Goal: Task Accomplishment & Management: Manage account settings

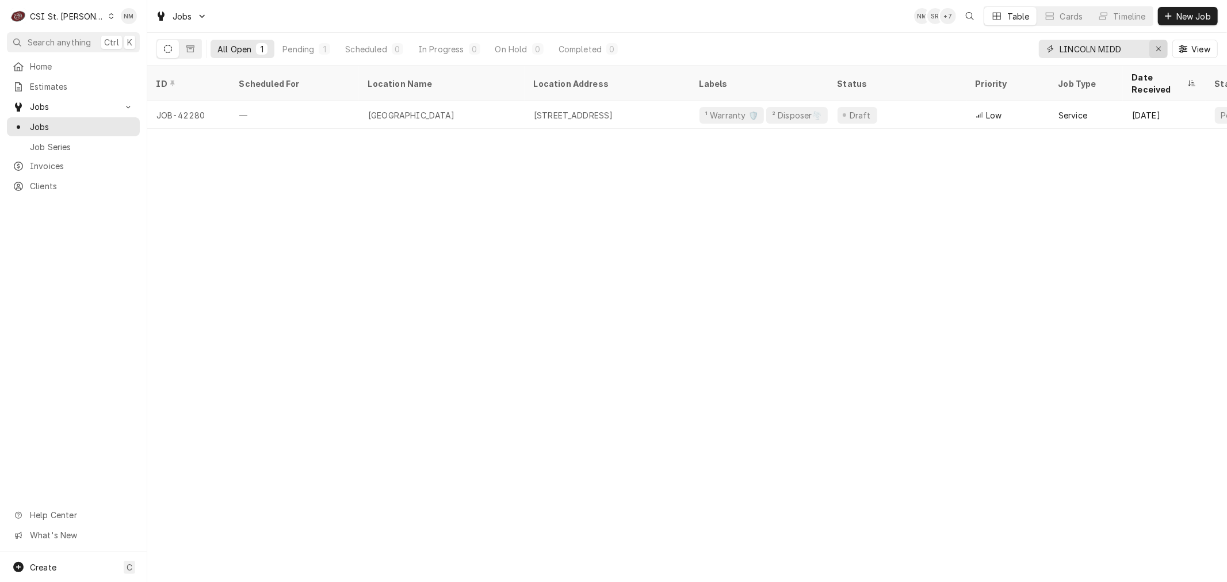
click at [1156, 46] on icon "Erase input" at bounding box center [1159, 49] width 6 height 8
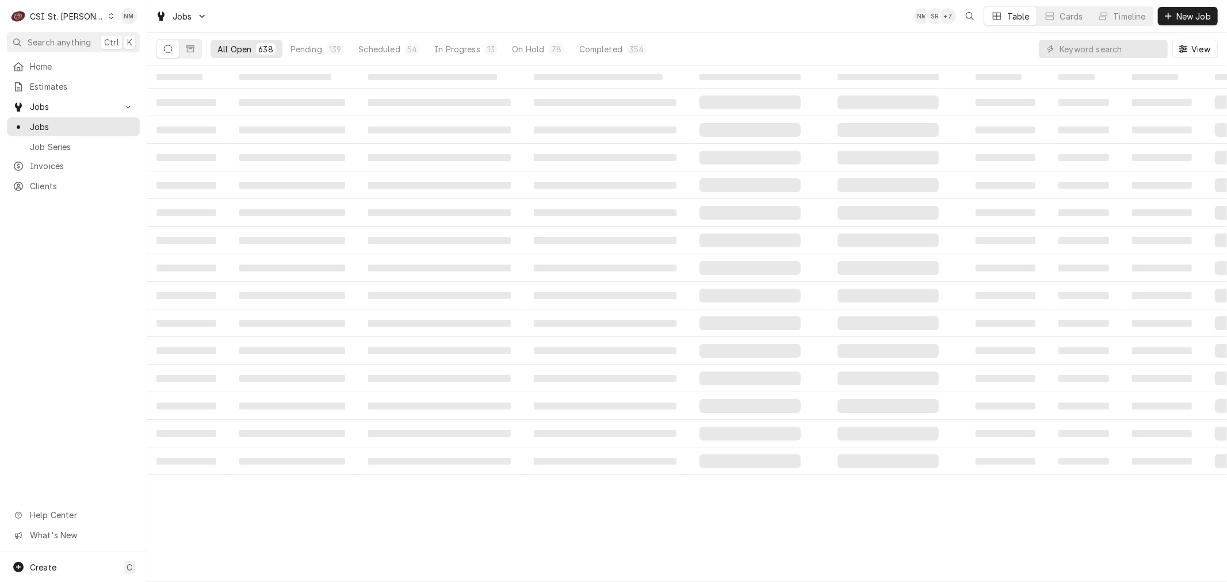
click at [109, 15] on icon "Dynamic Content Wrapper" at bounding box center [111, 16] width 5 height 6
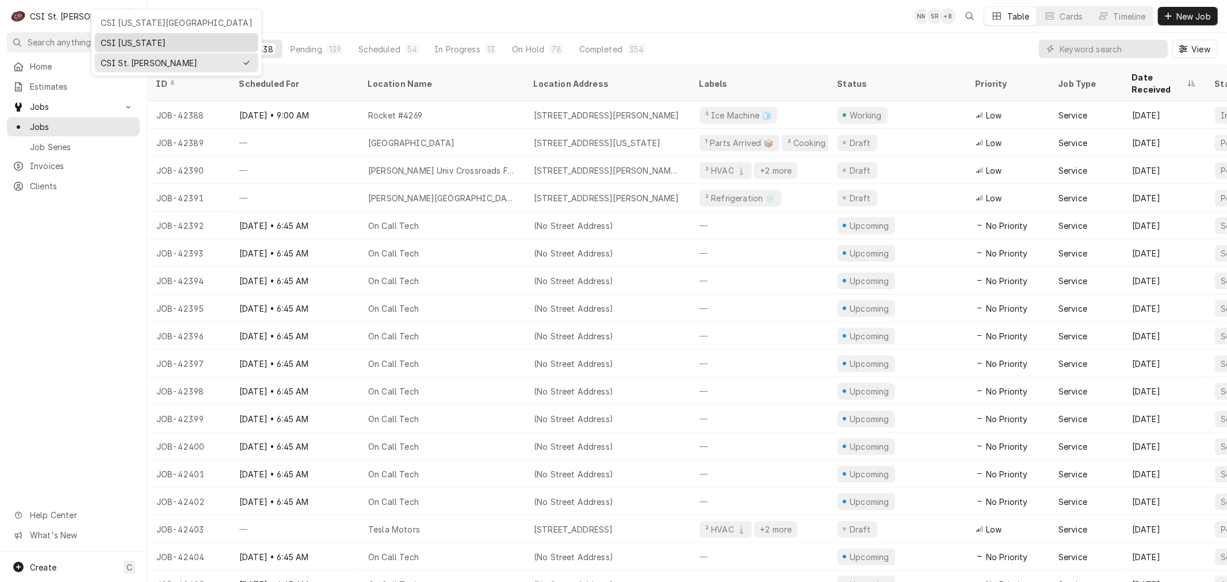
click at [158, 43] on div "CSI Kentucky" at bounding box center [177, 43] width 152 height 12
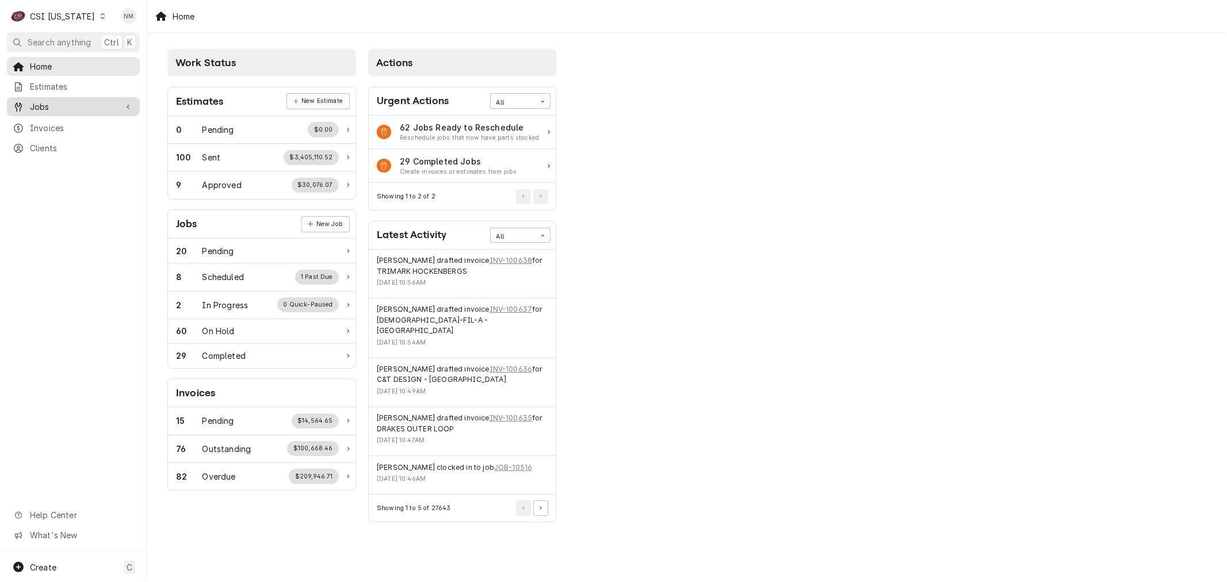
click at [50, 105] on span "Jobs" at bounding box center [73, 107] width 87 height 12
click at [50, 125] on span "Jobs" at bounding box center [82, 127] width 104 height 12
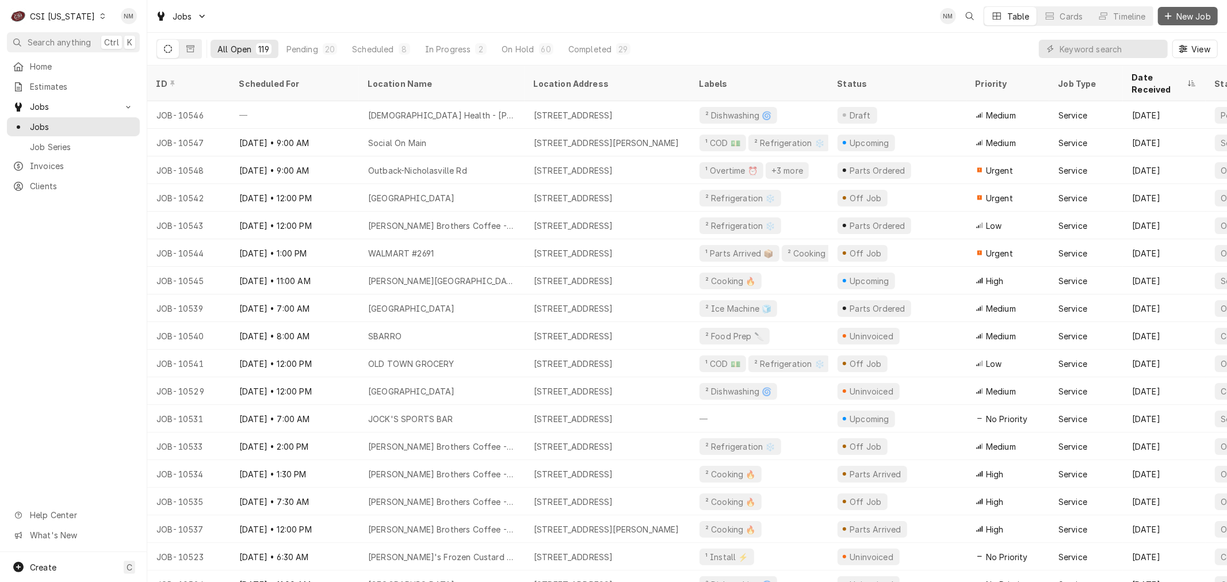
click at [1194, 14] on span "New Job" at bounding box center [1193, 16] width 39 height 12
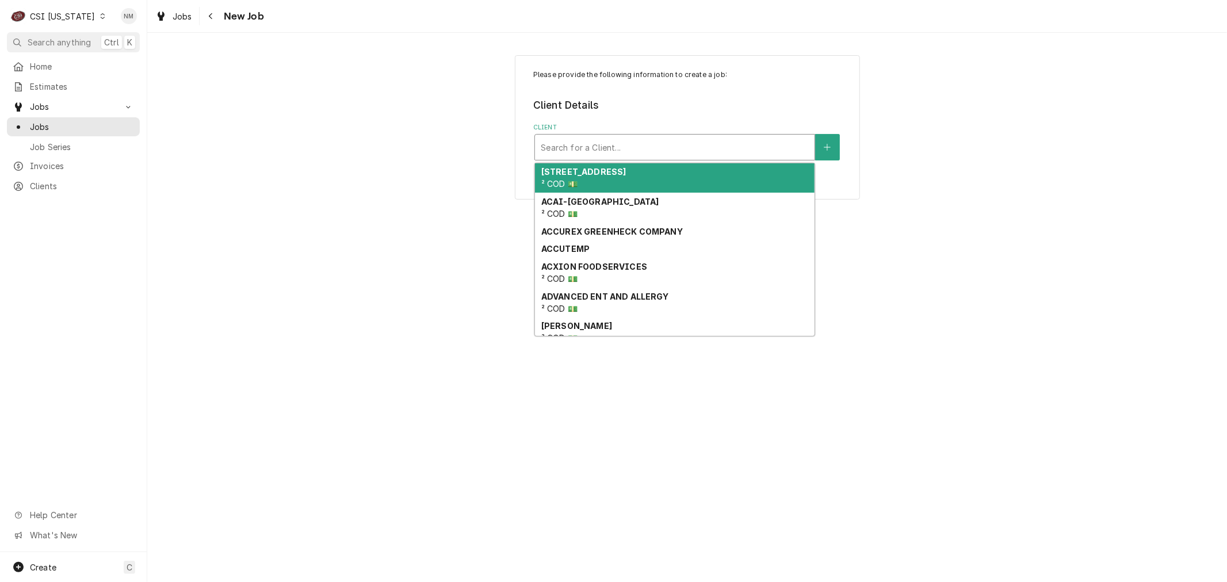
click at [634, 146] on div "Client" at bounding box center [675, 147] width 268 height 21
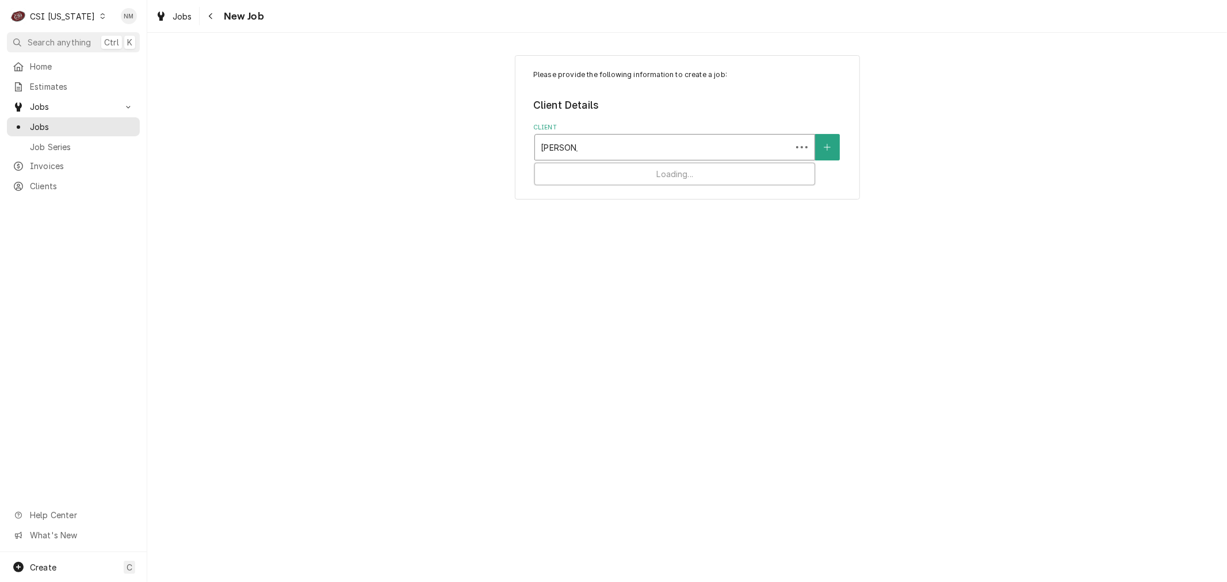
type input "WESTERN"
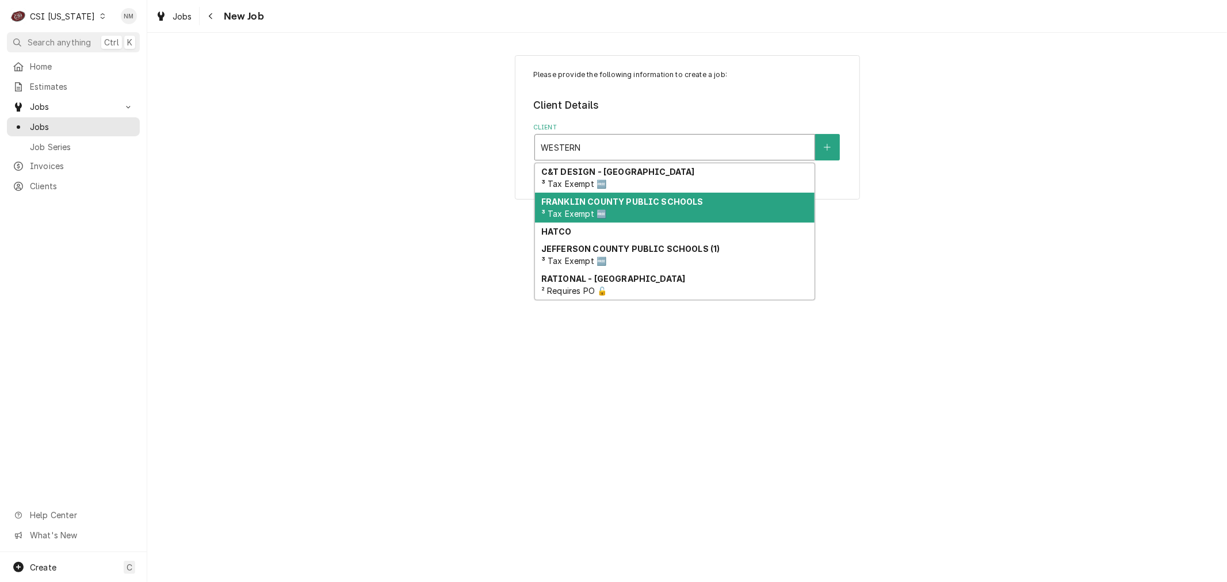
click at [634, 202] on strong "FRANKLIN COUNTY PUBLIC SCHOOLS" at bounding box center [622, 202] width 162 height 10
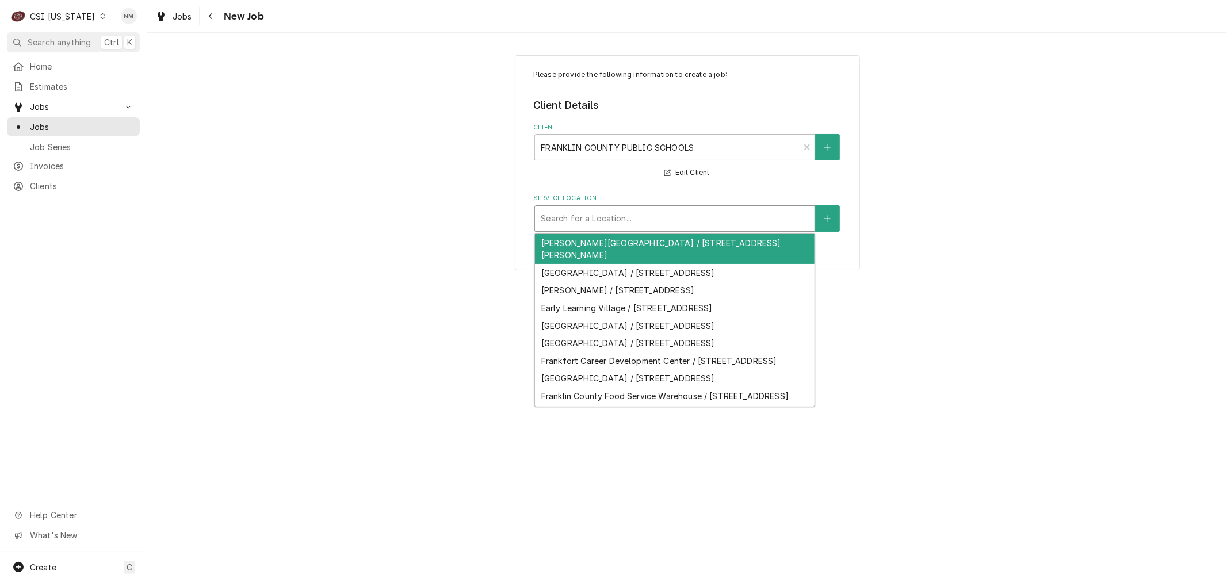
click at [638, 217] on div "Service Location" at bounding box center [675, 218] width 268 height 21
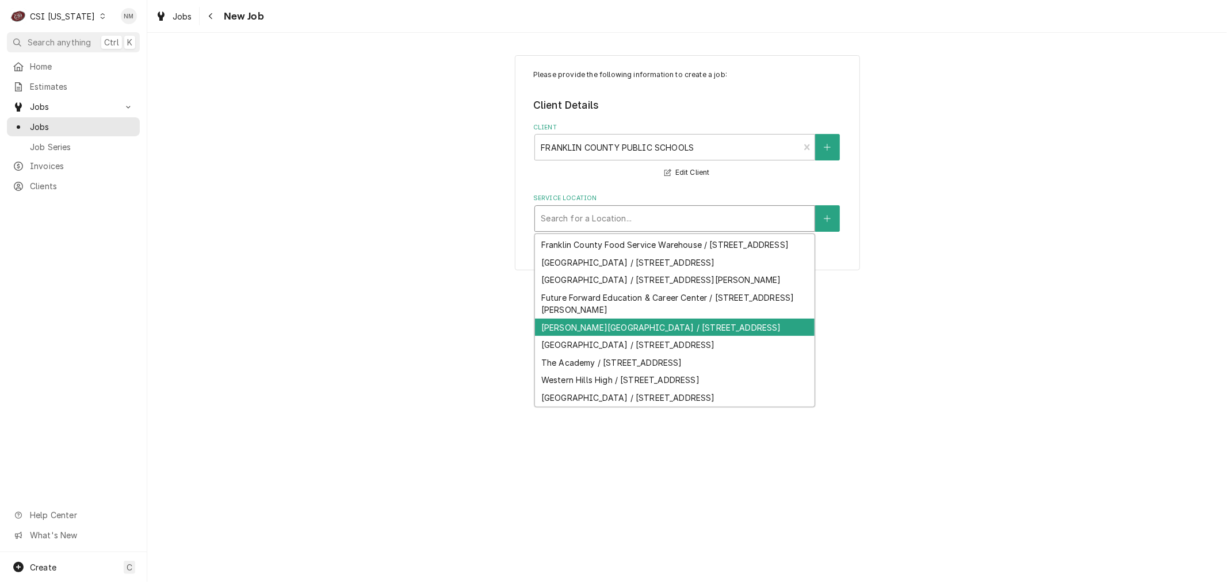
scroll to position [259, 0]
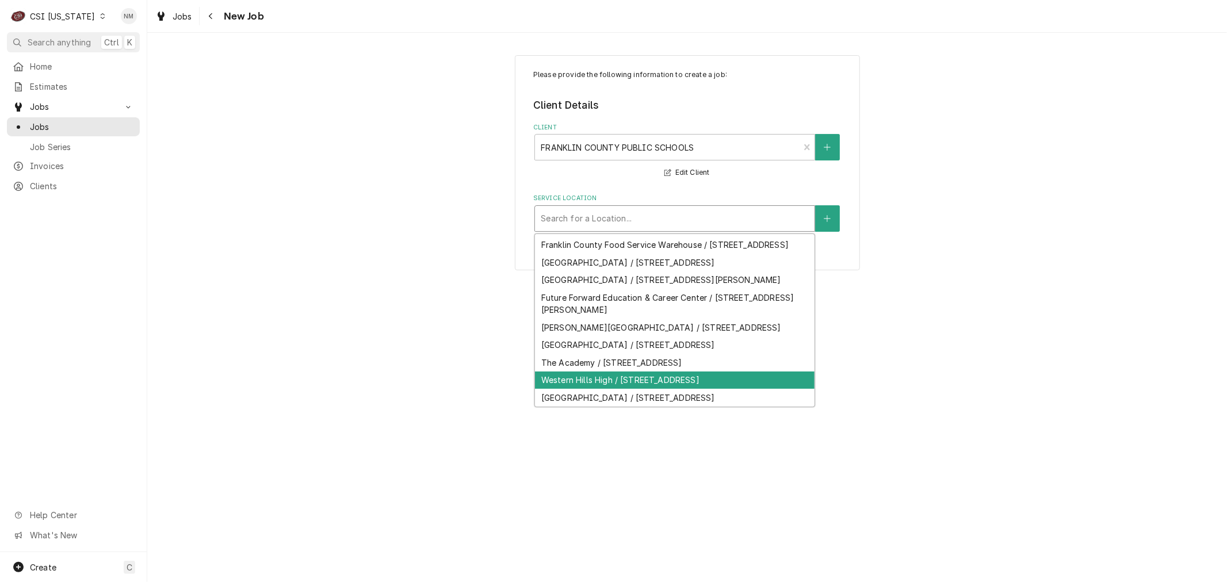
click at [633, 380] on div "Western Hills High / 100 Doctors Drive, Frankfort, KY 40601" at bounding box center [675, 381] width 280 height 18
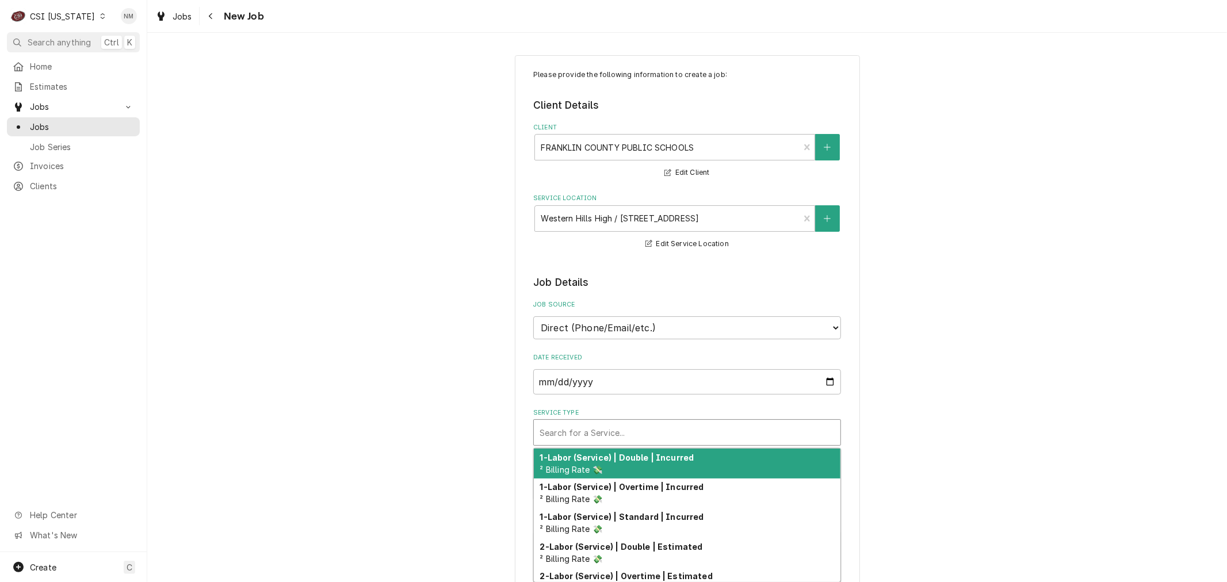
click at [607, 430] on div "Service Type" at bounding box center [687, 432] width 295 height 21
type textarea "x"
type input "S"
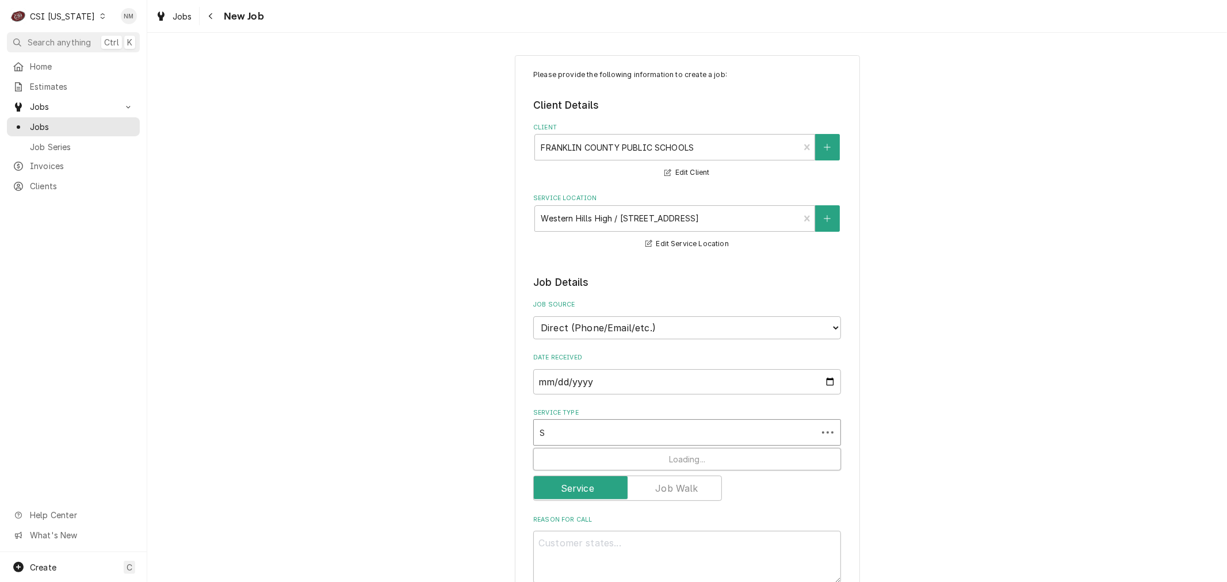
type textarea "x"
type input "SE"
type textarea "x"
type input "SER"
type textarea "x"
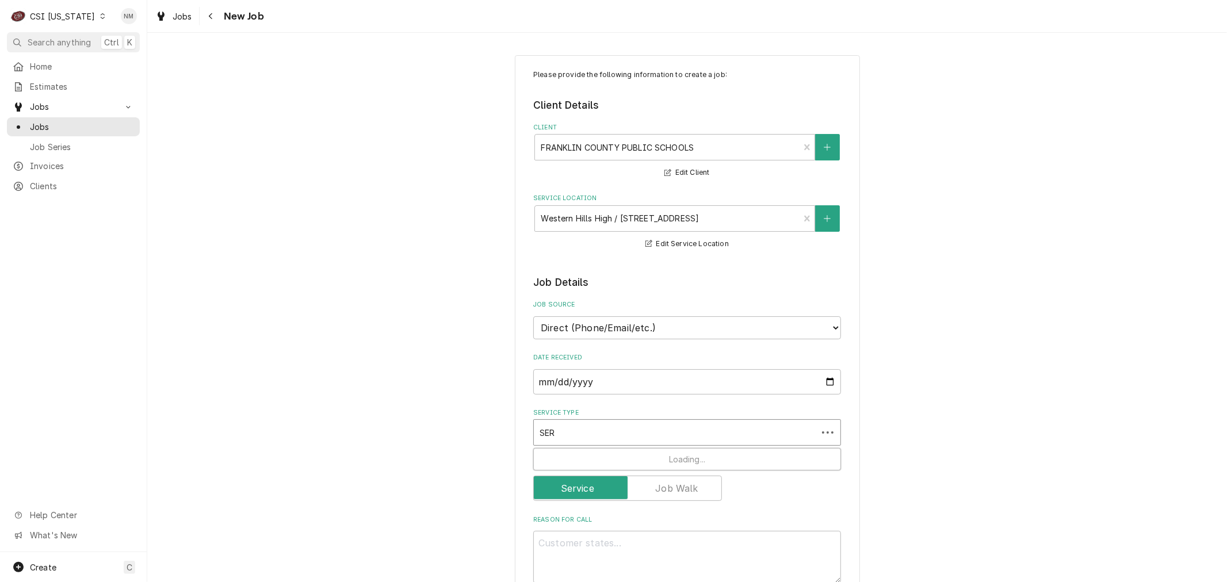
type input "SERV"
type textarea "x"
type input "SERVI"
type textarea "x"
type input "SERVIC"
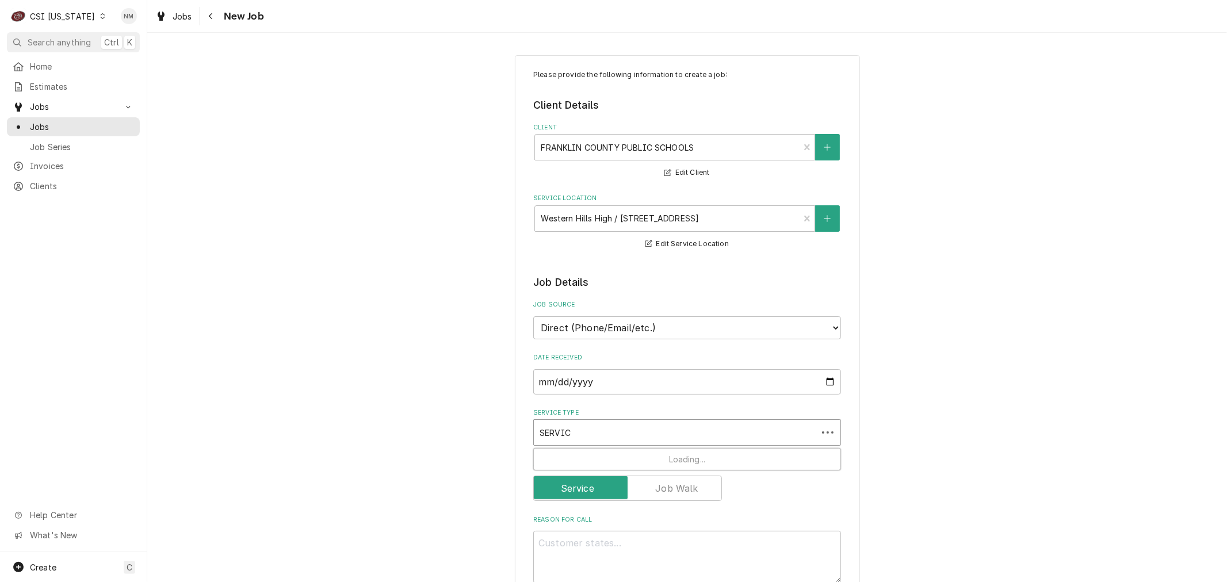
type textarea "x"
type input "SERVICE"
type textarea "x"
type input "SERVICE"
type textarea "x"
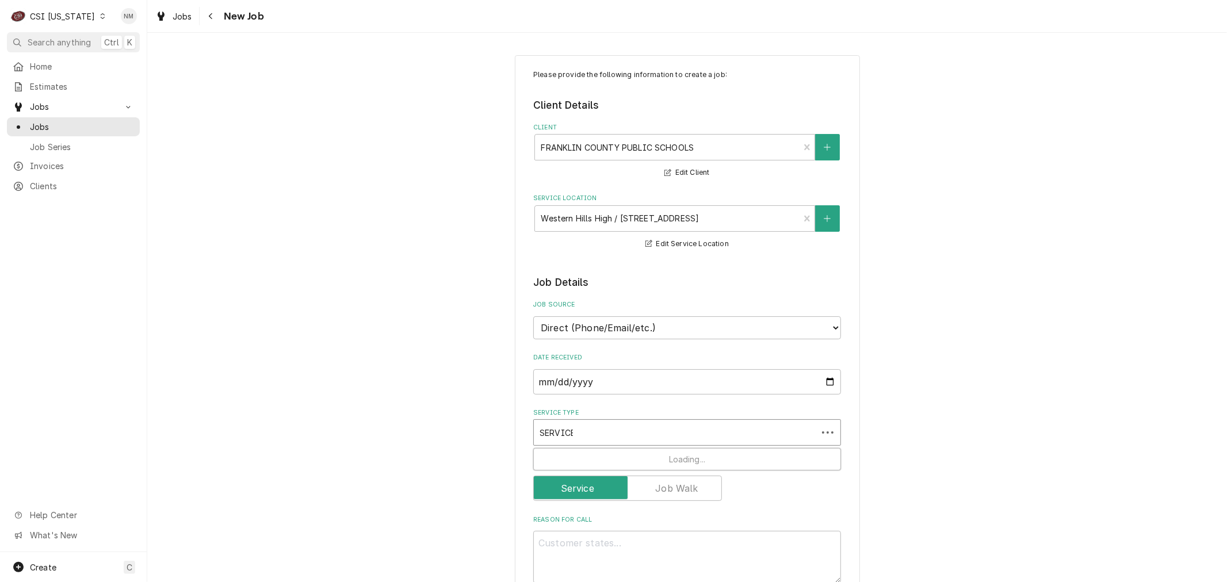
type input "SERVICE C"
type textarea "x"
type input "SERVICE CA"
type textarea "x"
type input "SERVICE CAL"
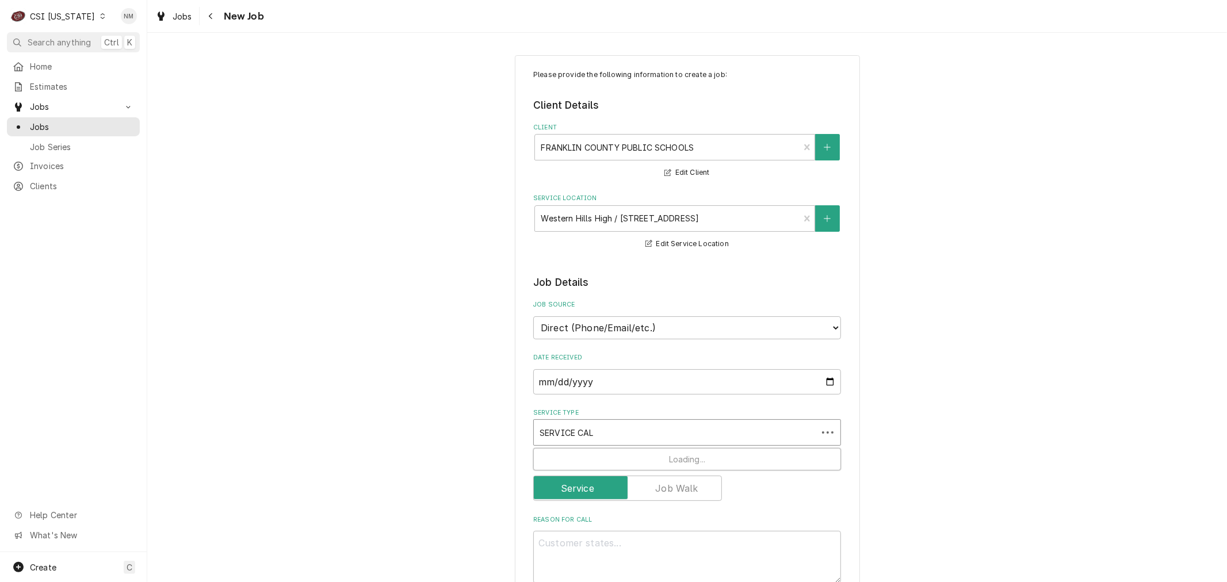
type textarea "x"
type input "SERVICE CALL"
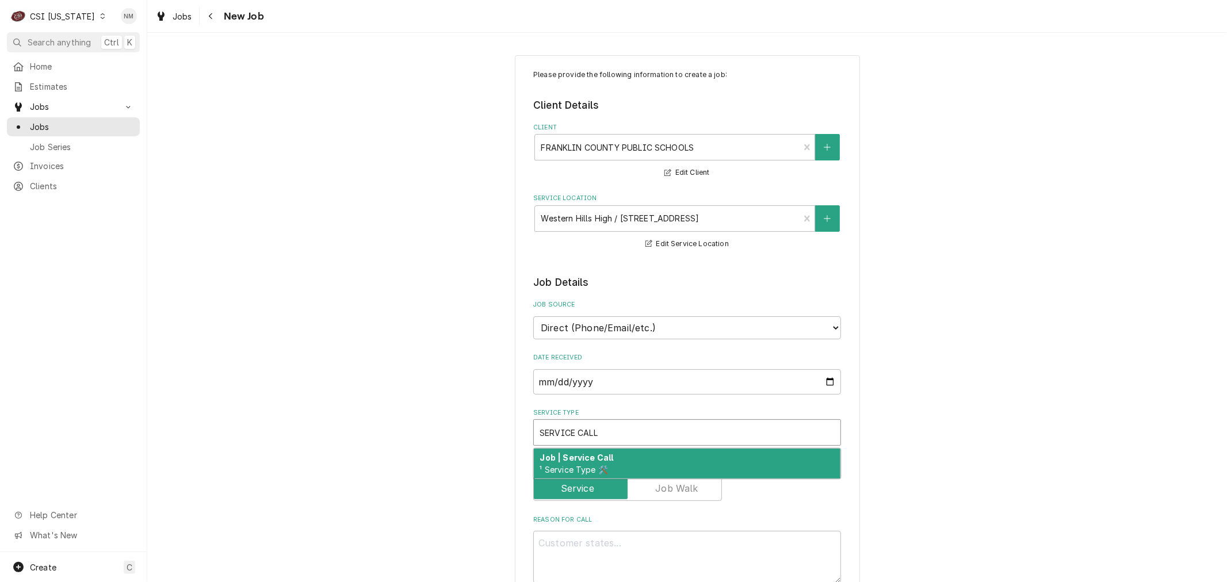
click at [616, 458] on div "Job | Service Call ¹ Service Type 🛠️" at bounding box center [687, 464] width 307 height 30
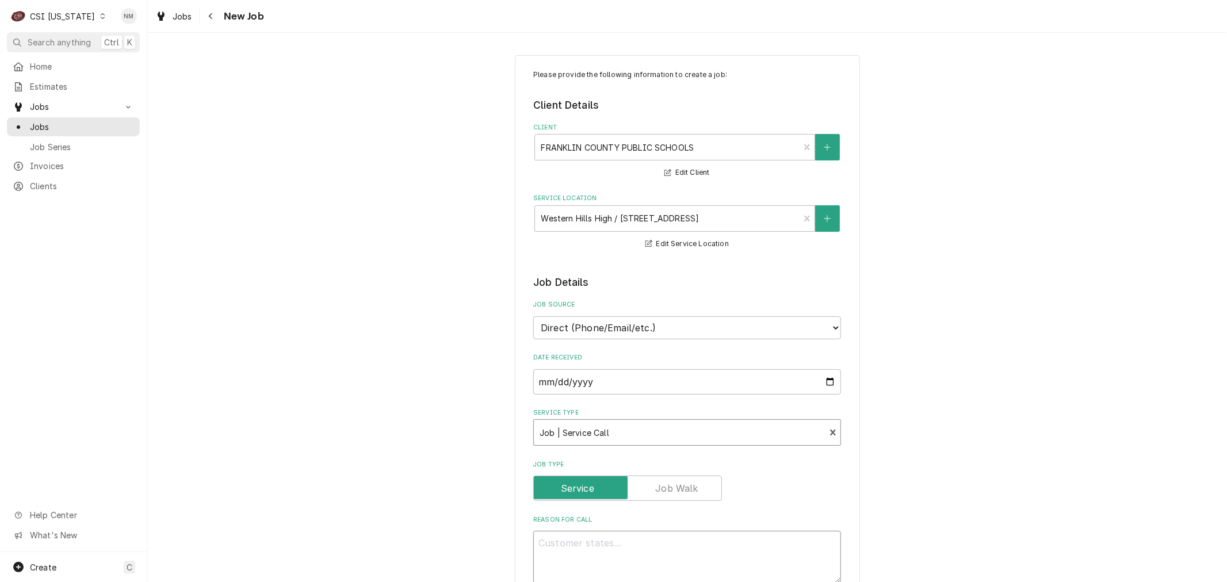
click at [642, 553] on textarea "Reason For Call" at bounding box center [687, 557] width 308 height 52
click at [624, 554] on textarea "Reason For Call" at bounding box center [687, 557] width 308 height 52
paste textarea "The well on the main line is not working."
type textarea "x"
type textarea "The well on the main line is not working."
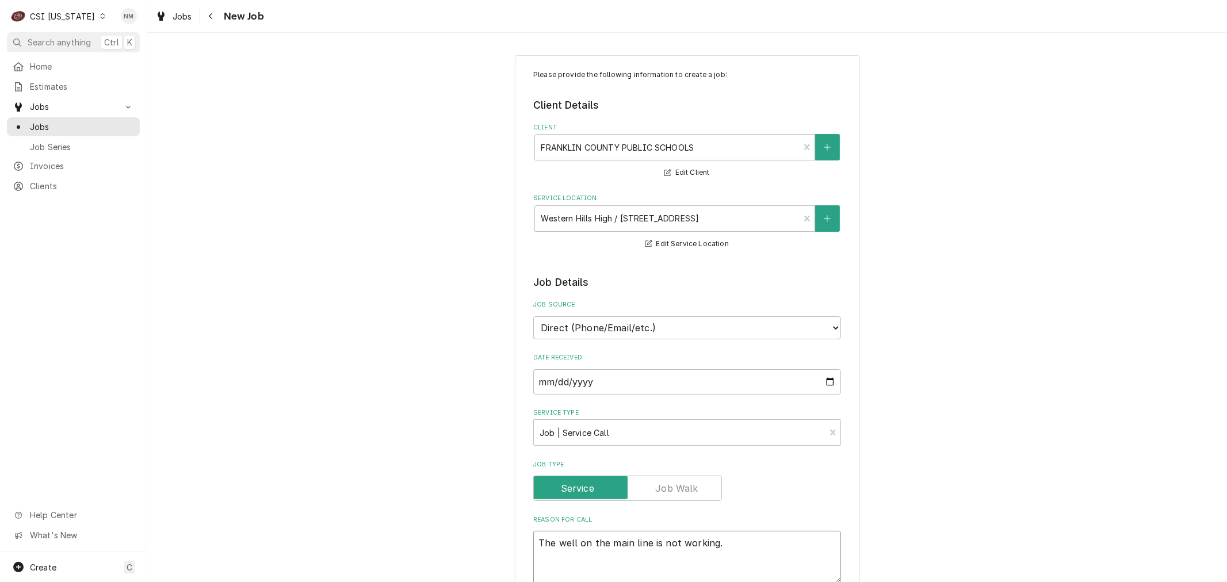
type textarea "x"
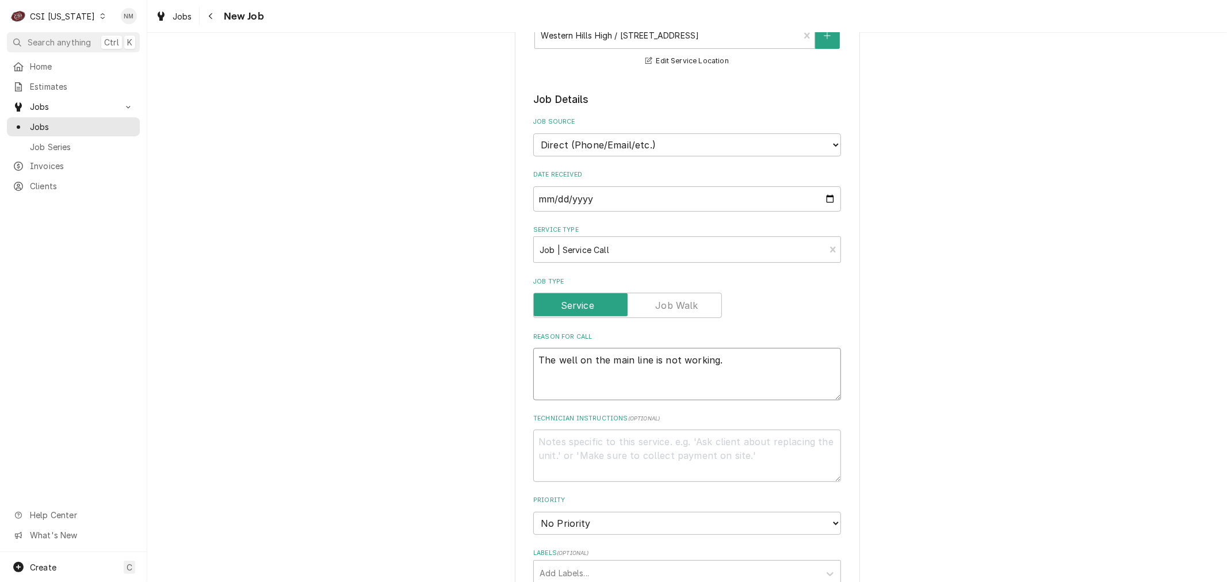
scroll to position [192, 0]
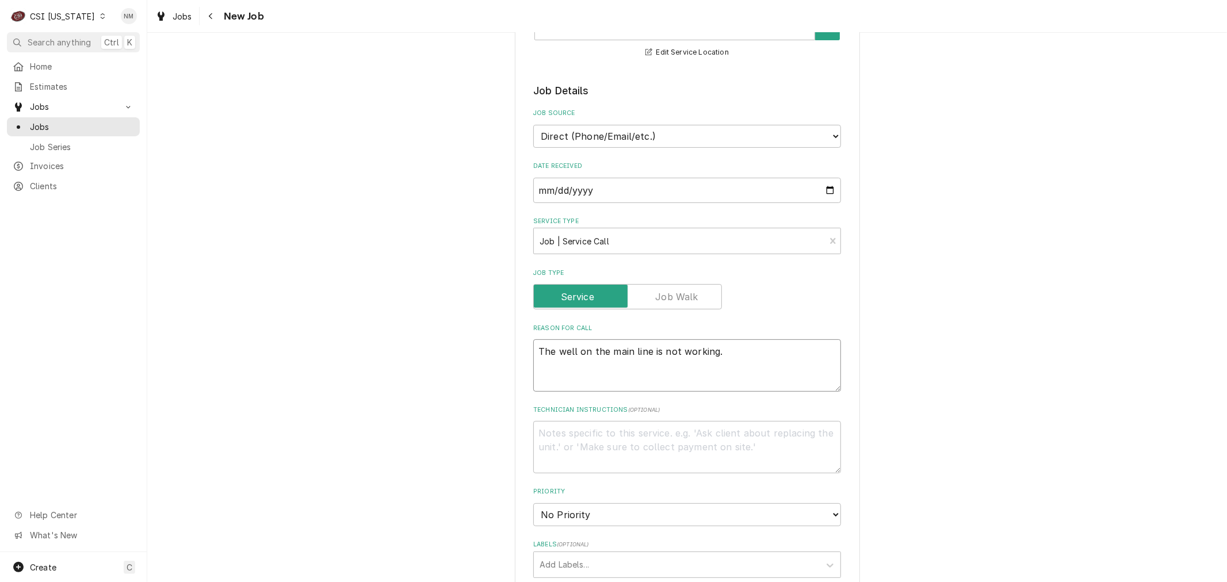
type textarea "The well on the main line is not working."
click at [657, 438] on textarea "Technician Instructions ( optional )" at bounding box center [687, 447] width 308 height 52
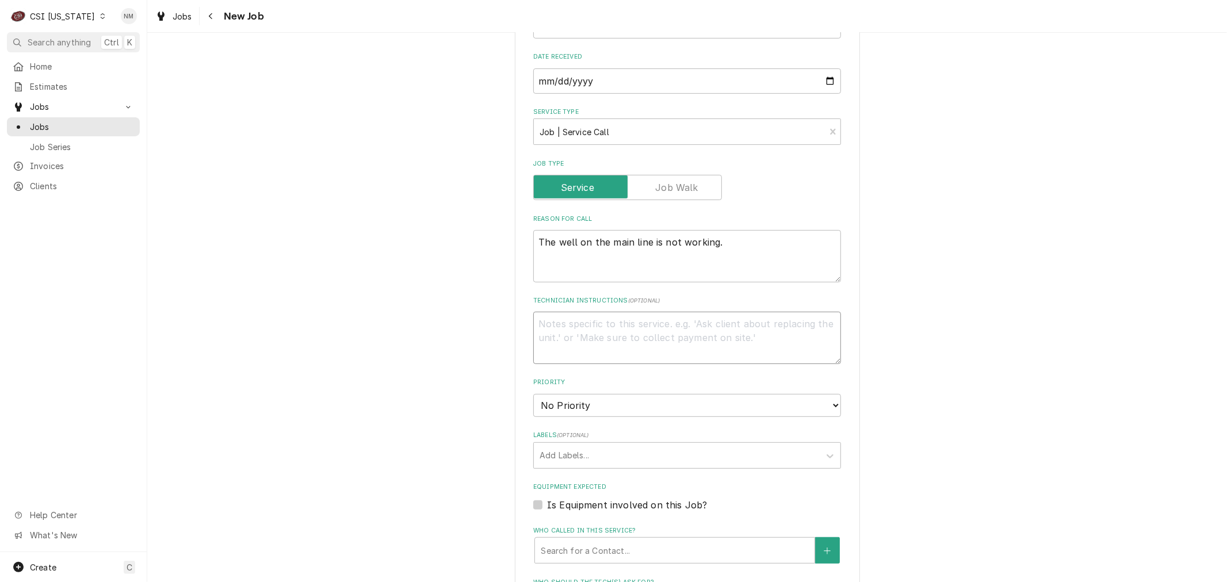
scroll to position [319, 0]
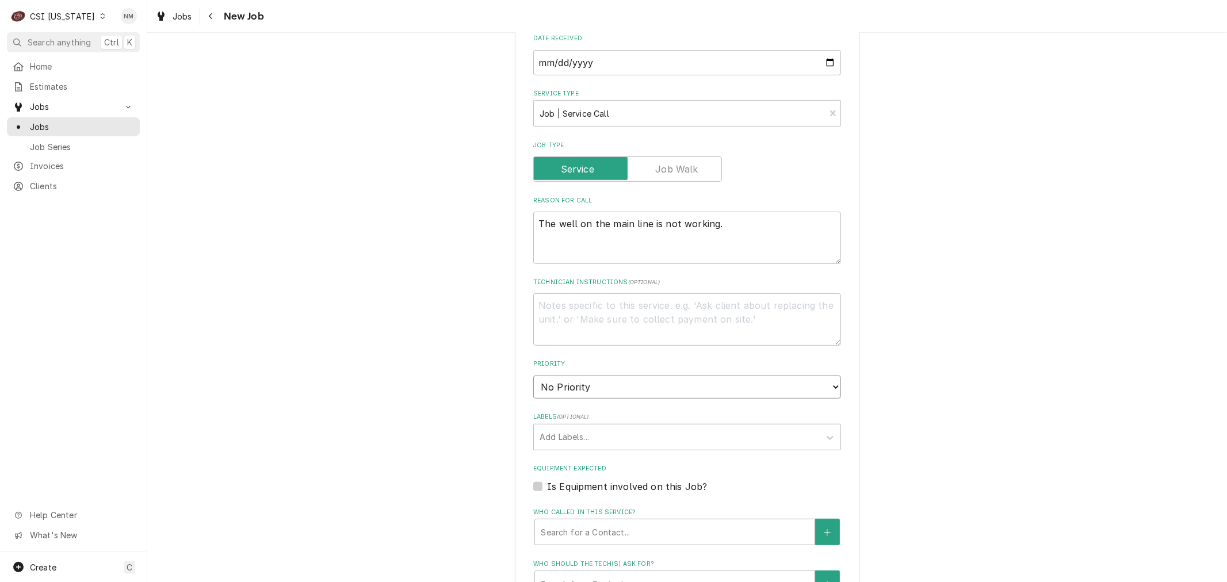
click at [682, 384] on select "No Priority Urgent High Medium Low" at bounding box center [687, 387] width 308 height 23
select select "3"
click at [533, 376] on select "No Priority Urgent High Medium Low" at bounding box center [687, 387] width 308 height 23
click at [720, 527] on div "Who called in this service?" at bounding box center [675, 532] width 268 height 21
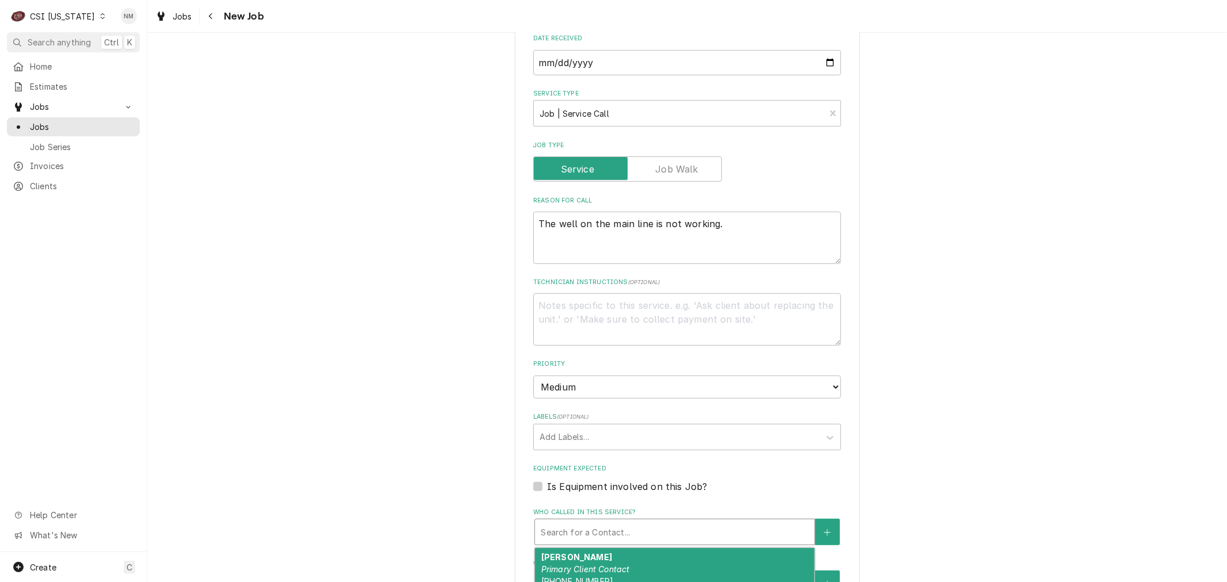
click at [716, 553] on div "Christy Pritchett Primary Client Contact (502) 695-6700 CHRISTY.PRITCHETT@FRANK…" at bounding box center [675, 581] width 280 height 66
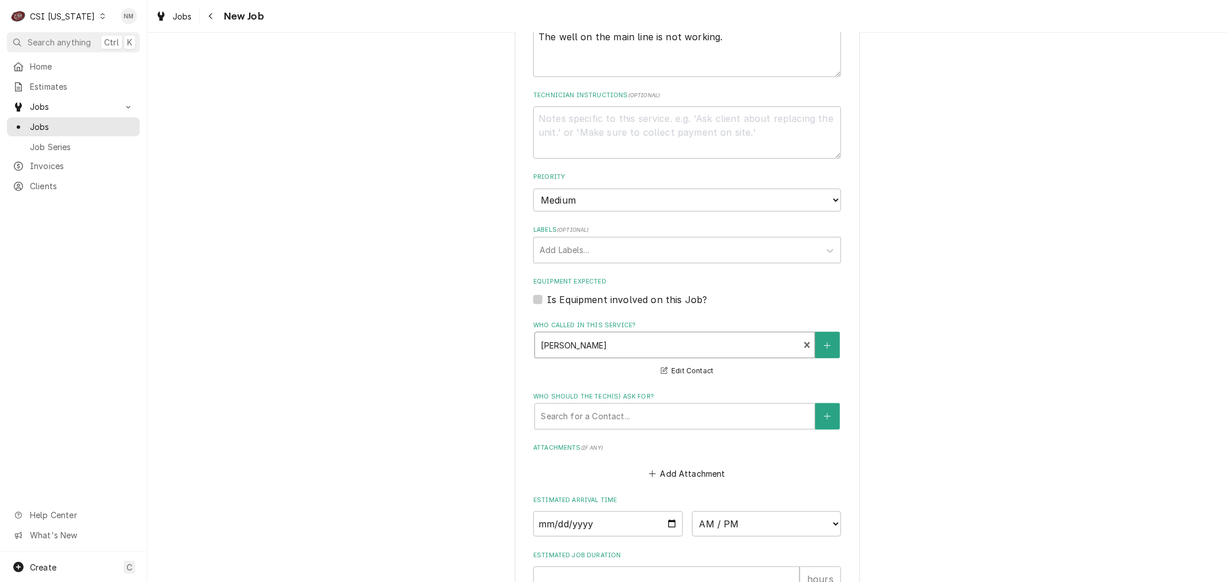
scroll to position [511, 0]
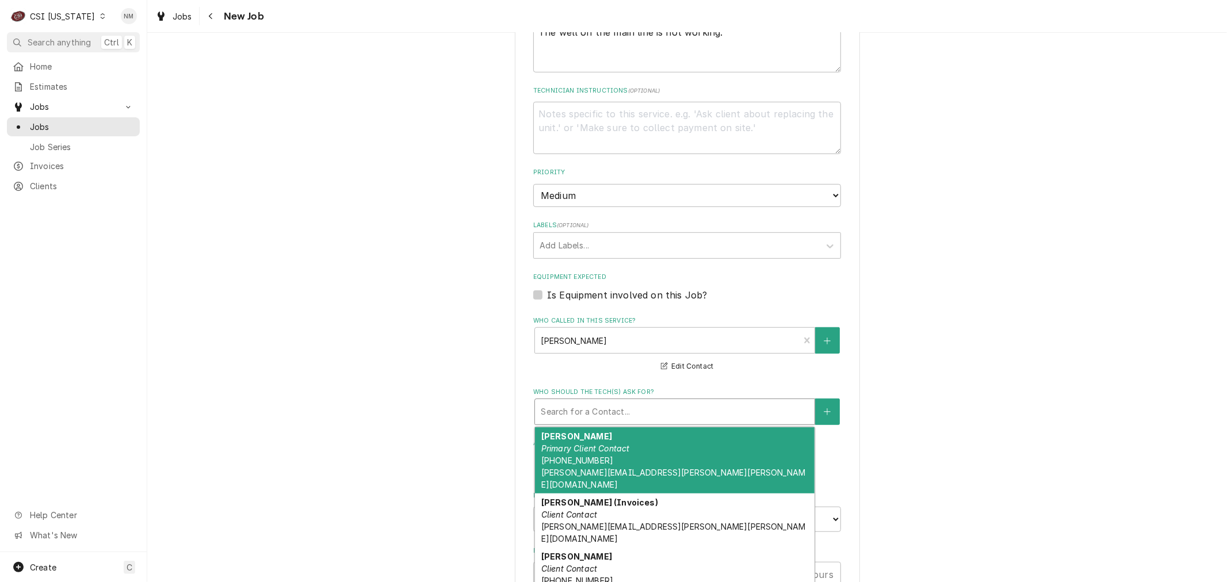
click at [660, 410] on div "Who should the tech(s) ask for?" at bounding box center [675, 411] width 268 height 21
click at [658, 446] on div "Christy Pritchett Primary Client Contact (502) 695-6700 CHRISTY.PRITCHETT@FRANK…" at bounding box center [675, 460] width 280 height 66
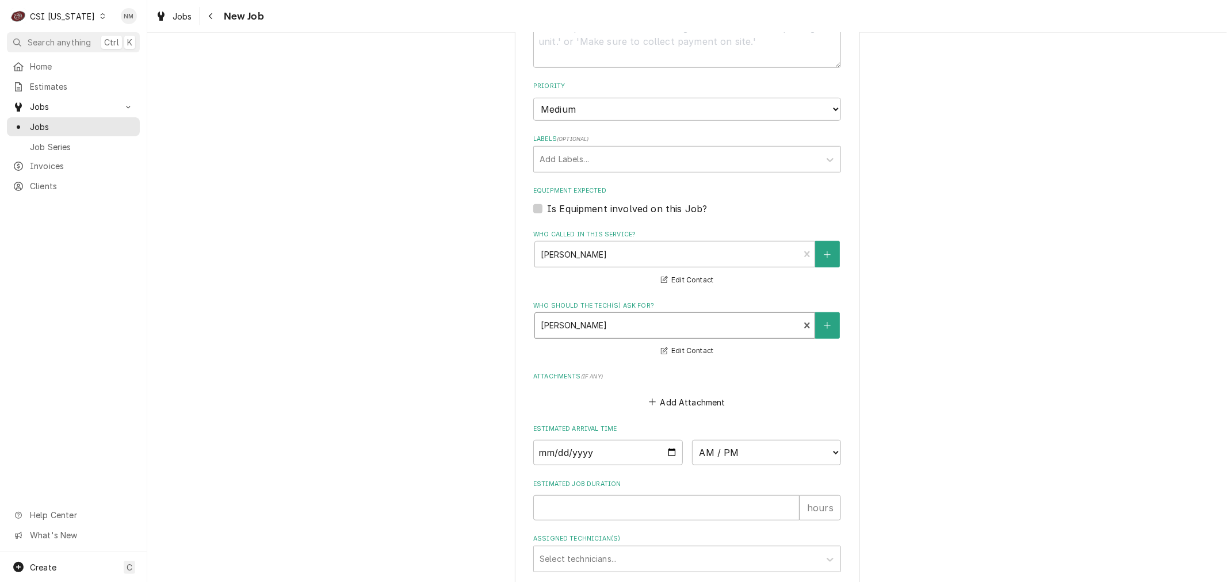
scroll to position [683, 0]
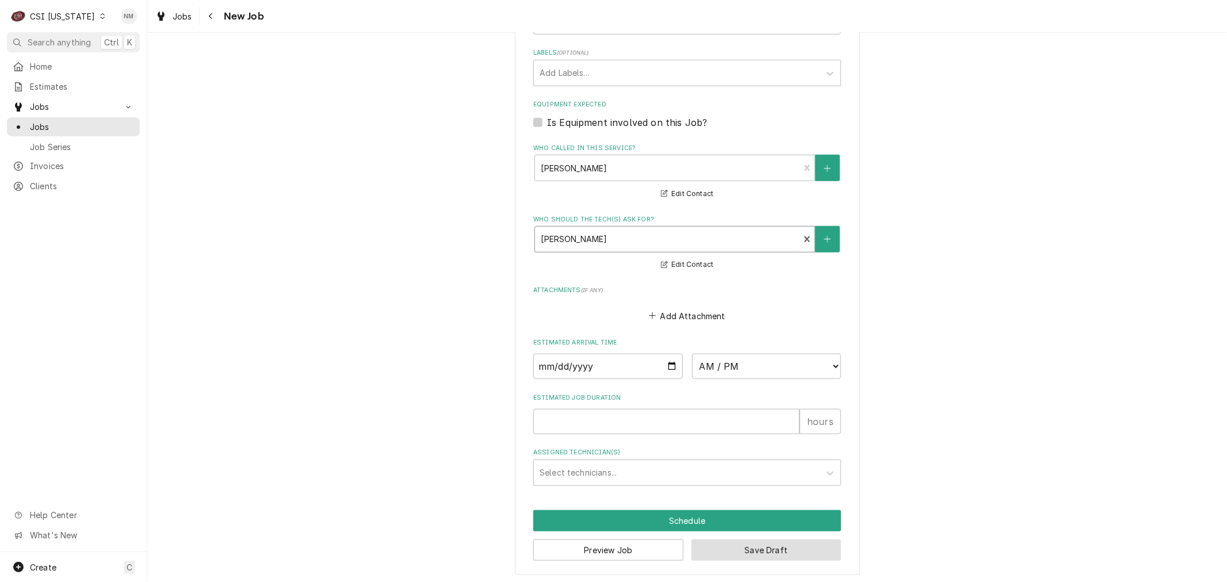
click at [739, 545] on button "Save Draft" at bounding box center [766, 550] width 150 height 21
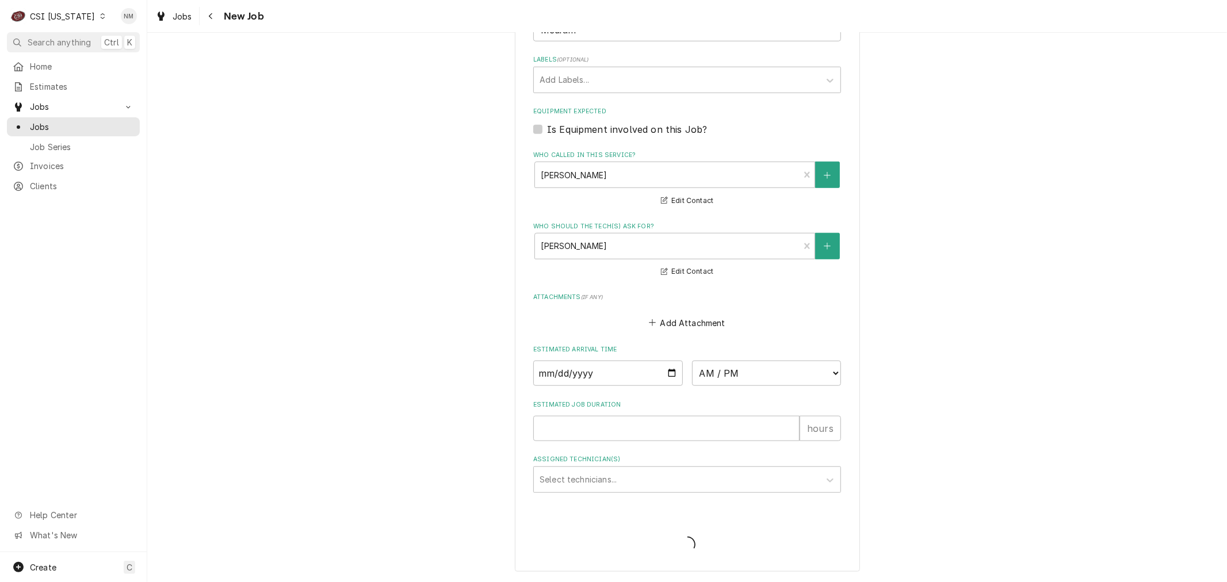
scroll to position [673, 0]
type textarea "x"
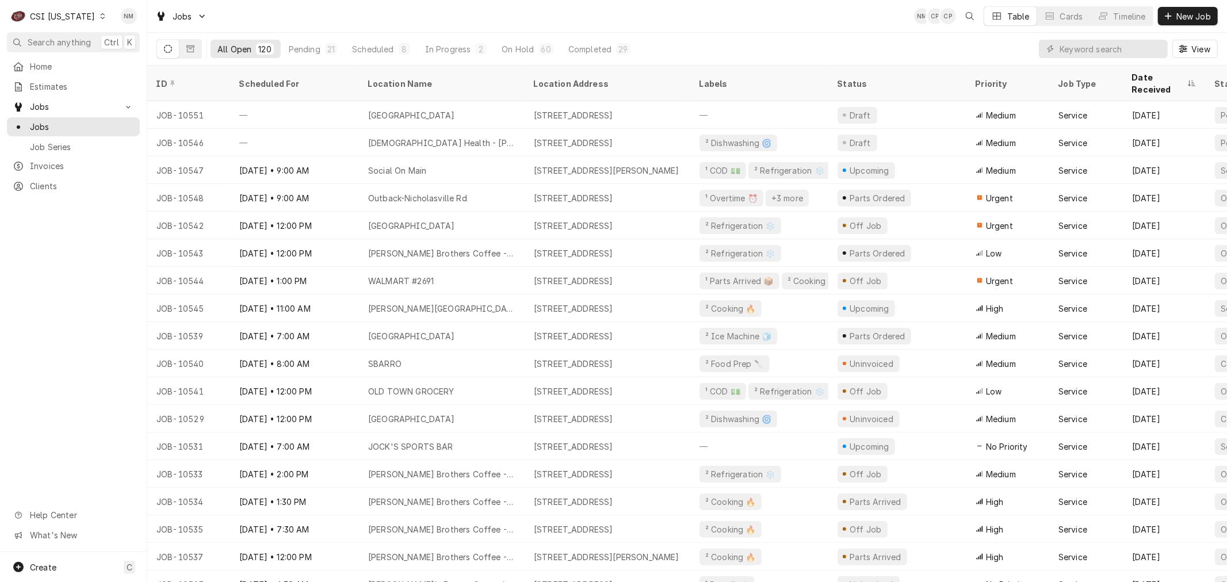
click at [100, 15] on icon "Dynamic Content Wrapper" at bounding box center [102, 16] width 5 height 6
click at [145, 21] on div "CSI [US_STATE][GEOGRAPHIC_DATA]" at bounding box center [180, 23] width 152 height 12
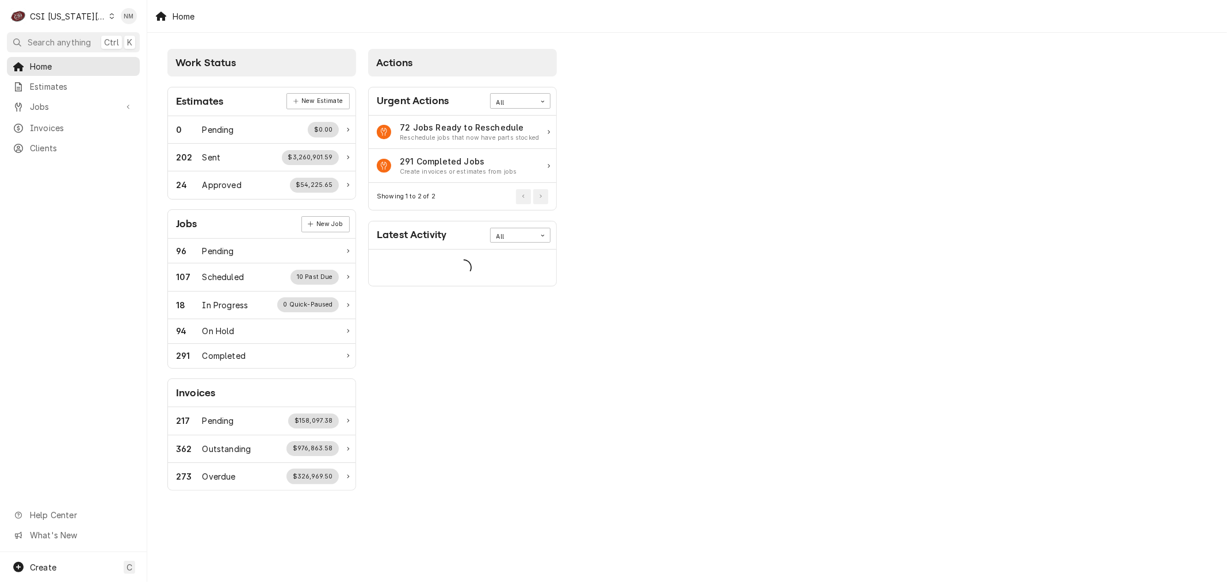
drag, startPoint x: 49, startPoint y: 99, endPoint x: 41, endPoint y: 113, distance: 16.0
click at [48, 101] on span "Jobs" at bounding box center [73, 107] width 87 height 12
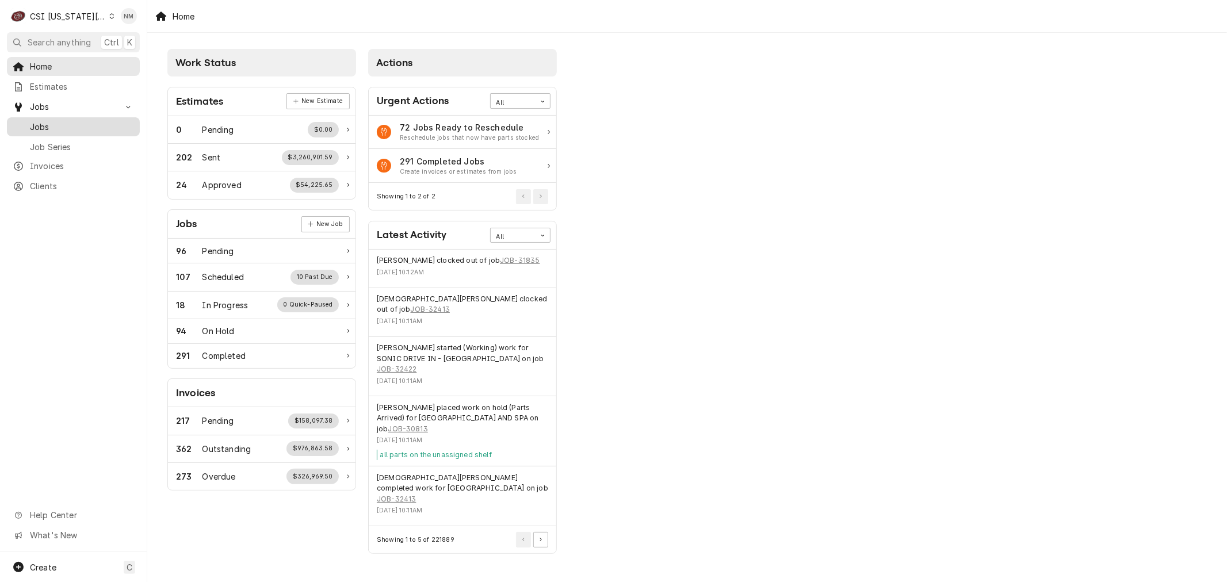
click at [31, 122] on span "Jobs" at bounding box center [82, 127] width 104 height 12
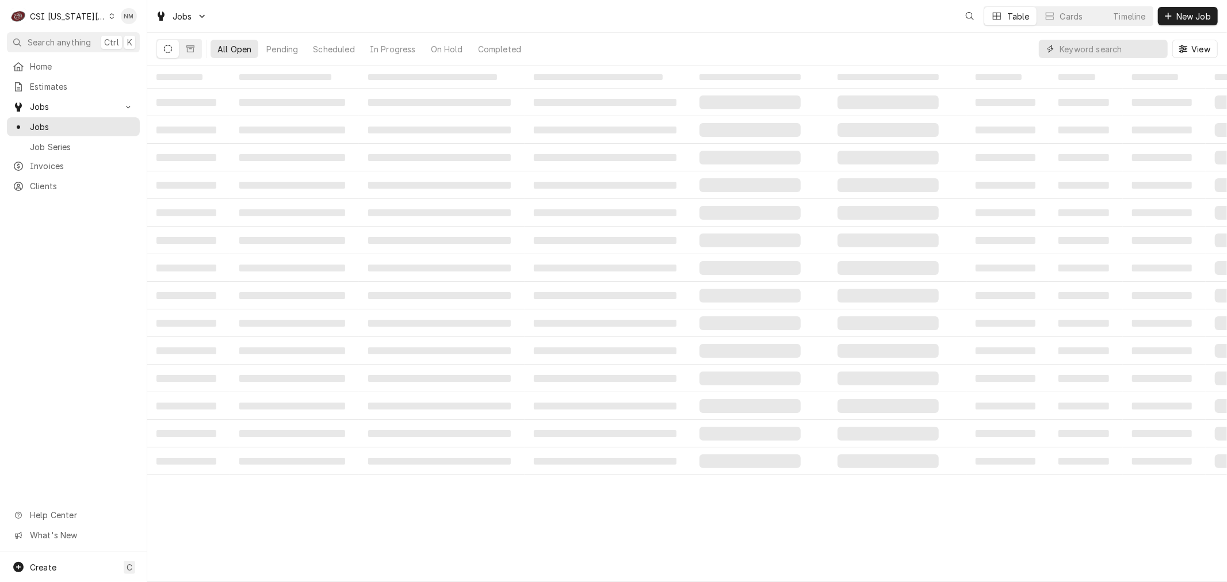
click at [1112, 52] on input "Dynamic Content Wrapper" at bounding box center [1111, 49] width 102 height 18
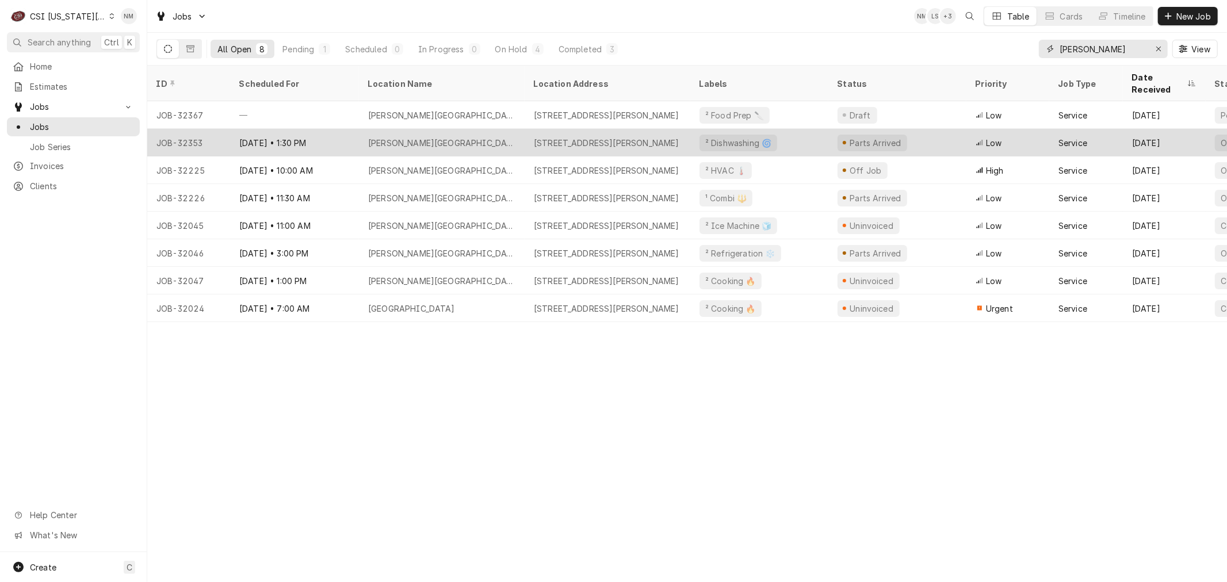
type input "[PERSON_NAME]"
click at [520, 129] on div "[PERSON_NAME][GEOGRAPHIC_DATA]" at bounding box center [442, 143] width 166 height 28
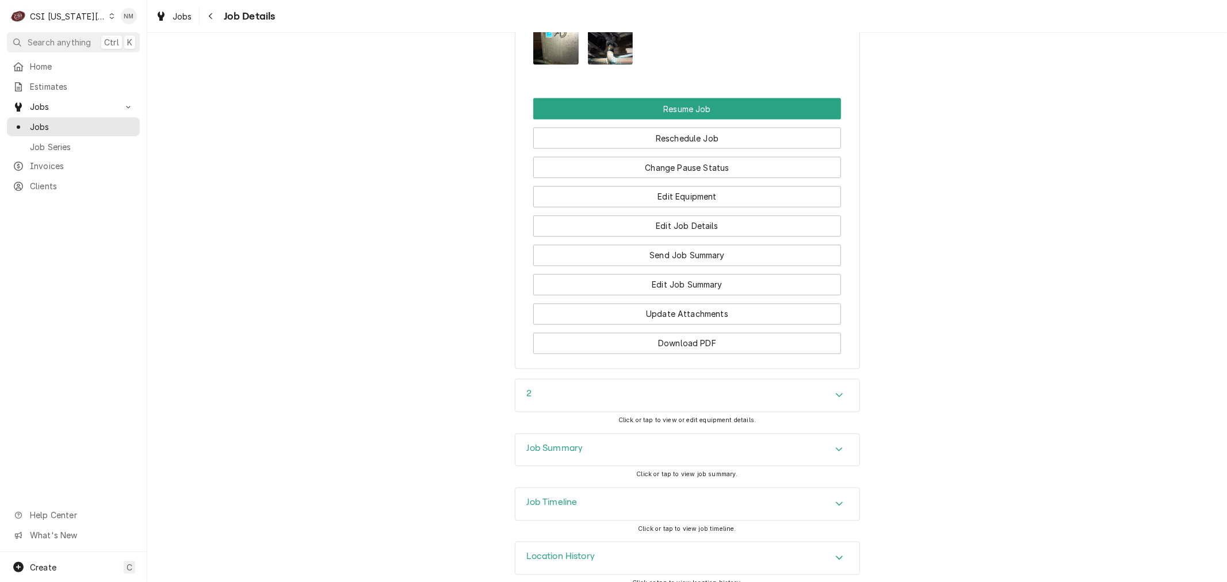
scroll to position [1706, 0]
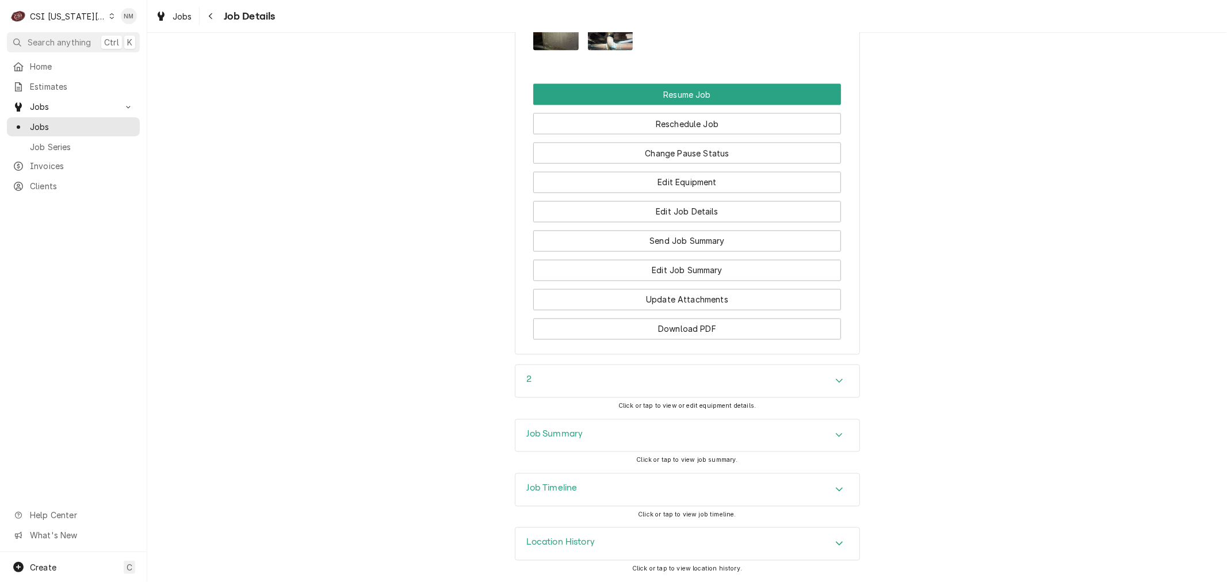
click at [564, 487] on h3 "Job Timeline" at bounding box center [552, 488] width 51 height 11
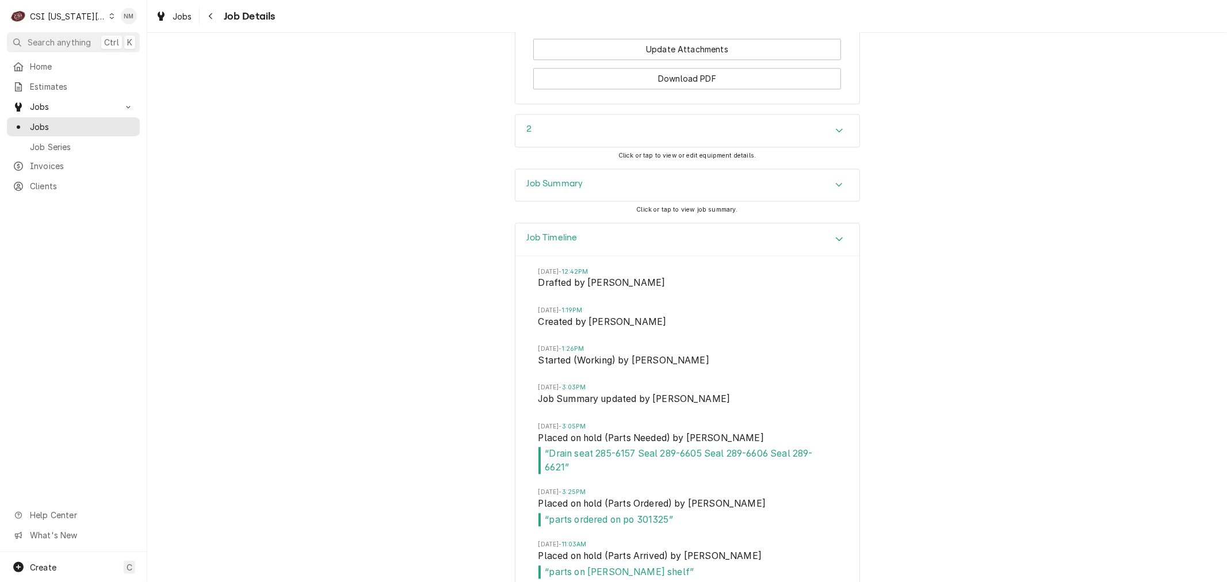
scroll to position [1804, 0]
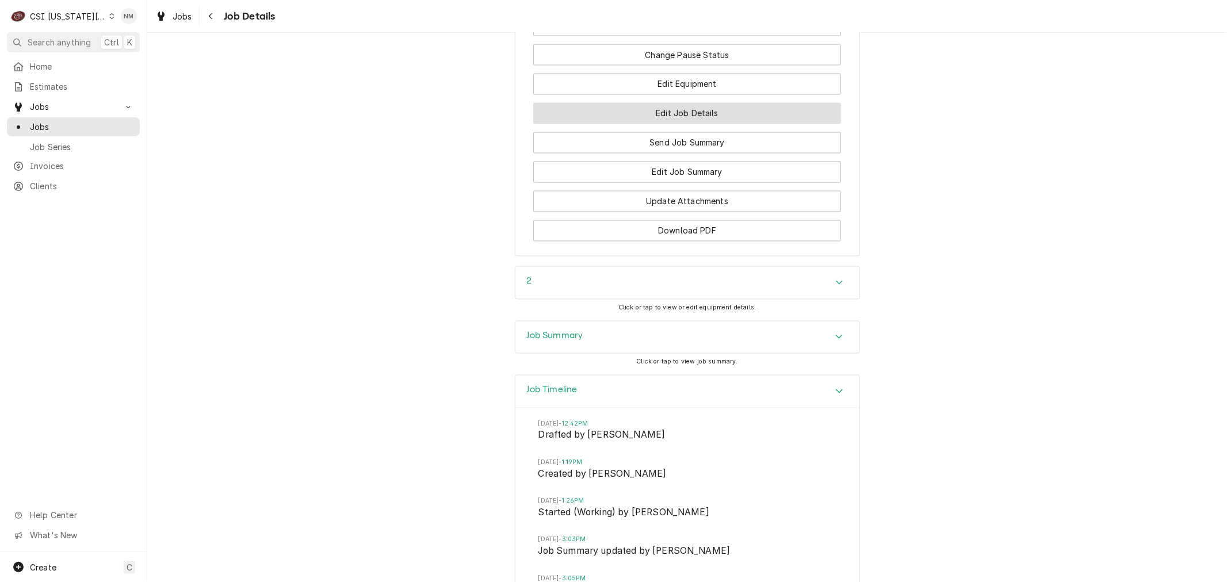
click at [697, 117] on button "Edit Job Details" at bounding box center [687, 113] width 308 height 21
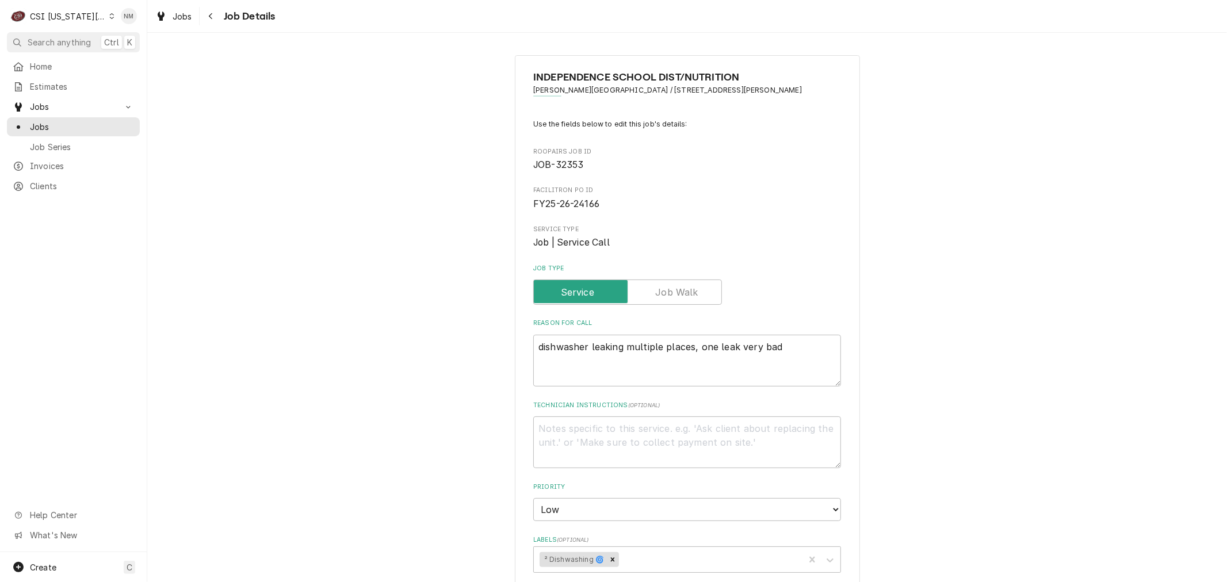
type textarea "x"
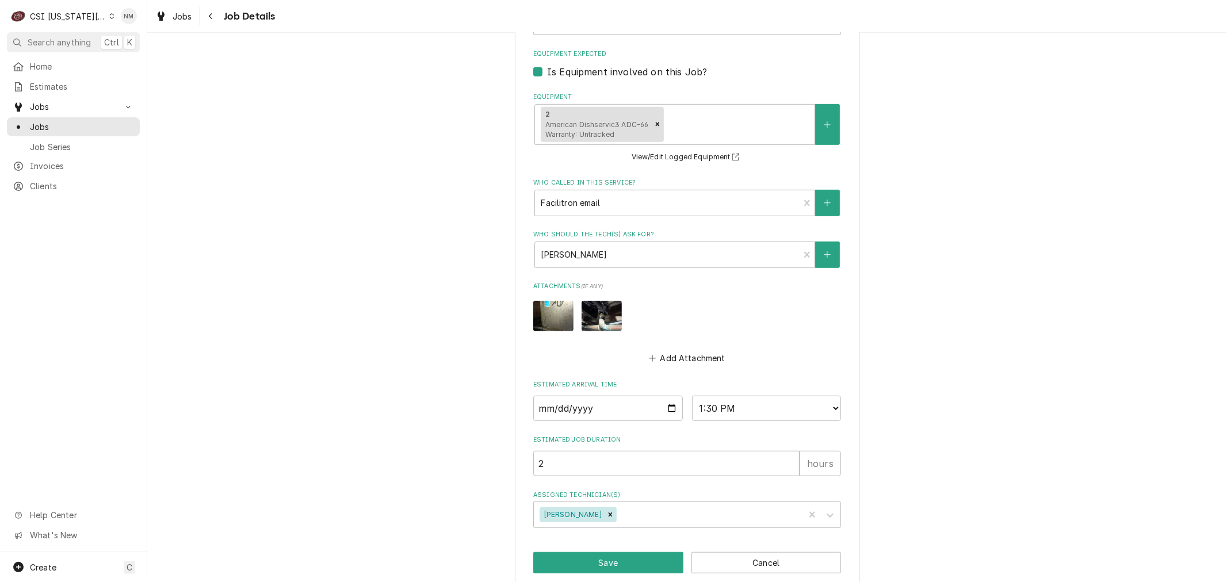
scroll to position [552, 0]
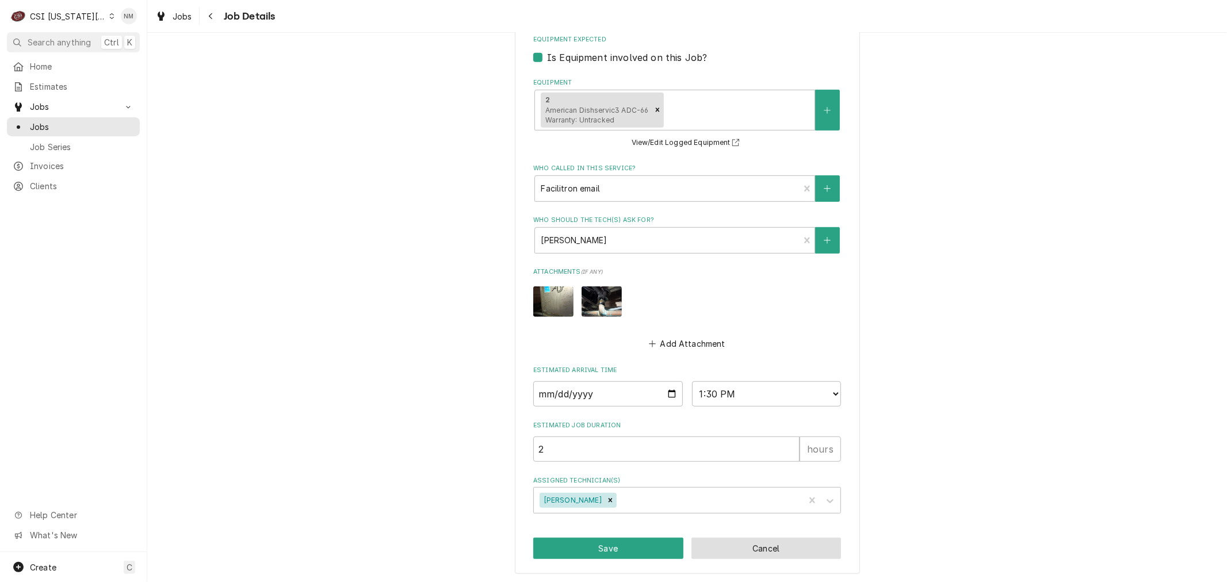
click at [775, 543] on button "Cancel" at bounding box center [766, 548] width 150 height 21
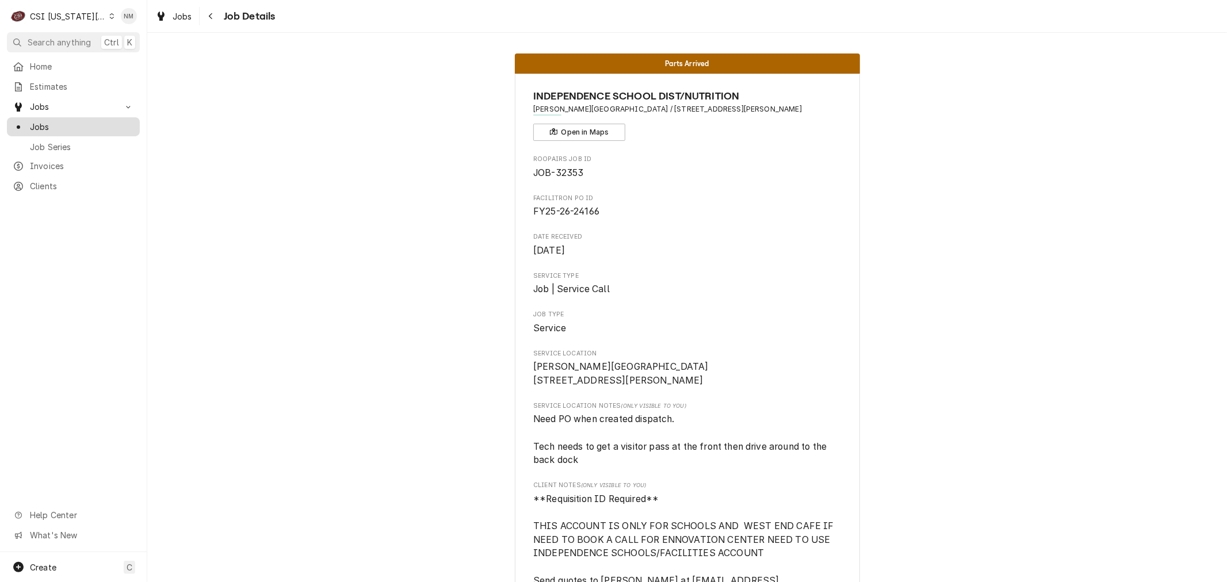
click at [43, 128] on span "Jobs" at bounding box center [82, 127] width 104 height 12
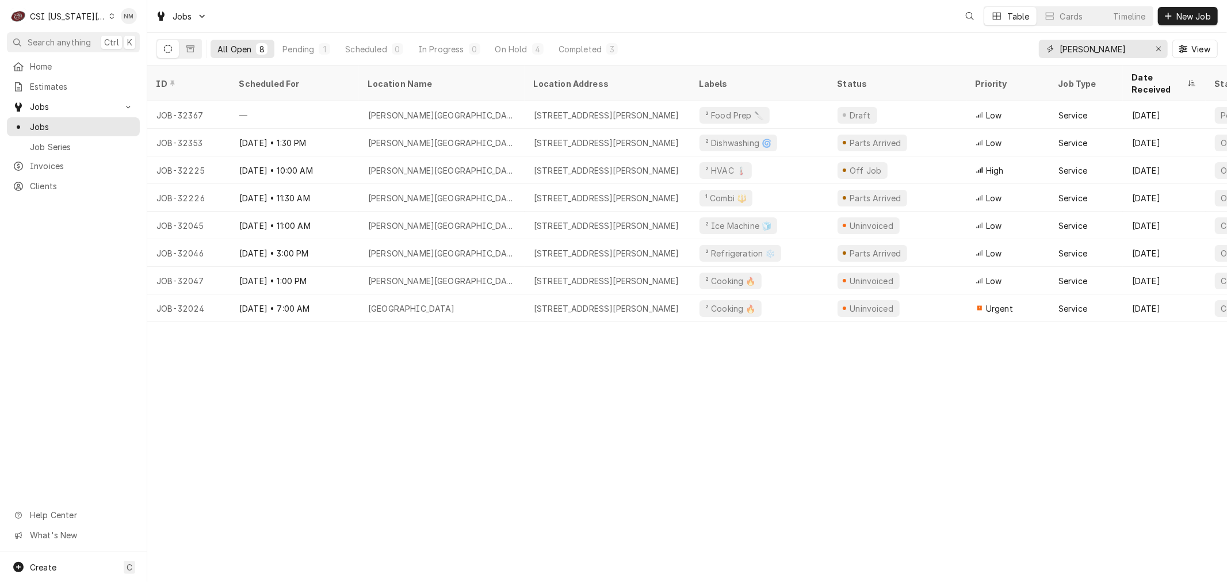
drag, startPoint x: 1106, startPoint y: 49, endPoint x: 1042, endPoint y: 47, distance: 63.9
click at [1042, 47] on div "truman" at bounding box center [1103, 49] width 129 height 18
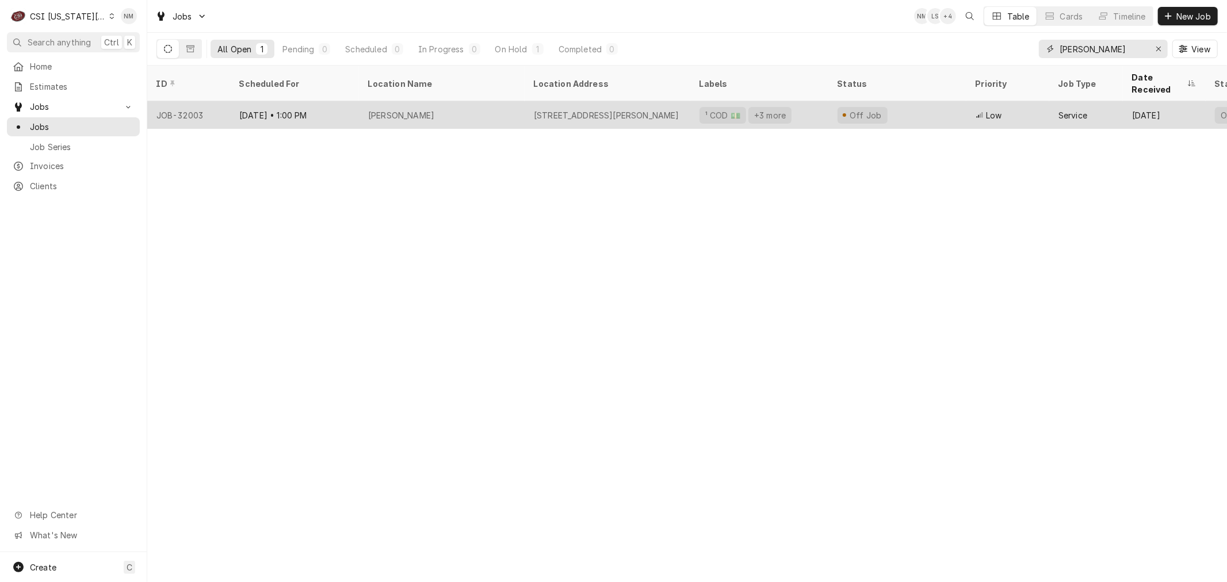
type input "jimmy johns"
click at [493, 101] on div "Jimmy Johns Noland" at bounding box center [442, 115] width 166 height 28
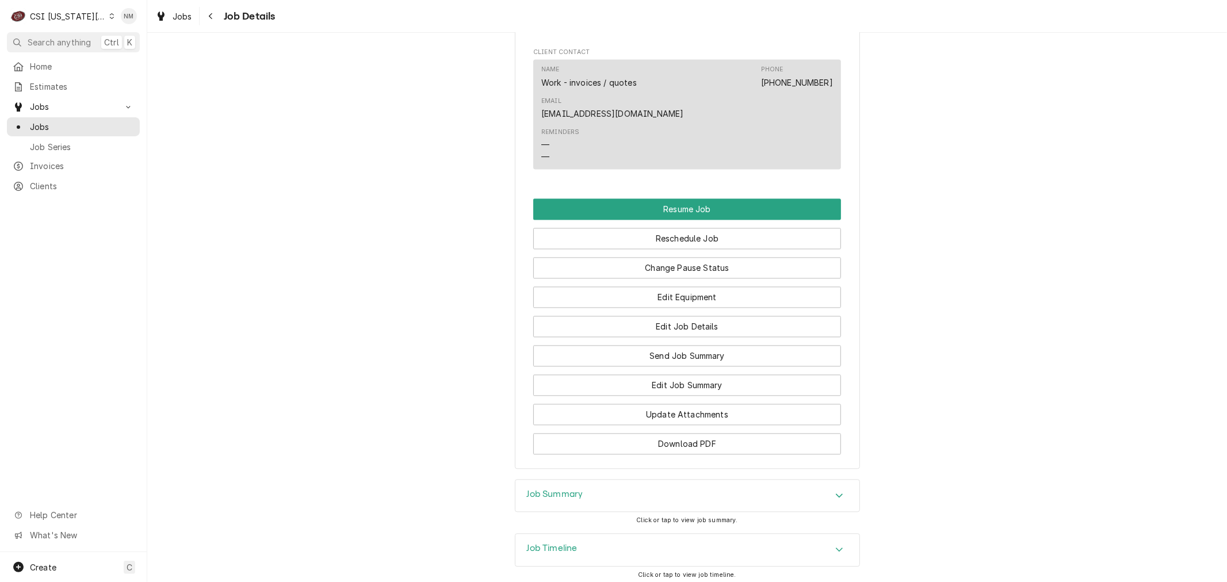
scroll to position [1917, 0]
click at [709, 315] on button "Edit Job Details" at bounding box center [687, 325] width 308 height 21
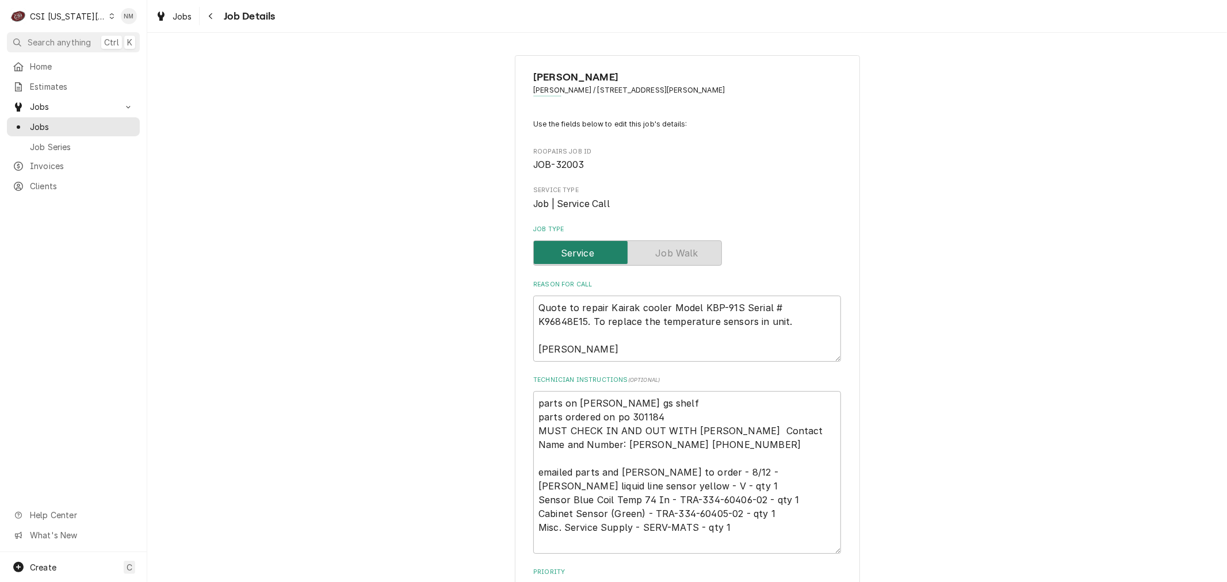
type textarea "x"
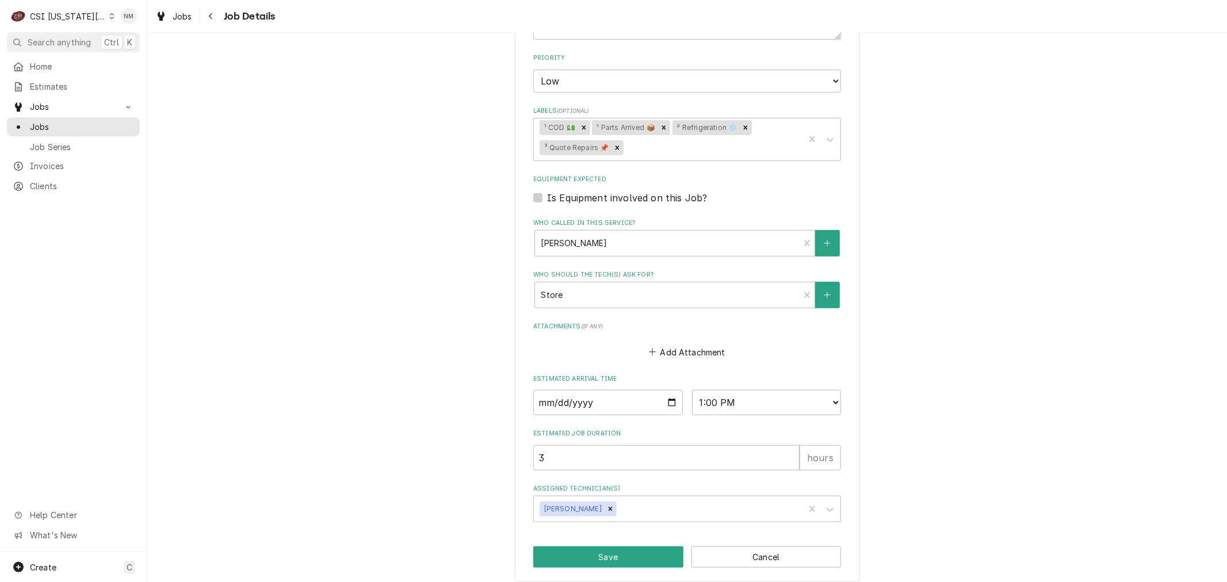
scroll to position [522, 0]
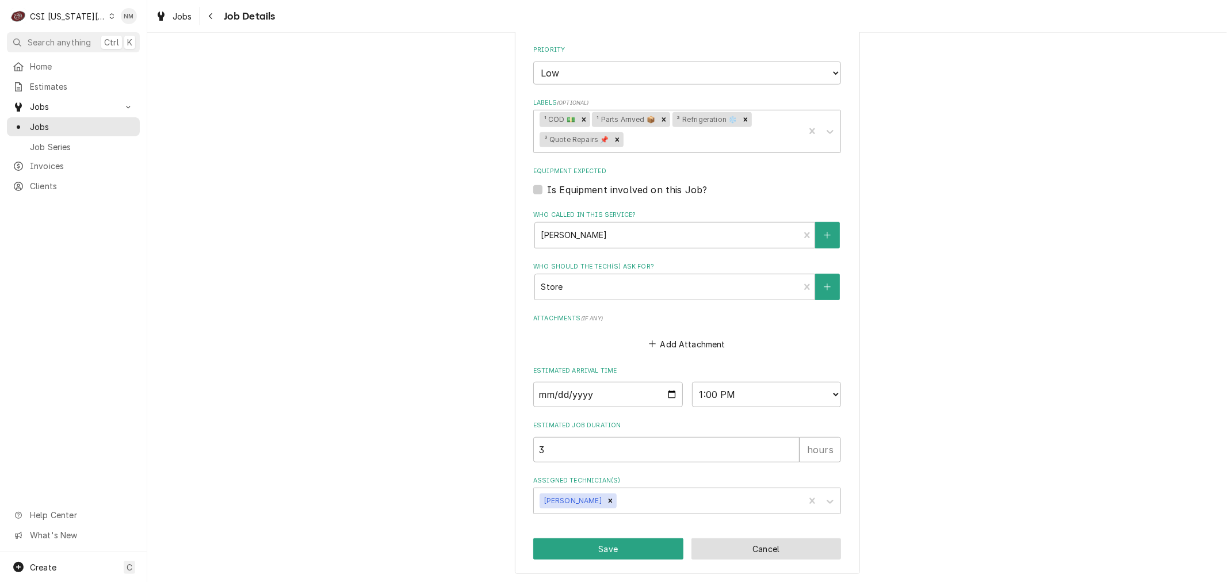
click at [754, 538] on button "Cancel" at bounding box center [766, 548] width 150 height 21
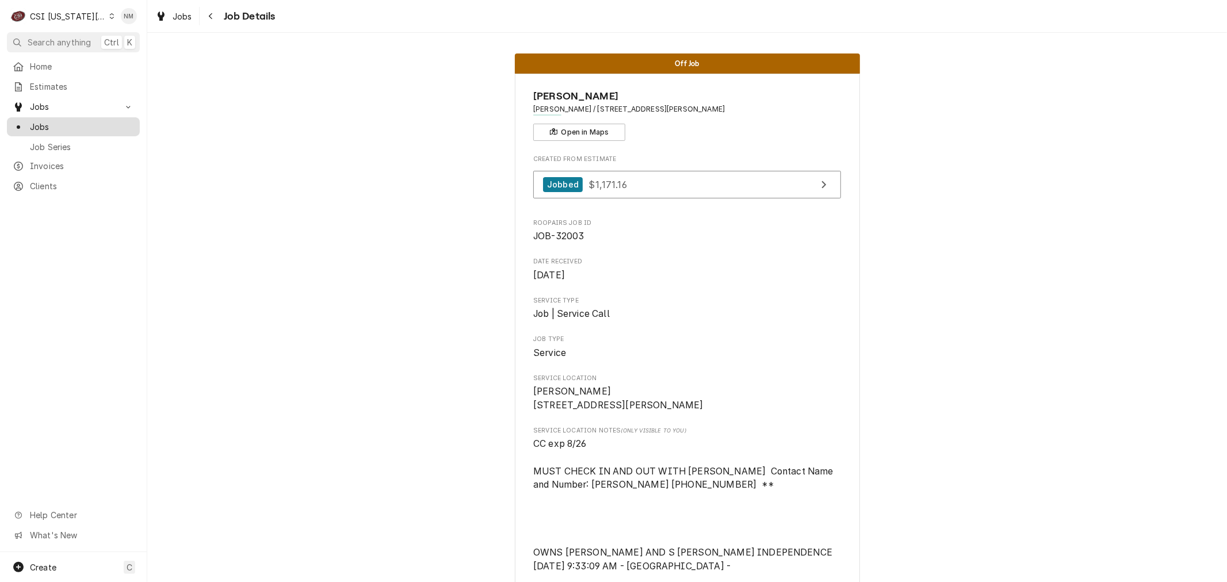
click at [52, 123] on span "Jobs" at bounding box center [82, 127] width 104 height 12
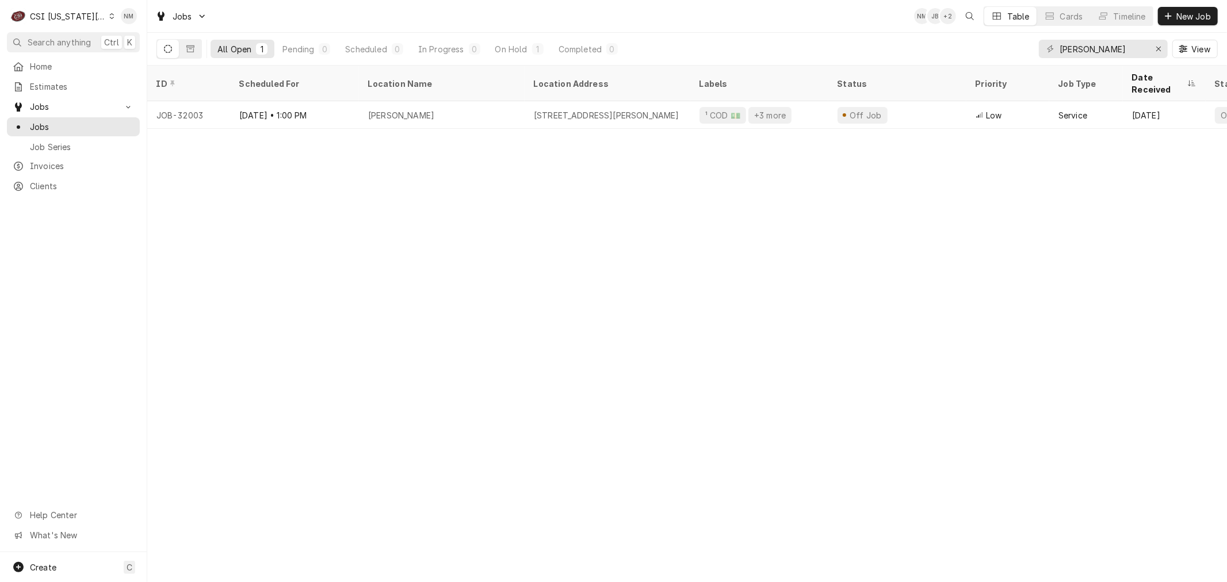
click at [109, 17] on icon "Dynamic Content Wrapper" at bounding box center [111, 16] width 5 height 6
click at [128, 60] on div "CSI St. Louis" at bounding box center [197, 63] width 168 height 12
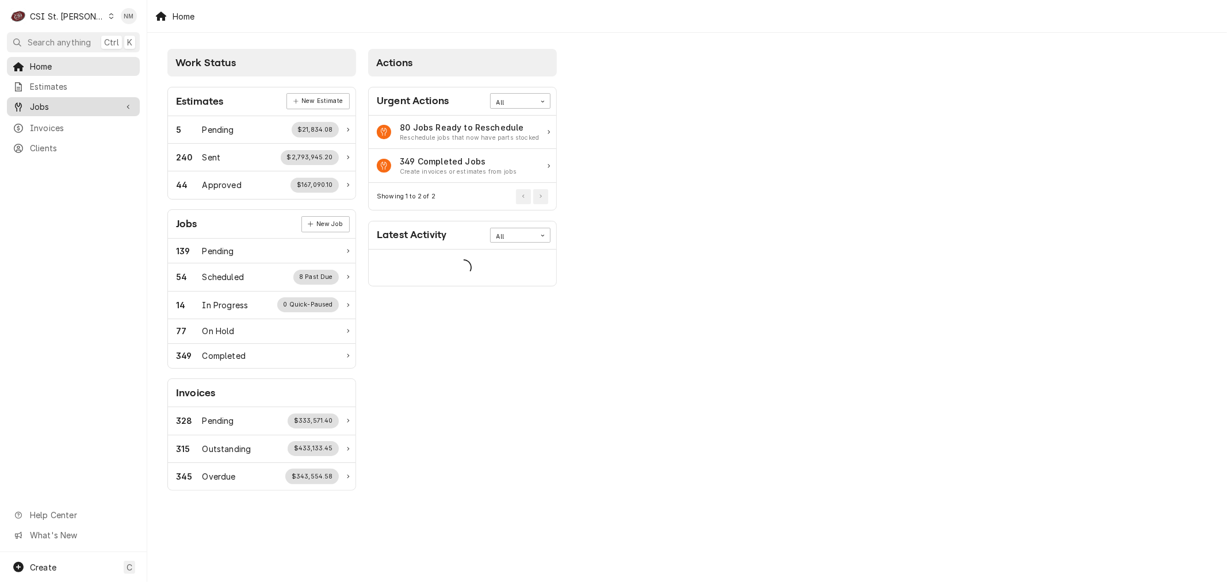
click at [43, 105] on span "Jobs" at bounding box center [73, 107] width 87 height 12
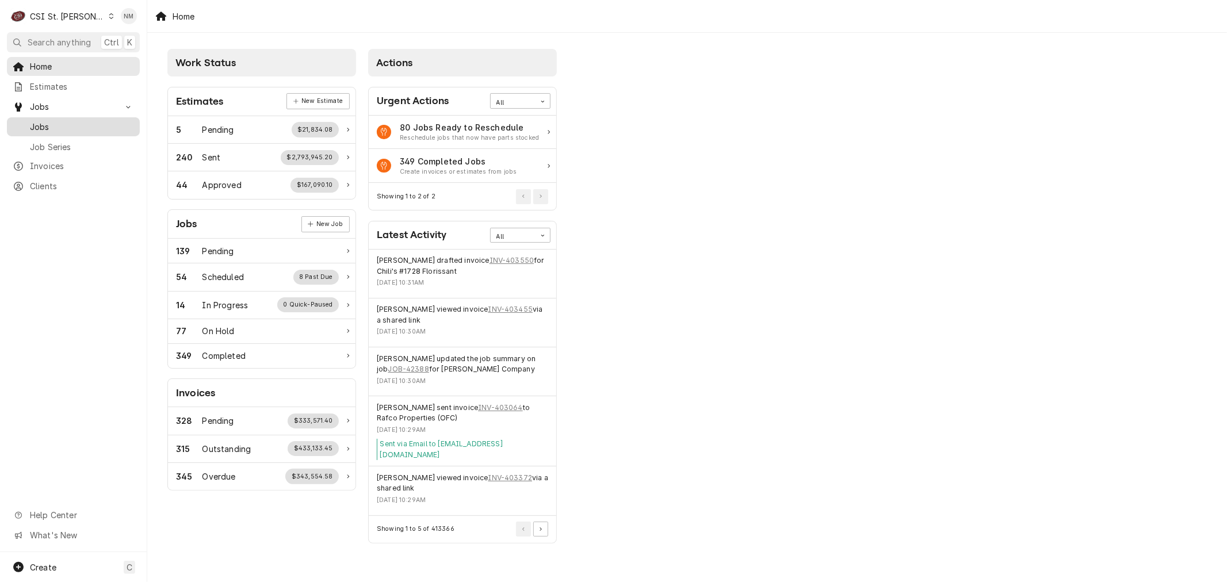
click at [42, 121] on span "Jobs" at bounding box center [82, 127] width 104 height 12
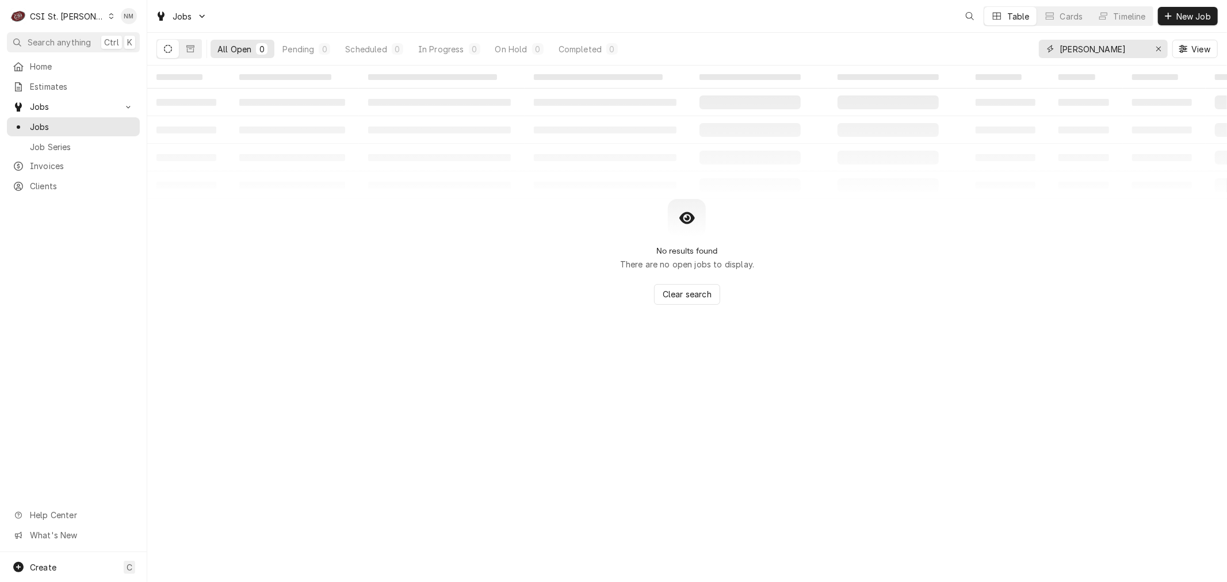
drag, startPoint x: 1126, startPoint y: 50, endPoint x: 959, endPoint y: 50, distance: 166.2
click at [959, 50] on div "All Open 0 Pending 0 Scheduled 0 In Progress 0 On Hold 0 Completed 0 [PERSON_NA…" at bounding box center [686, 49] width 1061 height 32
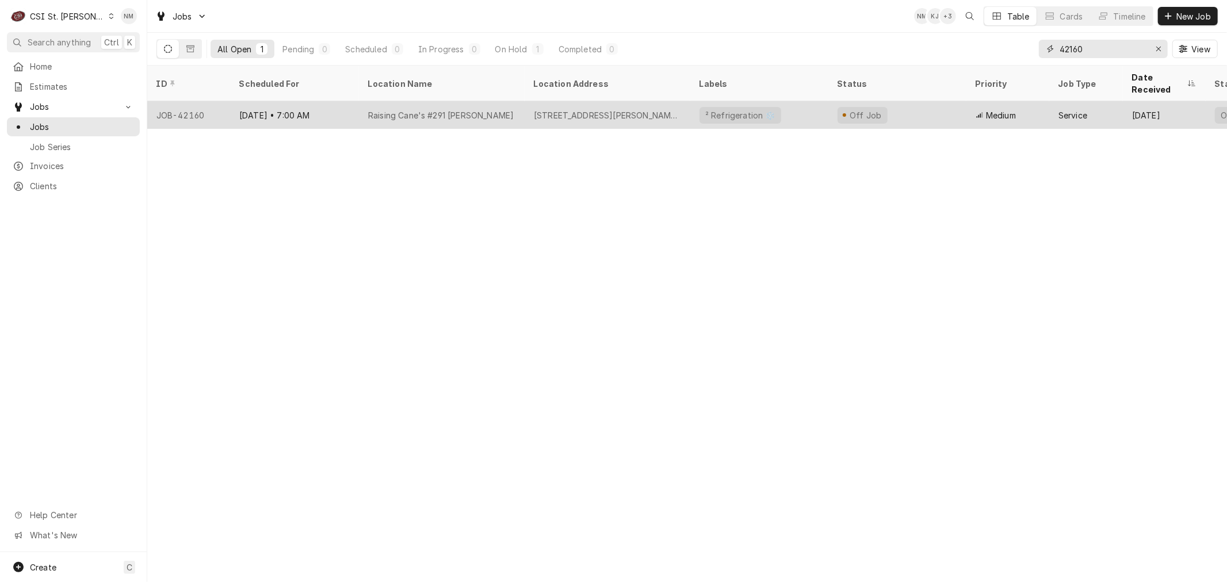
type input "42160"
click at [504, 101] on div "Raising Cane's #291 [PERSON_NAME]" at bounding box center [442, 115] width 166 height 28
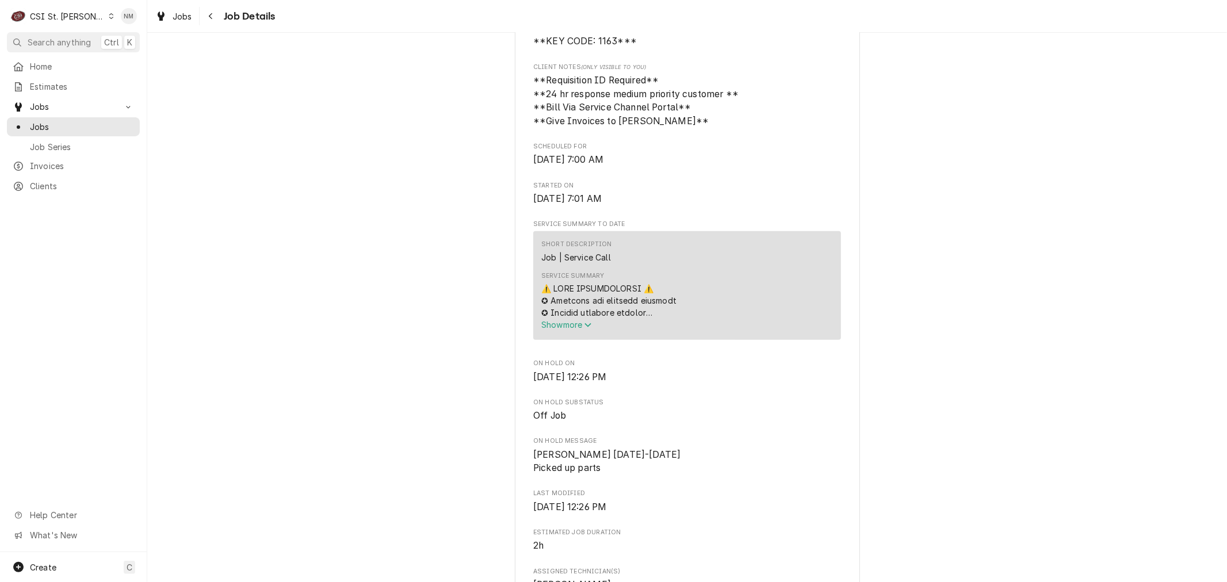
scroll to position [639, 0]
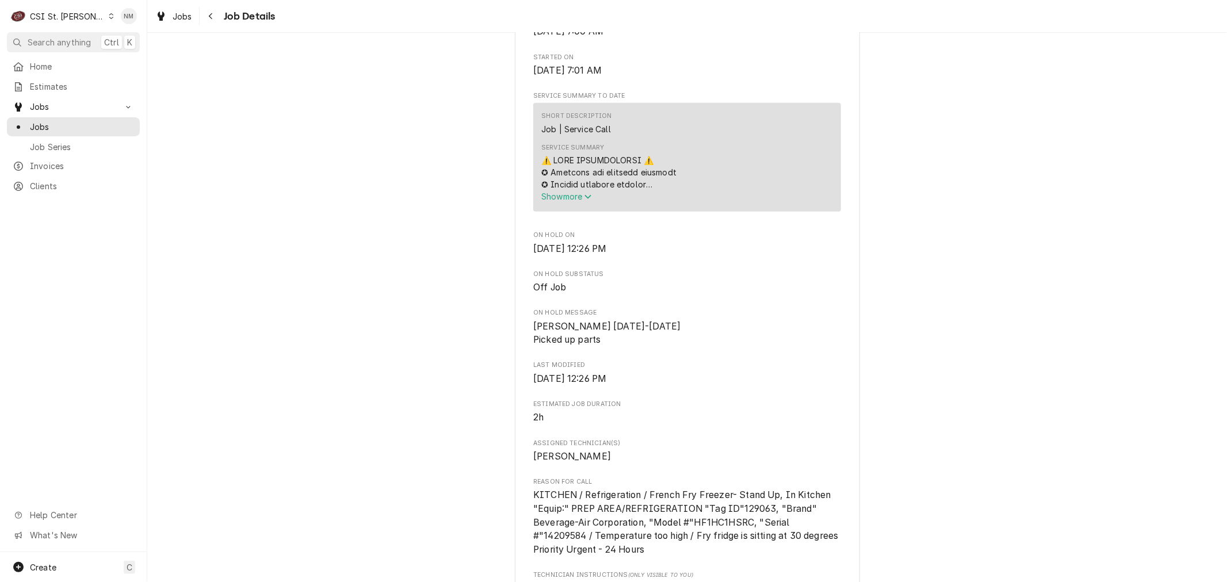
click at [109, 16] on icon "Dynamic Content Wrapper" at bounding box center [111, 16] width 5 height 6
click at [173, 25] on div "CSI [US_STATE][GEOGRAPHIC_DATA]" at bounding box center [177, 23] width 152 height 12
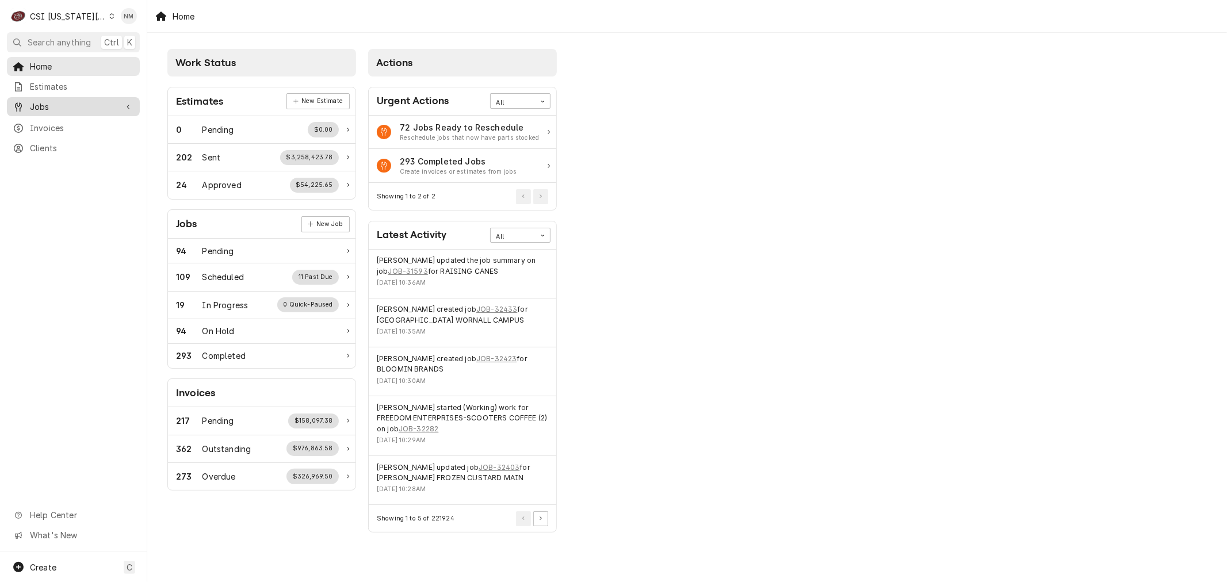
click at [51, 101] on span "Jobs" at bounding box center [73, 107] width 87 height 12
click at [50, 123] on span "Jobs" at bounding box center [82, 127] width 104 height 12
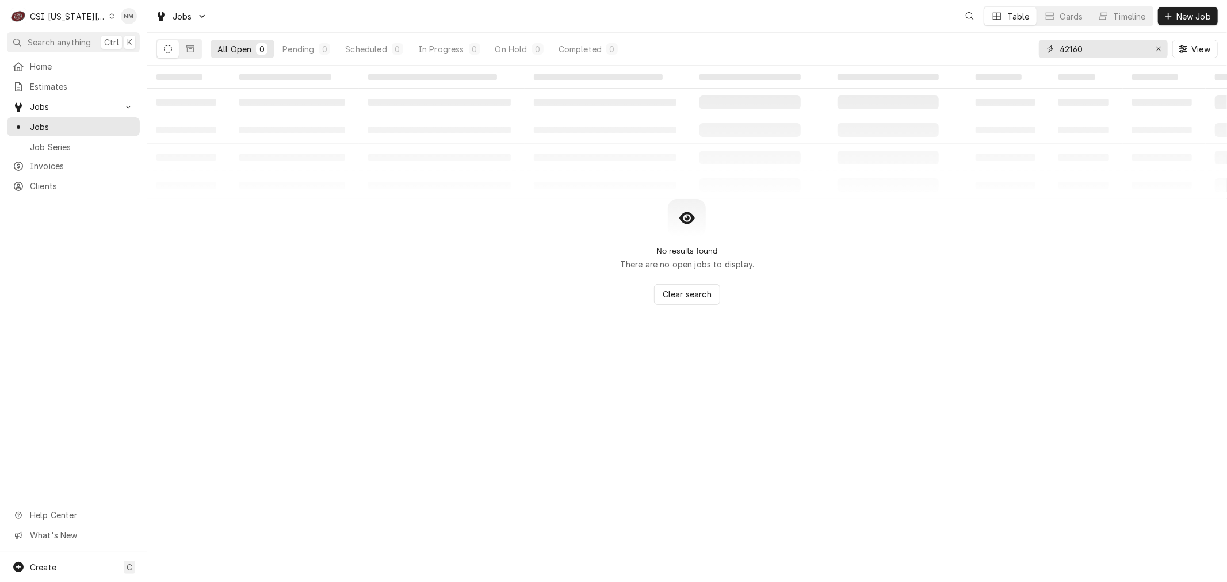
drag, startPoint x: 1105, startPoint y: 47, endPoint x: 1028, endPoint y: 55, distance: 76.9
click at [1028, 55] on div "All Open 0 Pending 0 Scheduled 0 In Progress 0 On Hold 0 Completed 0 42160 View" at bounding box center [686, 49] width 1061 height 32
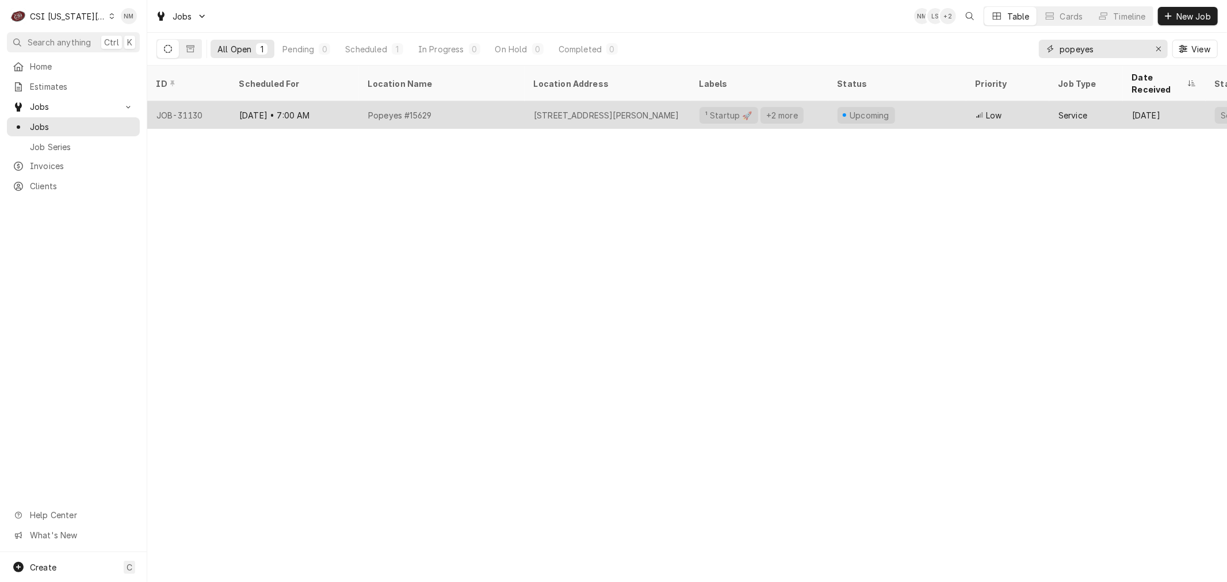
drag, startPoint x: 1106, startPoint y: 49, endPoint x: 775, endPoint y: 102, distance: 334.3
click at [775, 102] on div "Jobs NM LS + 2 Table Cards Timeline New Job All Open 1 Pending 0 Scheduled 1 In…" at bounding box center [687, 291] width 1080 height 582
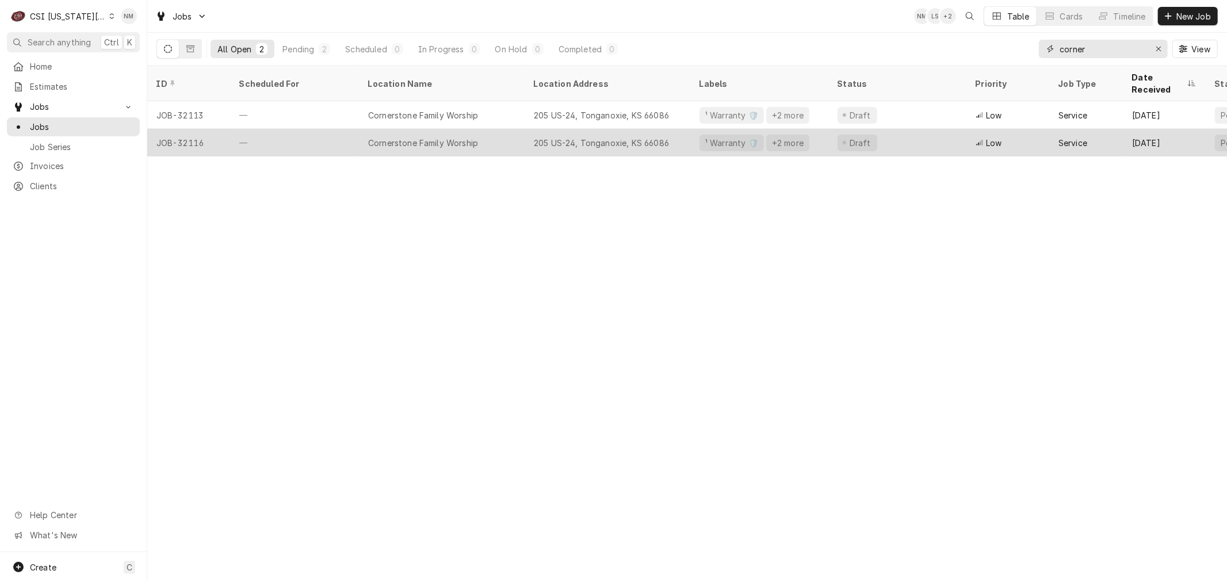
type input "corner"
click at [313, 129] on div "—" at bounding box center [294, 143] width 129 height 28
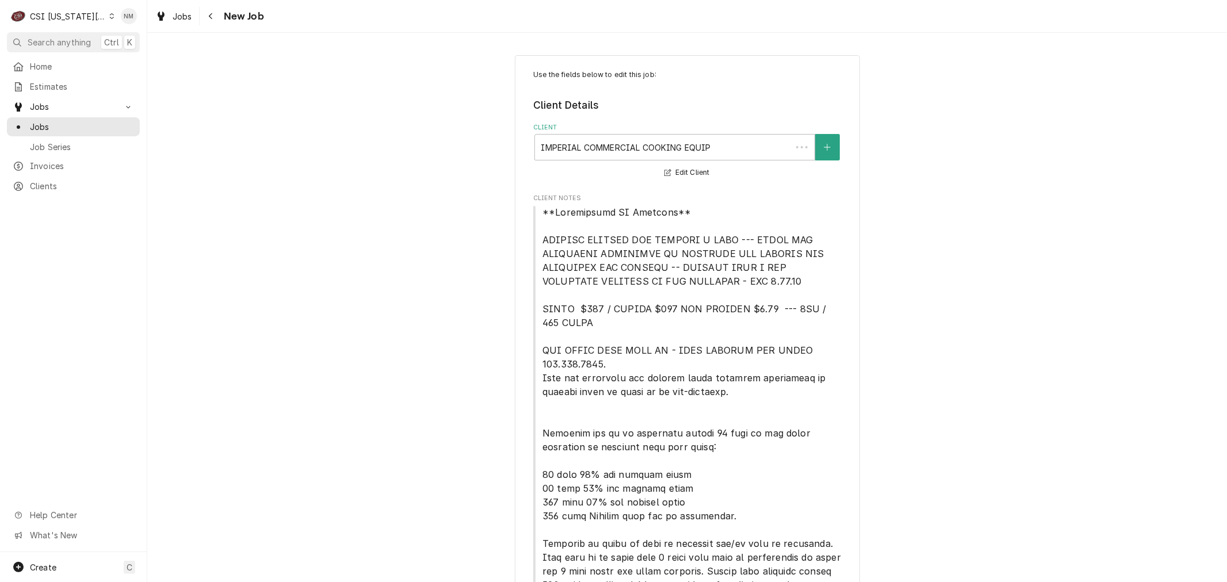
type textarea "x"
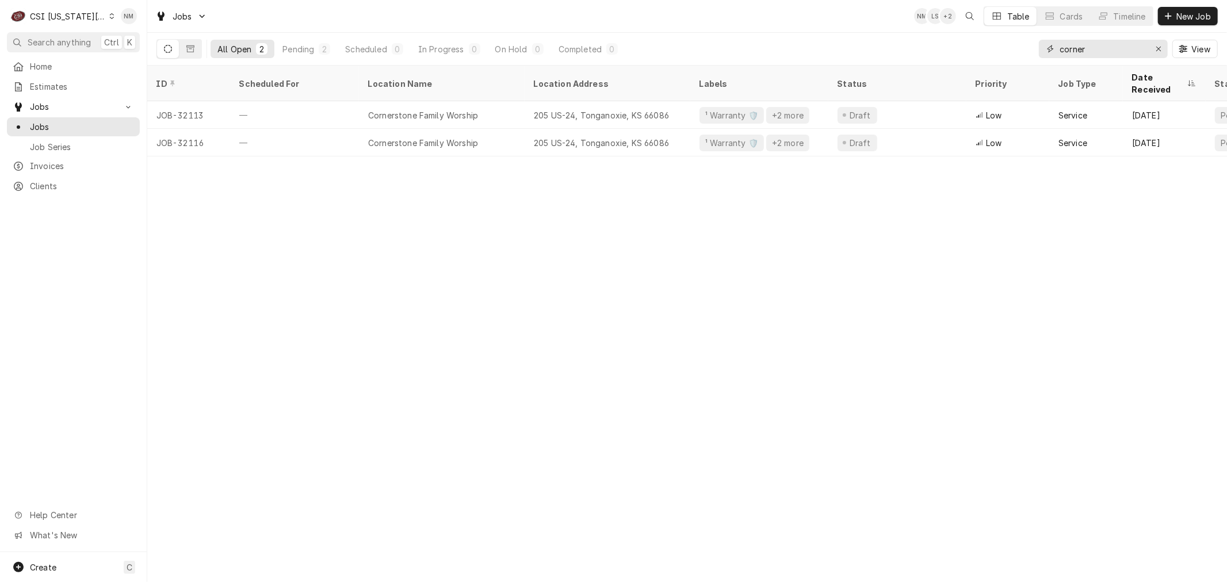
drag, startPoint x: 1091, startPoint y: 49, endPoint x: 1031, endPoint y: 49, distance: 59.8
click at [1031, 49] on div "All Open 2 Pending 2 Scheduled 0 In Progress 0 On Hold 0 Completed 0 corner View" at bounding box center [686, 49] width 1061 height 32
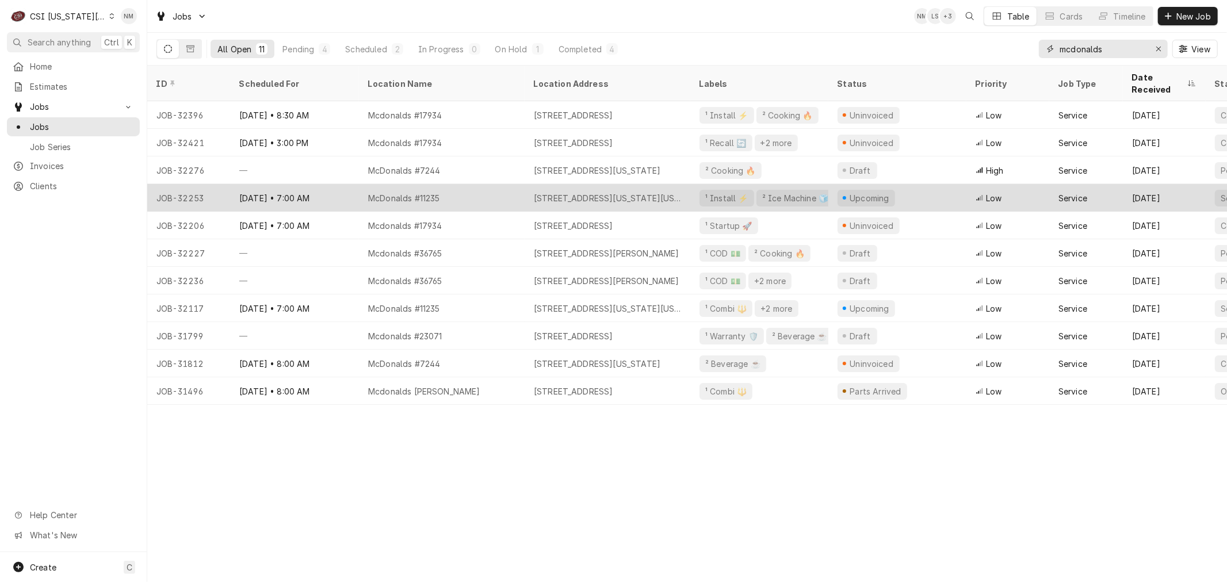
type input "mcdonalds"
click at [478, 184] on div "McDonalds #11235" at bounding box center [442, 198] width 166 height 28
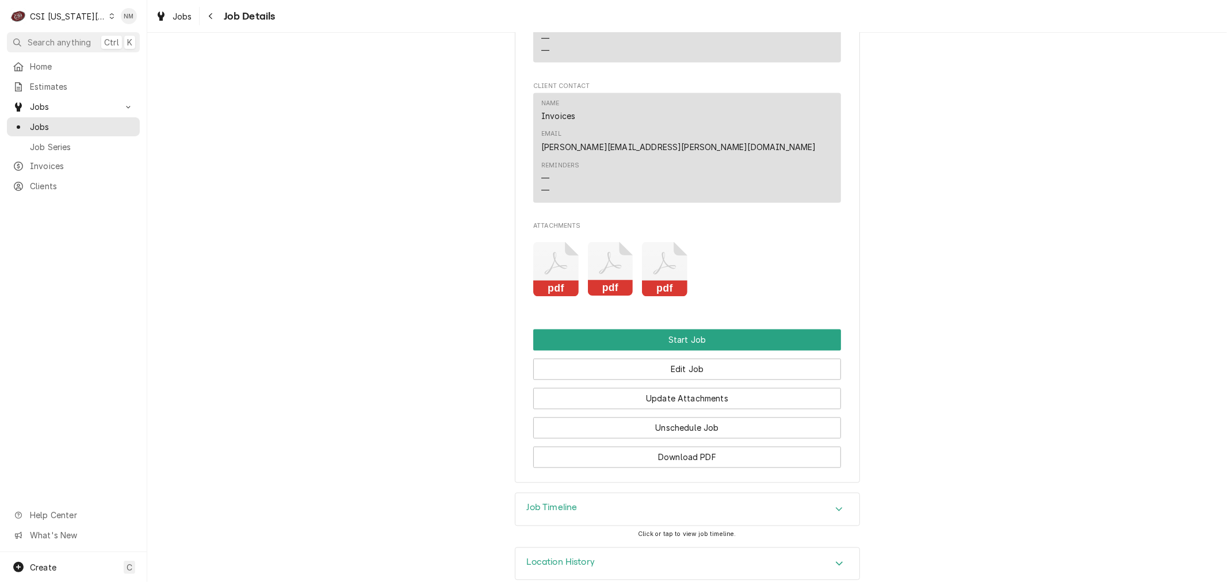
scroll to position [1747, 0]
click at [568, 502] on h3 "Job Timeline" at bounding box center [552, 507] width 51 height 11
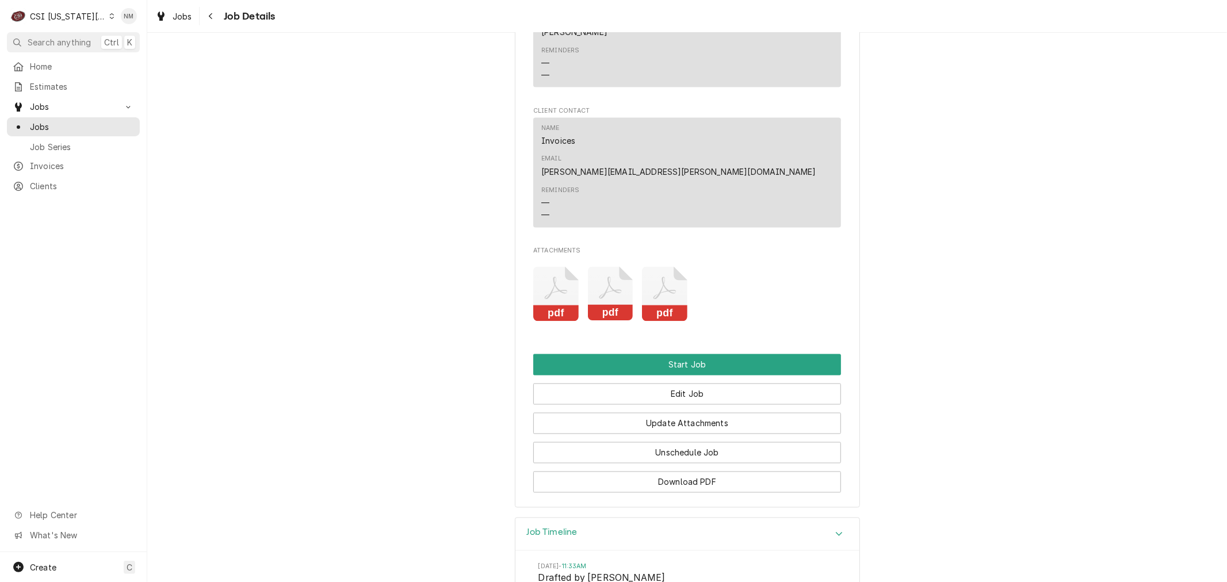
scroll to position [1726, 0]
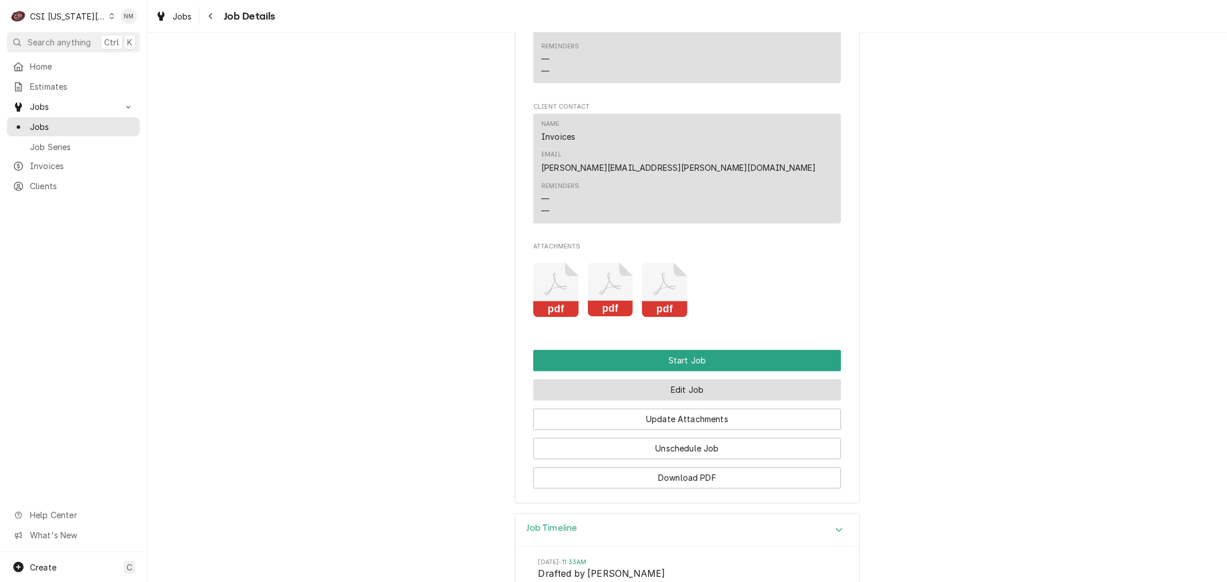
click at [674, 380] on button "Edit Job" at bounding box center [687, 390] width 308 height 21
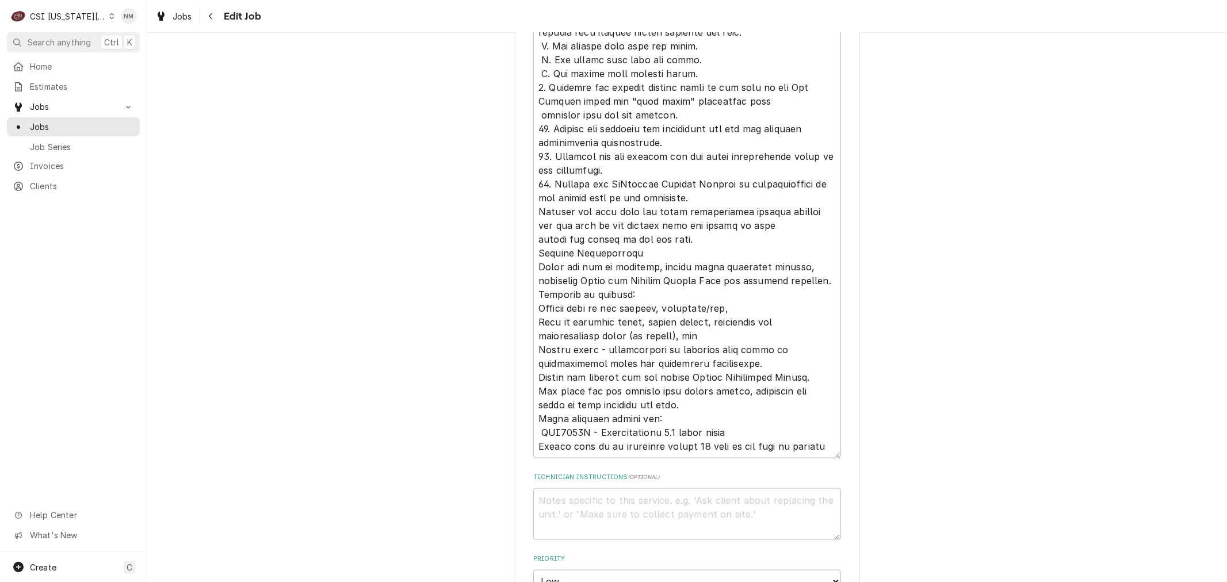
scroll to position [1278, 0]
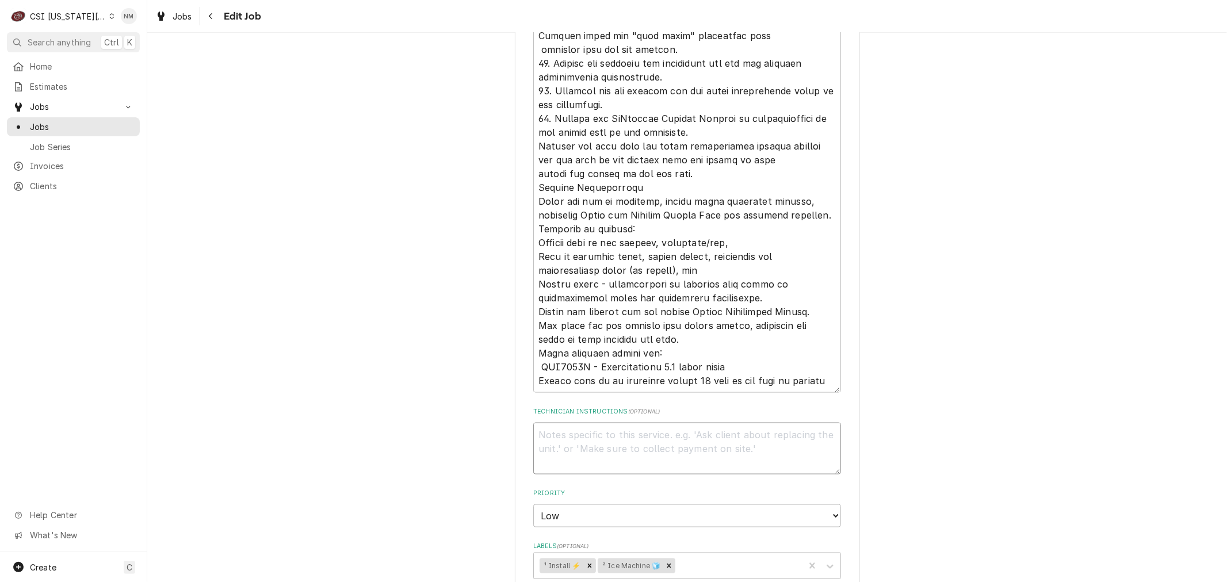
click at [556, 439] on textarea "Technician Instructions ( optional )" at bounding box center [687, 449] width 308 height 52
type textarea "x"
type textarea "6"
type textarea "x"
type textarea "66"
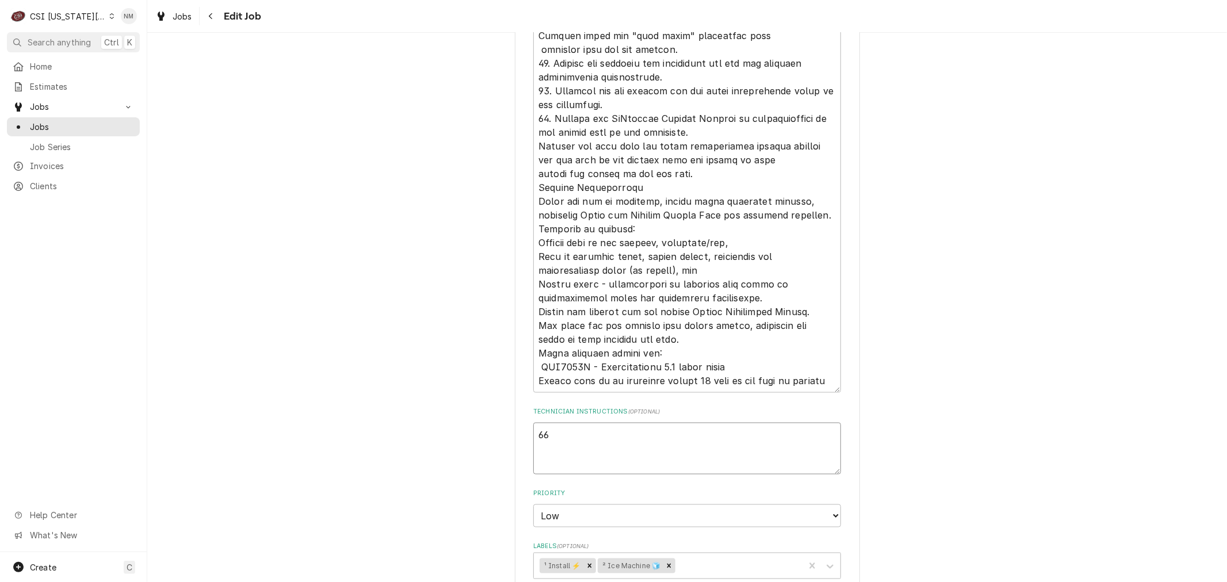
type textarea "x"
type textarea "660"
type textarea "x"
type textarea "660-"
type textarea "x"
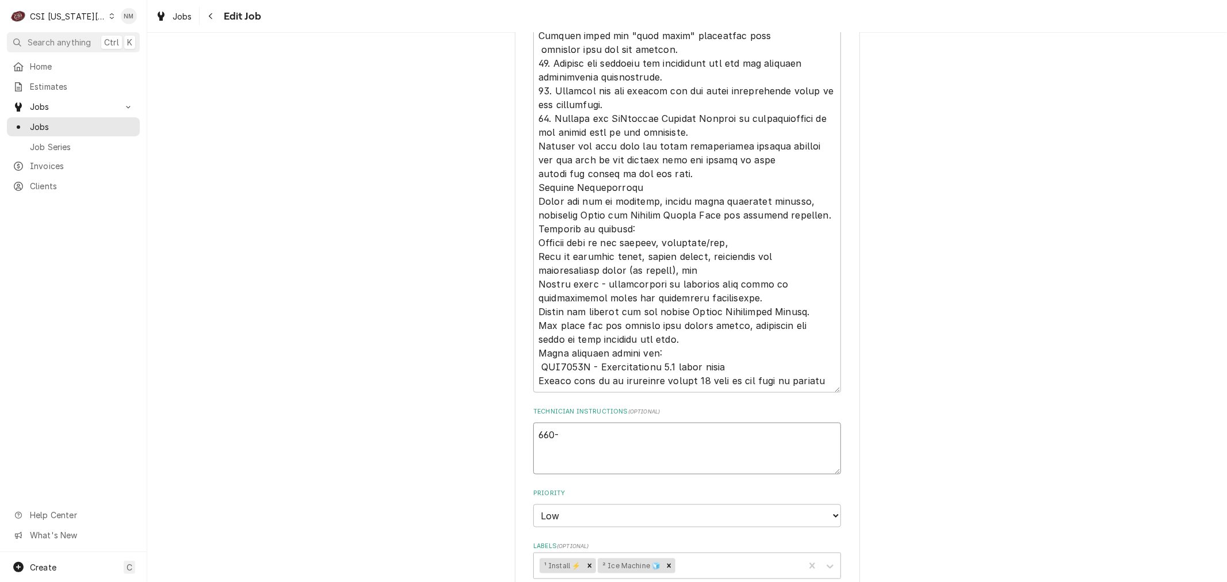
type textarea "660-3"
type textarea "x"
type textarea "660-34"
type textarea "x"
type textarea "660-349"
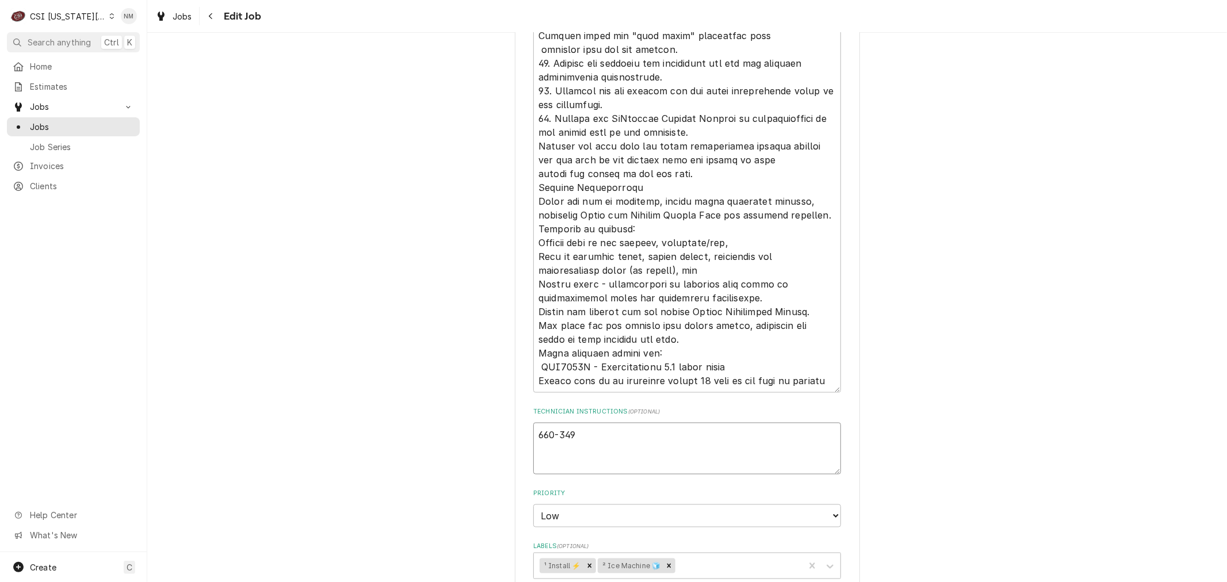
type textarea "x"
type textarea "660-349-"
type textarea "x"
type textarea "660-349-9"
type textarea "x"
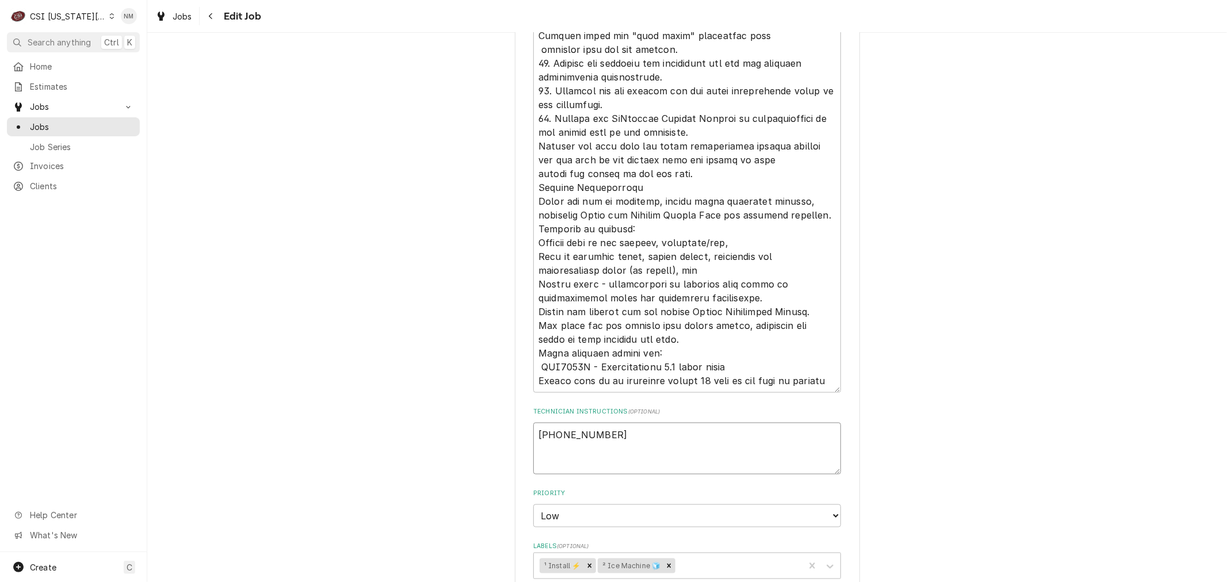
type textarea "660-349-90"
type textarea "x"
type textarea "660-349-903"
type textarea "x"
type textarea "660-349-9035"
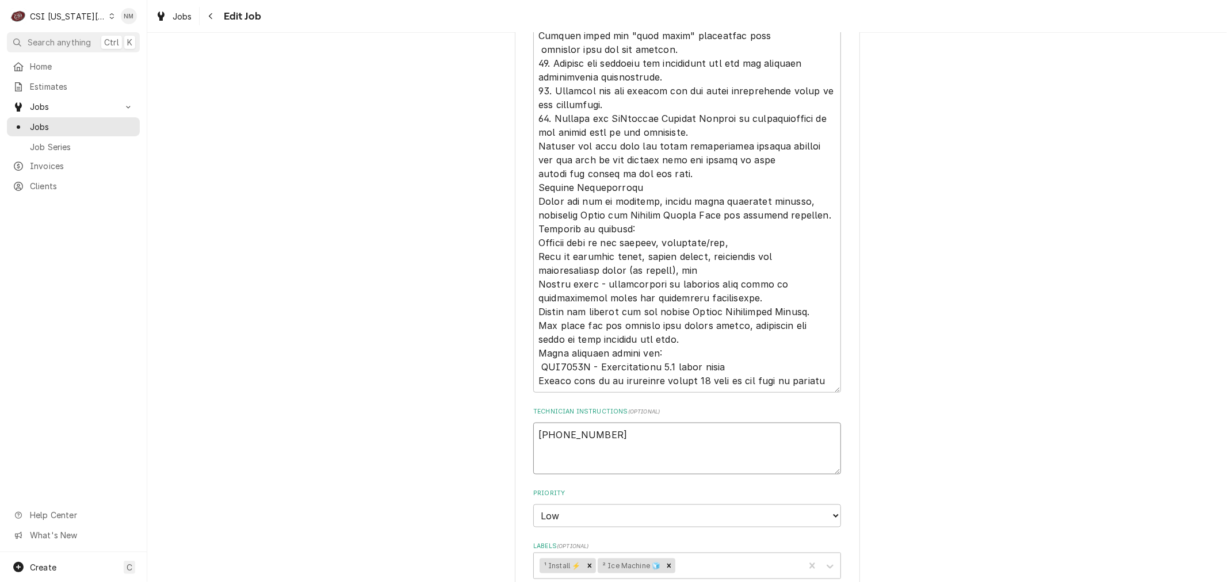
type textarea "x"
type textarea "660-349-9035"
type textarea "x"
type textarea "660-349-9035 C"
type textarea "x"
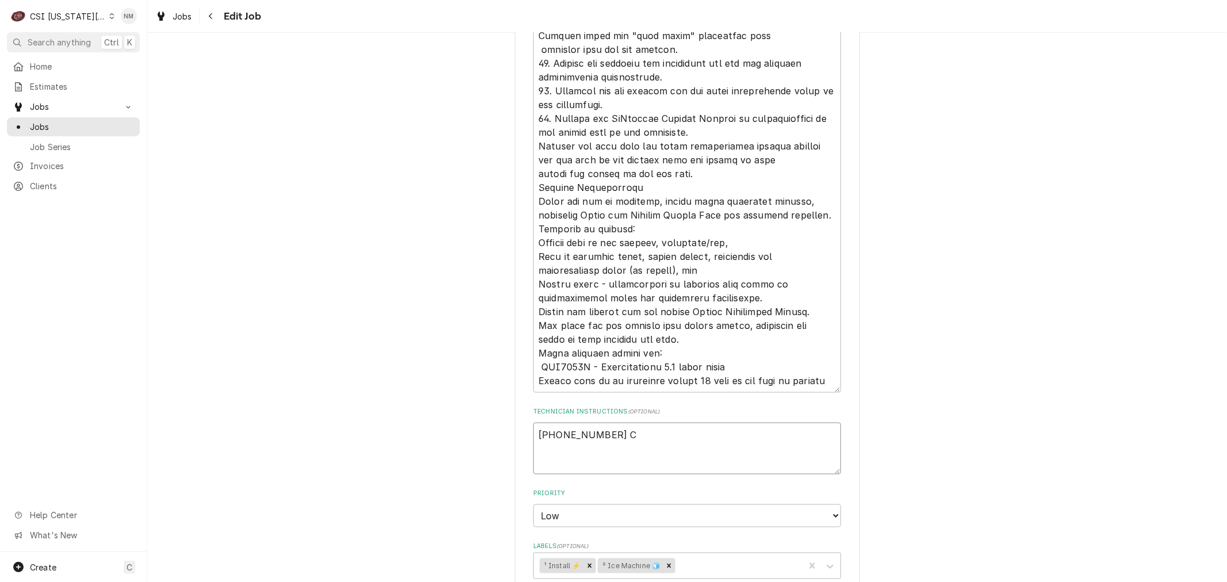
type textarea "660-349-9035 Cr"
type textarea "x"
type textarea "660-349-9035 Cra"
type textarea "x"
type textarea "660-349-9035 Crai"
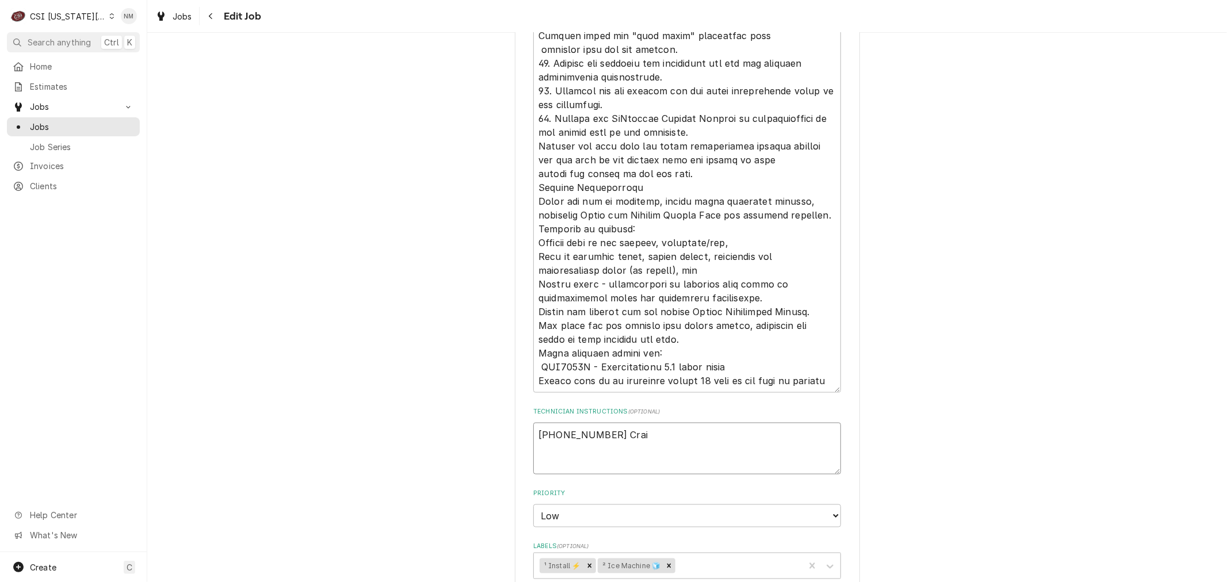
type textarea "x"
type textarea "660-349-9035 Craig"
type textarea "x"
drag, startPoint x: 639, startPoint y: 435, endPoint x: 517, endPoint y: 431, distance: 122.6
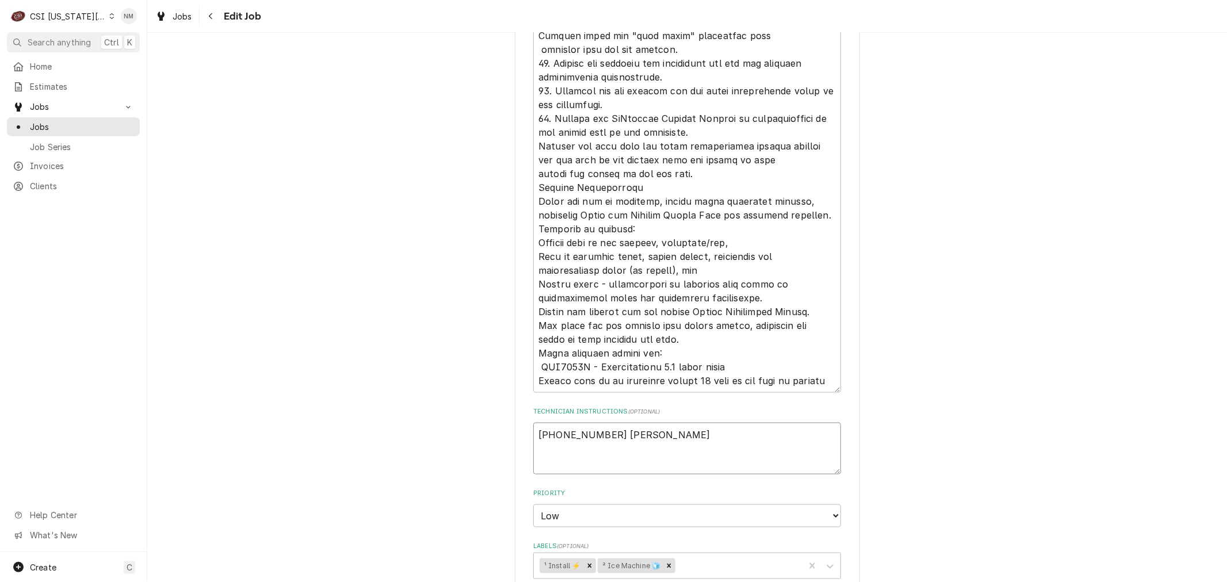
type textarea "660-349-9035 Craig"
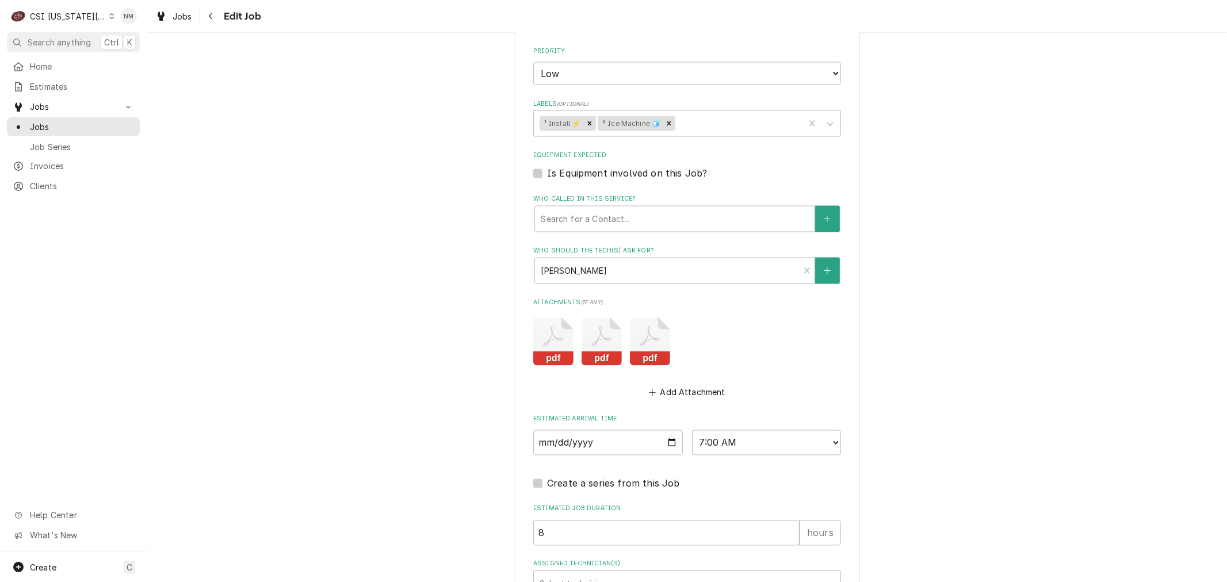
scroll to position [1803, 0]
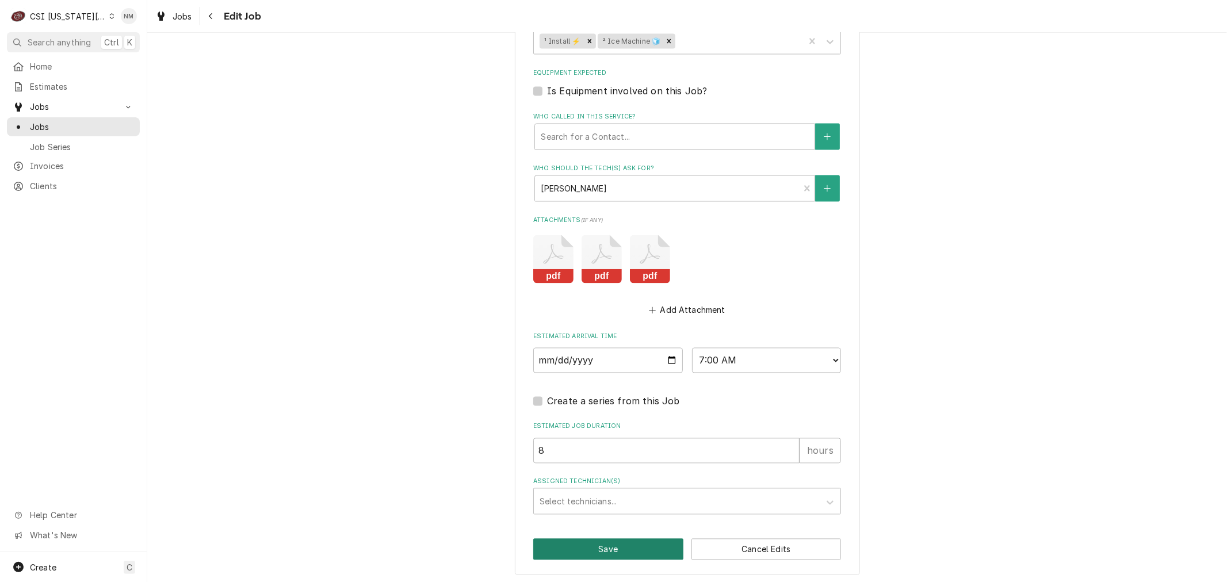
click at [602, 546] on button "Save" at bounding box center [608, 549] width 150 height 21
type textarea "x"
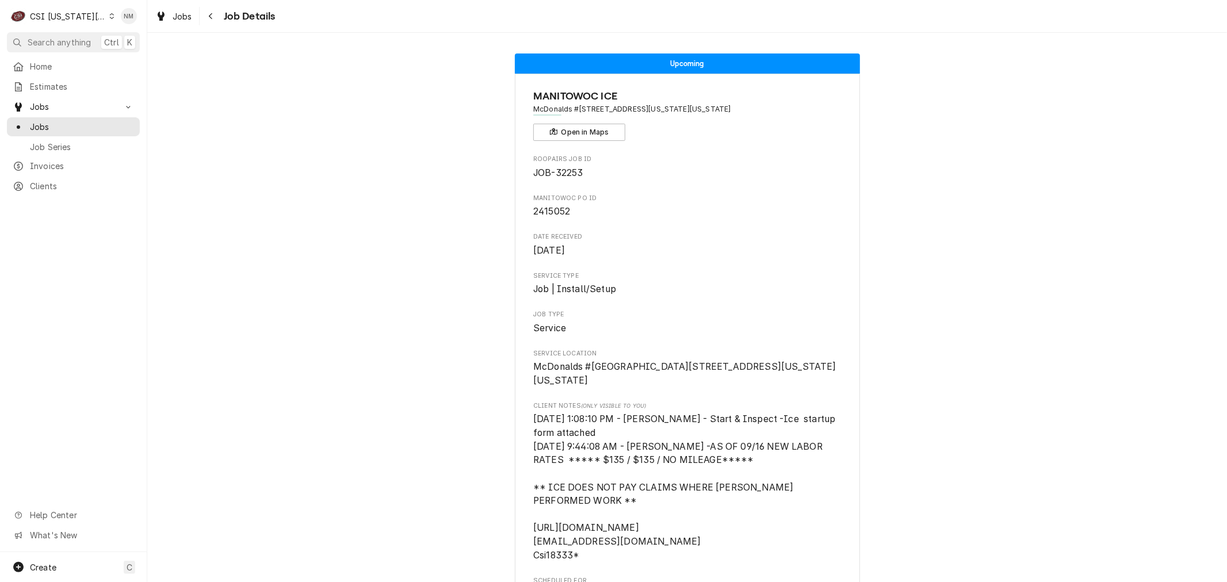
click at [109, 18] on icon "Dynamic Content Wrapper" at bounding box center [111, 16] width 5 height 6
click at [164, 65] on div "CSI St. Louis" at bounding box center [197, 63] width 168 height 12
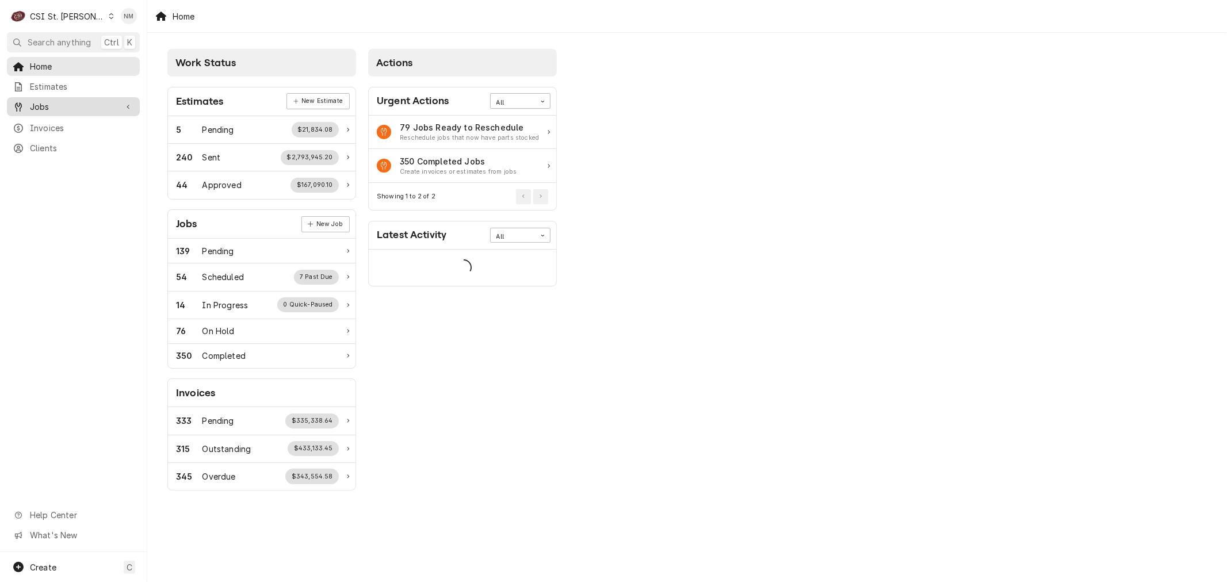
click at [39, 105] on span "Jobs" at bounding box center [73, 107] width 87 height 12
click at [44, 122] on span "Jobs" at bounding box center [82, 127] width 104 height 12
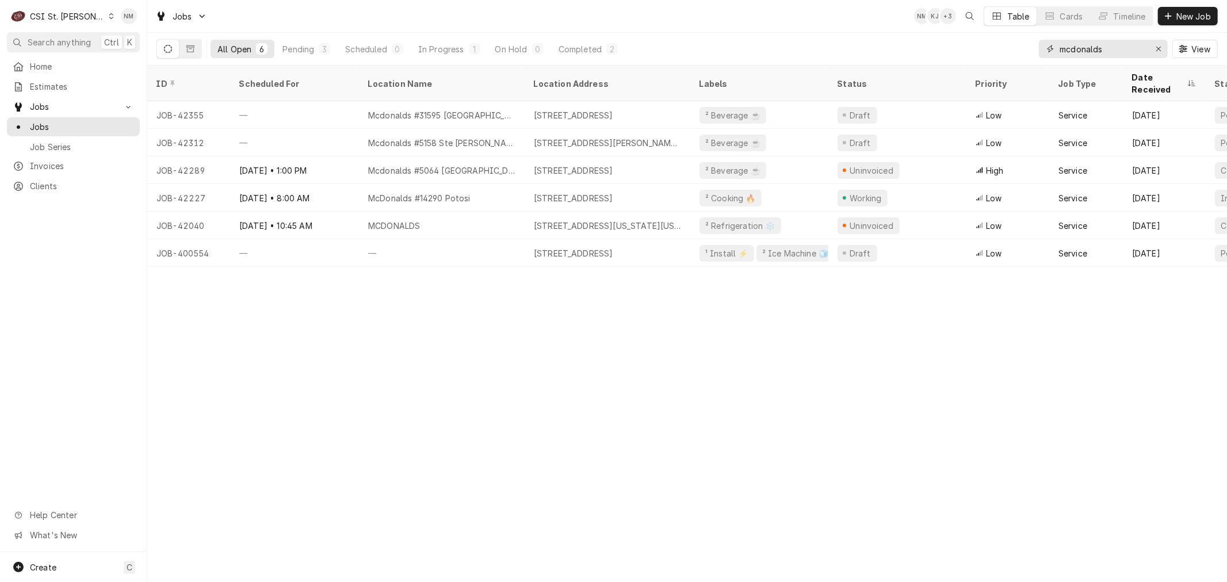
drag, startPoint x: 1110, startPoint y: 50, endPoint x: 955, endPoint y: 52, distance: 155.3
click at [955, 52] on div "All Open 6 Pending 3 Scheduled 0 In Progress 1 On Hold 0 Completed 2 mcdonalds …" at bounding box center [686, 49] width 1061 height 32
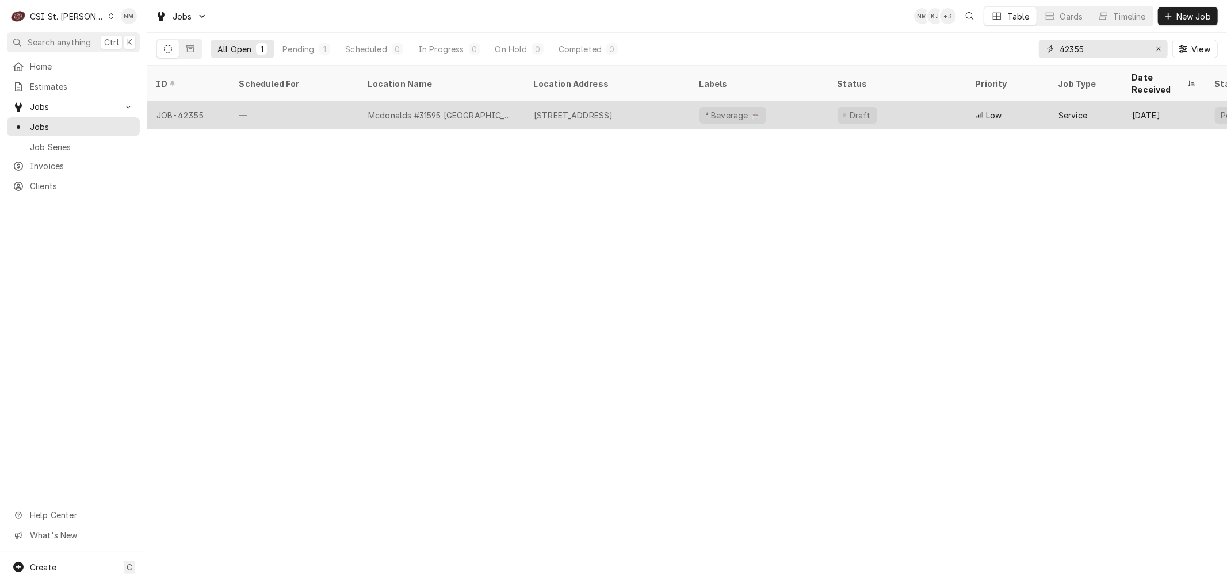
type input "42355"
click at [327, 101] on div "—" at bounding box center [294, 115] width 129 height 28
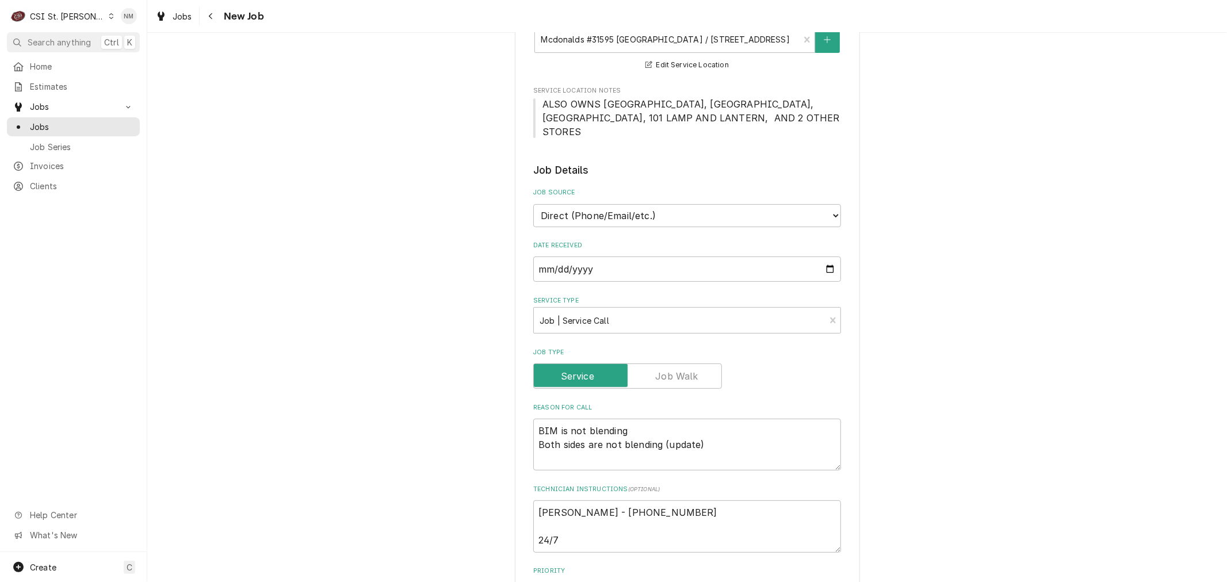
scroll to position [192, 0]
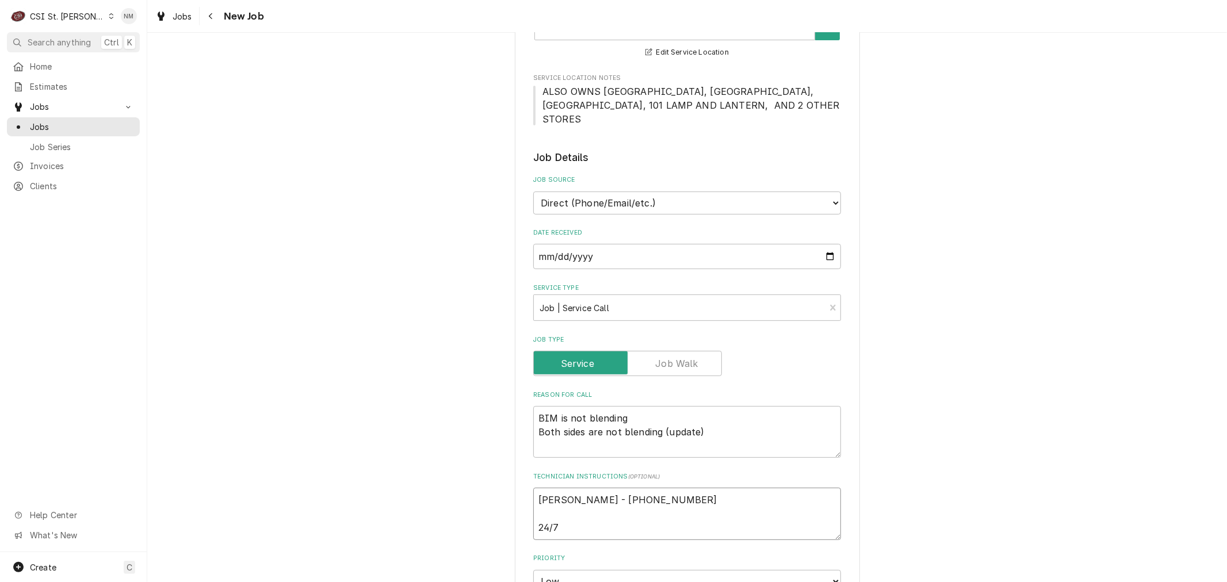
click at [533, 488] on textarea "[PERSON_NAME] - [PHONE_NUMBER] 24/7" at bounding box center [687, 514] width 308 height 52
type textarea "x"
type textarea "[PERSON_NAME] - [PHONE_NUMBER] 24/7"
type textarea "x"
type textarea "S [PERSON_NAME] - [PHONE_NUMBER] 24/7"
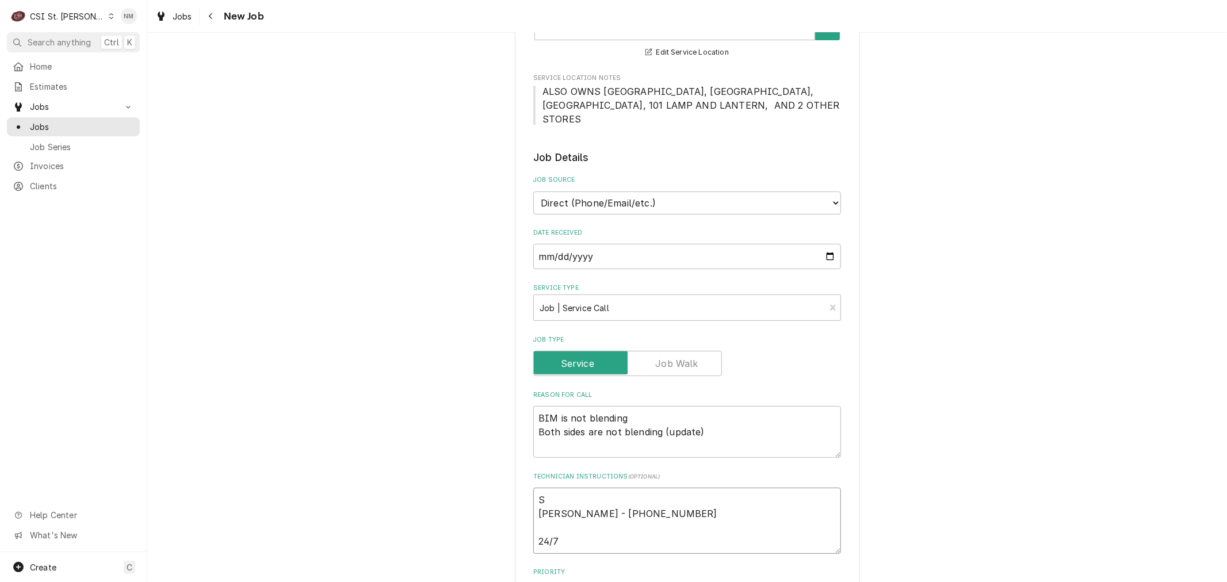
type textarea "x"
type textarea "Sc [PERSON_NAME] - [PHONE_NUMBER] 24/7"
type textarea "x"
type textarea "Sch [PERSON_NAME] - [PHONE_NUMBER] 24/7"
type textarea "x"
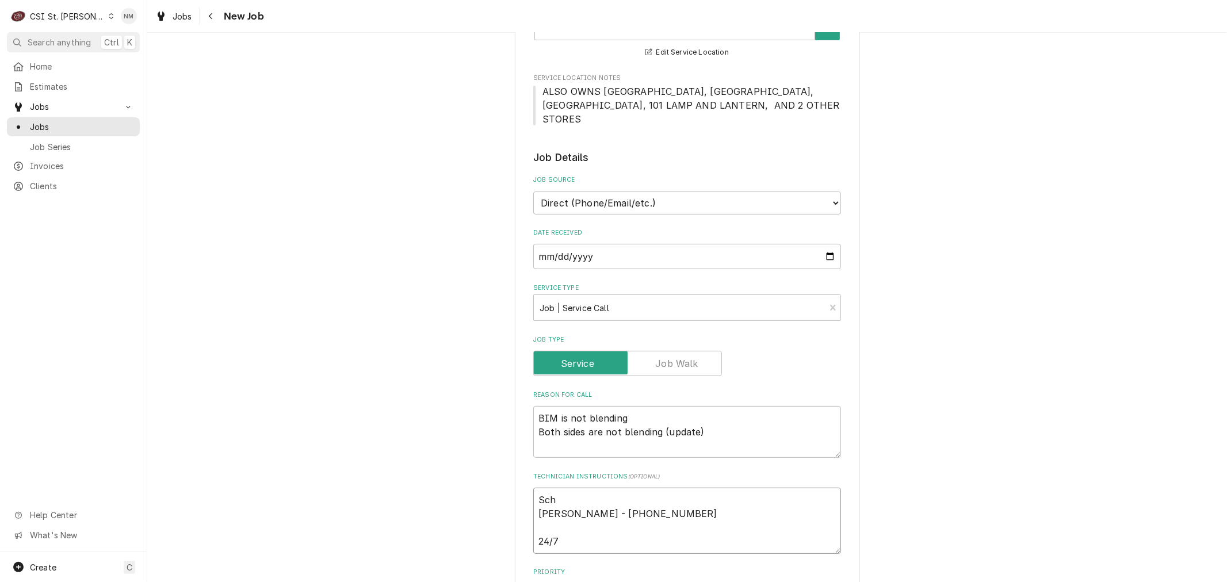
type textarea "Sche [PERSON_NAME] - [PHONE_NUMBER] 24/7"
type textarea "x"
type textarea "Sched [PERSON_NAME] - [PHONE_NUMBER] 24/7"
type textarea "x"
type textarea "Schedu Erica - 314 448-6364 24/7"
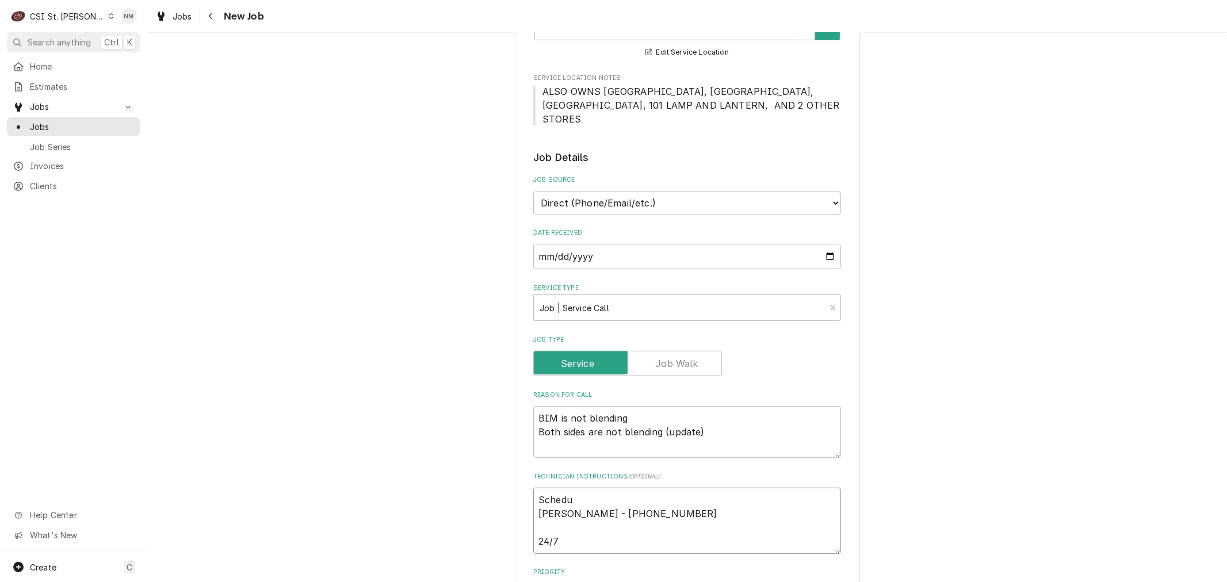
type textarea "x"
type textarea "Schedul Erica - 314 448-6364 24/7"
type textarea "x"
type textarea "Schedule Erica - 314 448-6364 24/7"
type textarea "x"
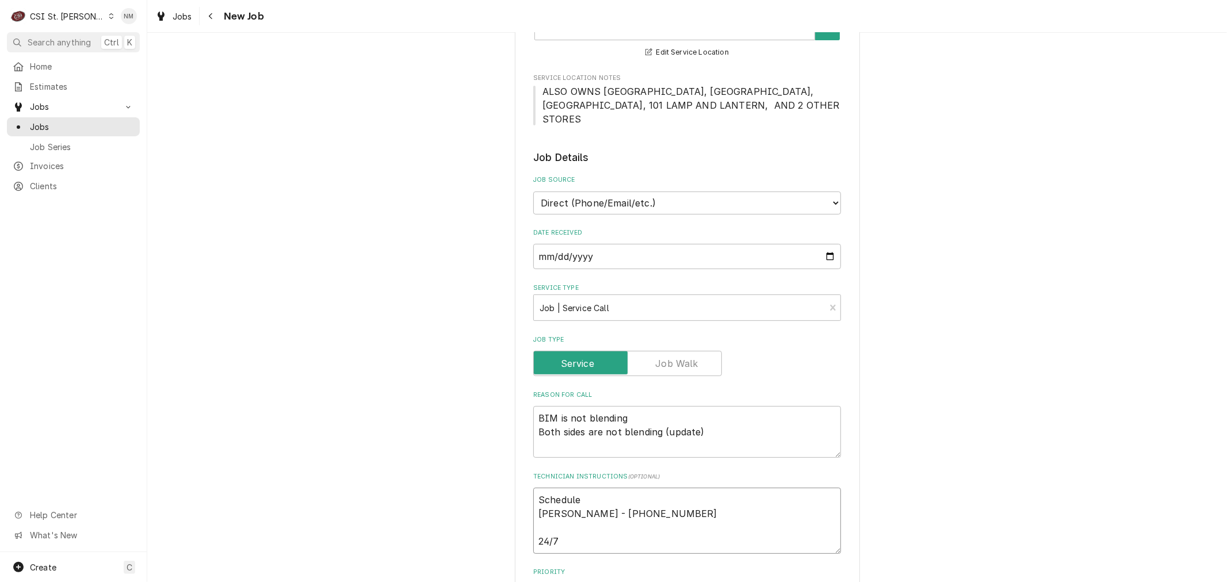
type textarea "Scheduled Erica - 314 448-6364 24/7"
type textarea "x"
type textarea "Scheduled Erica - 314 448-6364 24/7"
type textarea "x"
type textarea "Scheduled w Erica - 314 448-6364 24/7"
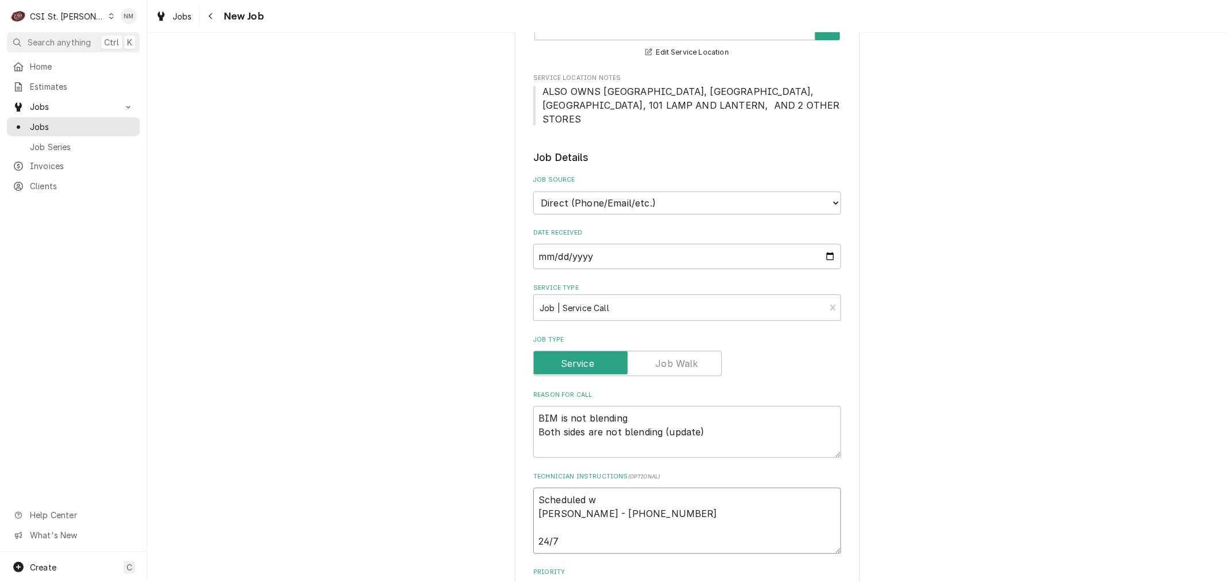
type textarea "x"
type textarea "Scheduled wi Erica - 314 448-6364 24/7"
type textarea "x"
type textarea "Scheduled wit Erica - 314 448-6364 24/7"
type textarea "x"
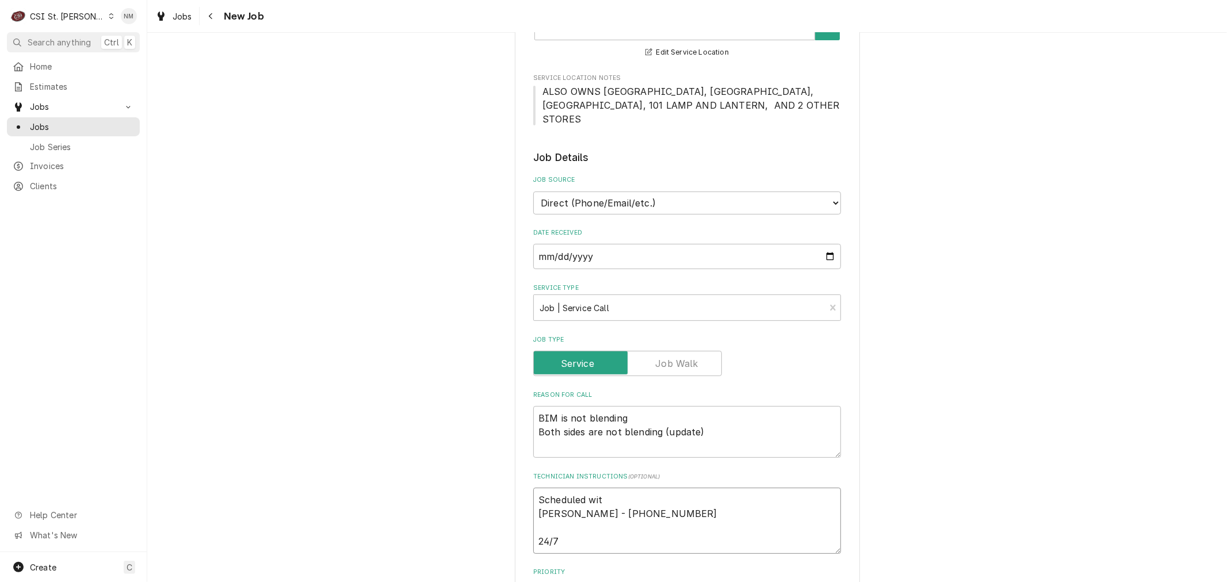
type textarea "Scheduled with Erica - 314 448-6364 24/7"
type textarea "x"
type textarea "Scheduled with Erica - 314 448-6364 24/7"
type textarea "x"
type textarea "Scheduled with E Erica - 314 448-6364 24/7"
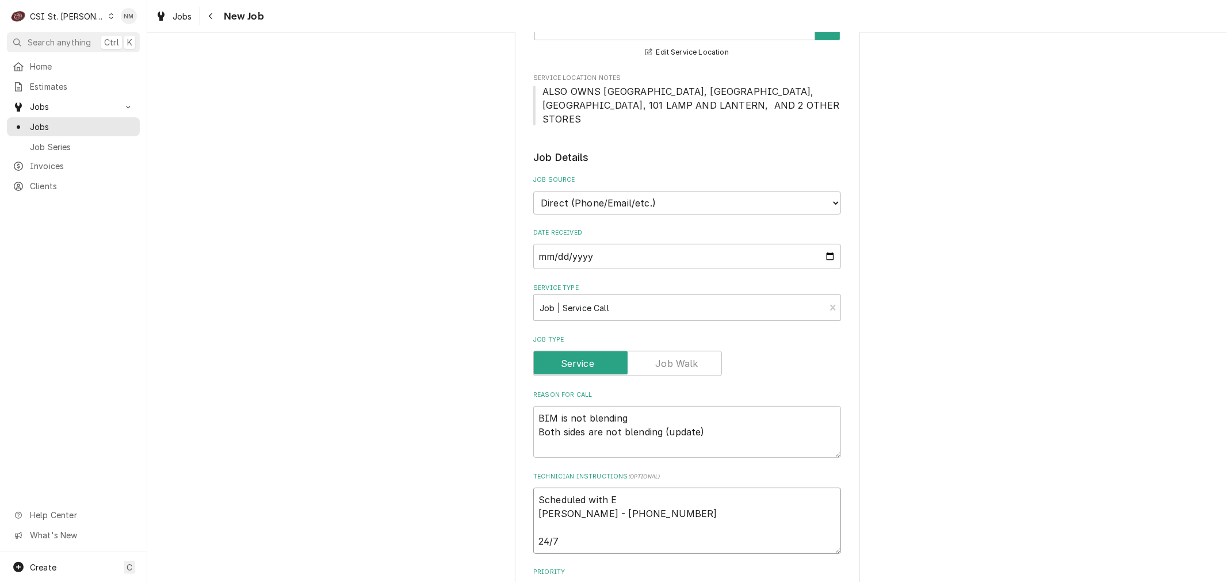
type textarea "x"
type textarea "Scheduled with Er Erica - 314 448-6364 24/7"
type textarea "x"
type textarea "Scheduled with Eri Erica - 314 448-6364 24/7"
type textarea "x"
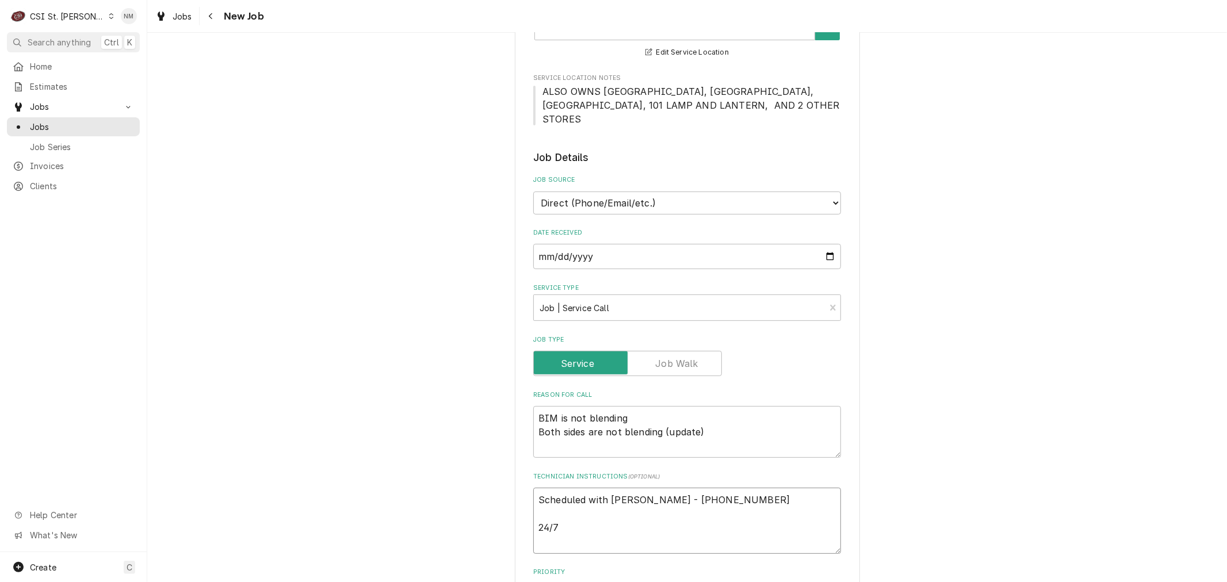
type textarea "Scheduled with Eric Erica - 314 448-6364 24/7"
type textarea "x"
type textarea "Scheduled with Erica Erica - 314 448-6364 24/7"
type textarea "x"
type textarea "Scheduled with Erica Erica - 314 448-6364 24/7"
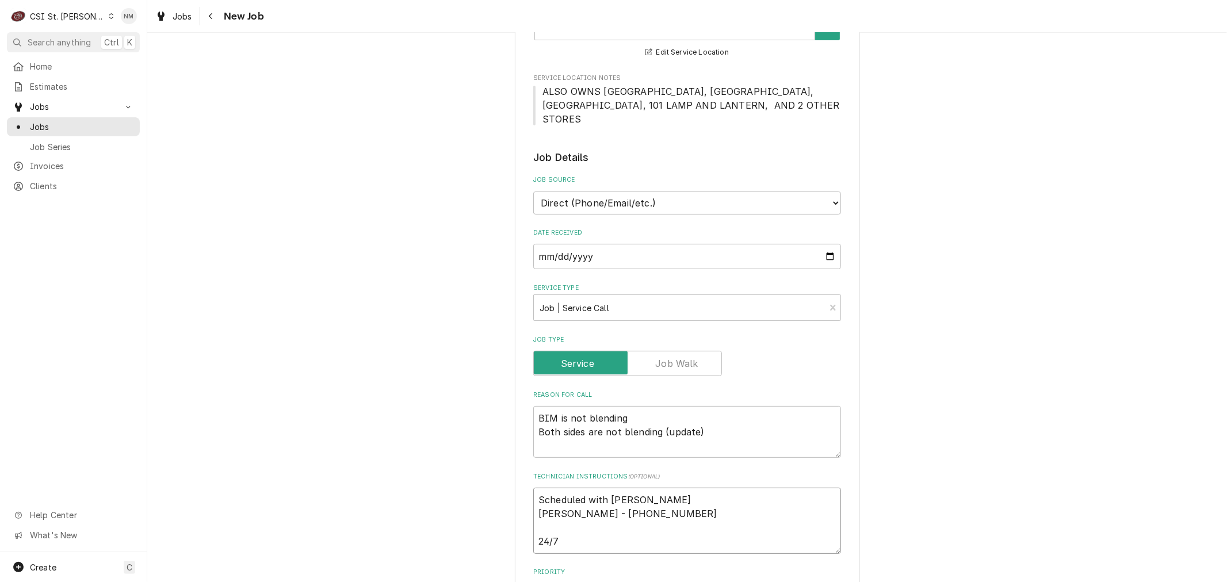
type textarea "x"
type textarea "Scheduled with Erica T Erica - 314 448-6364 24/7"
type textarea "x"
type textarea "Scheduled with Erica Tu Erica - 314 448-6364 24/7"
type textarea "x"
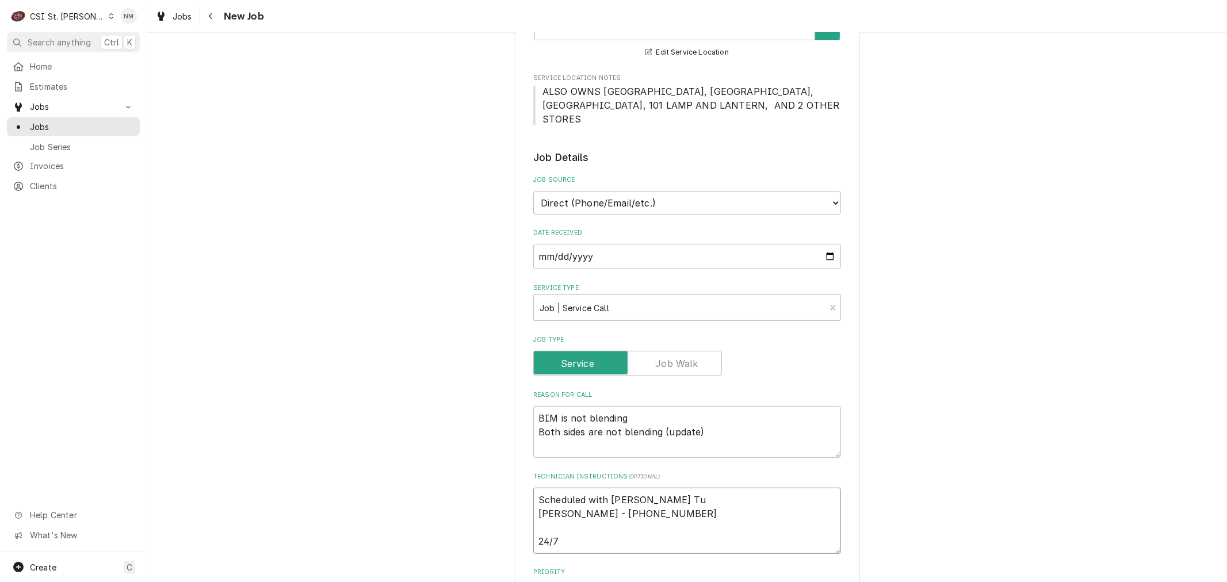
type textarea "Scheduled with Erica Tue Erica - 314 448-6364 24/7"
type textarea "x"
type textarea "Scheduled with Erica Tues Erica - 314 448-6364 24/7"
type textarea "x"
type textarea "Scheduled with Erica Tues Erica - 314 448-6364 24/7"
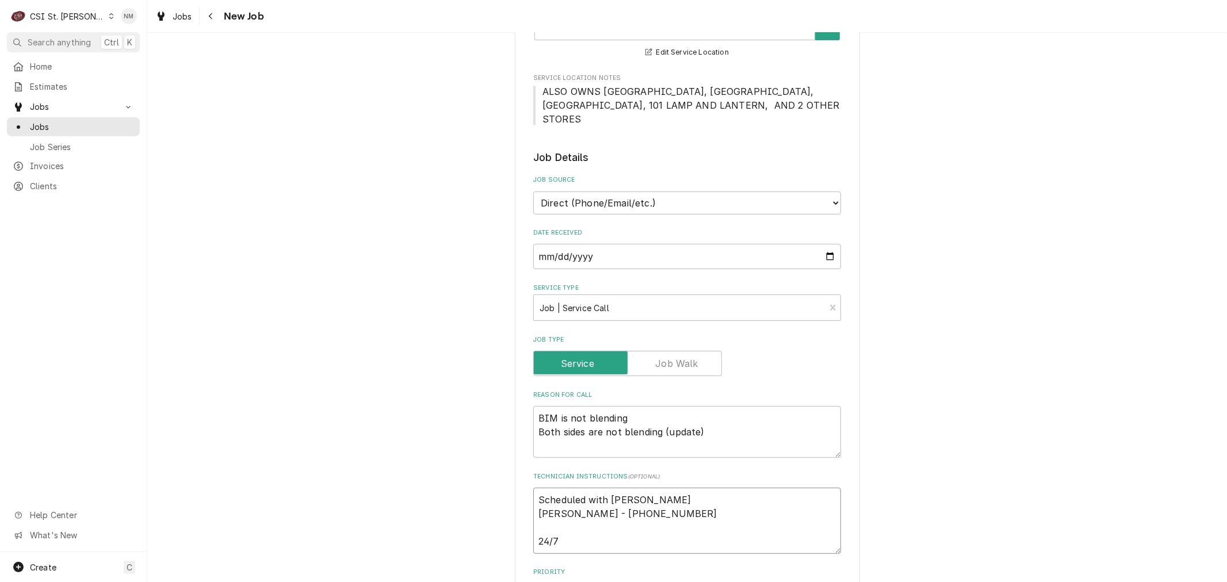
type textarea "x"
type textarea "Scheduled with Erica Tues 7 Erica - 314 448-6364 24/7"
type textarea "x"
type textarea "Scheduled with Erica Tues 7a Erica - 314 448-6364 24/7"
type textarea "x"
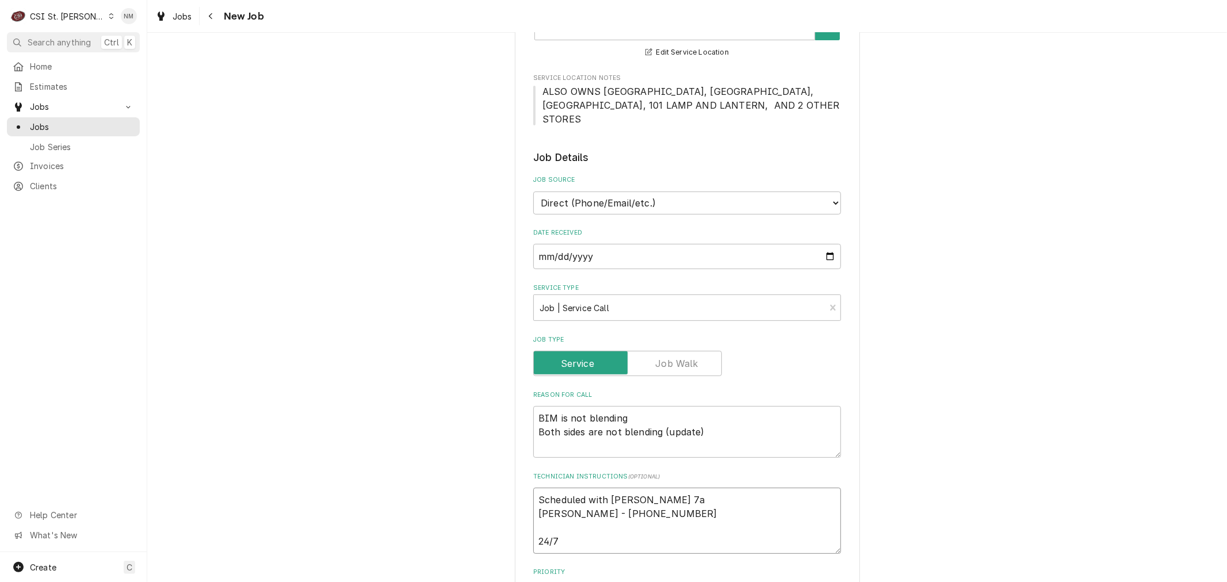
type textarea "Scheduled with Erica Tues 7am Erica - 314 448-6364 24/7"
type textarea "x"
drag, startPoint x: 682, startPoint y: 487, endPoint x: 535, endPoint y: 479, distance: 147.4
click at [535, 488] on textarea "Scheduled with Erica Tues 7am Erica - 314 448-6364 24/7" at bounding box center [687, 521] width 308 height 66
type textarea "Scheduled with Erica Tues 7am Erica - 314 448-6364 24/7"
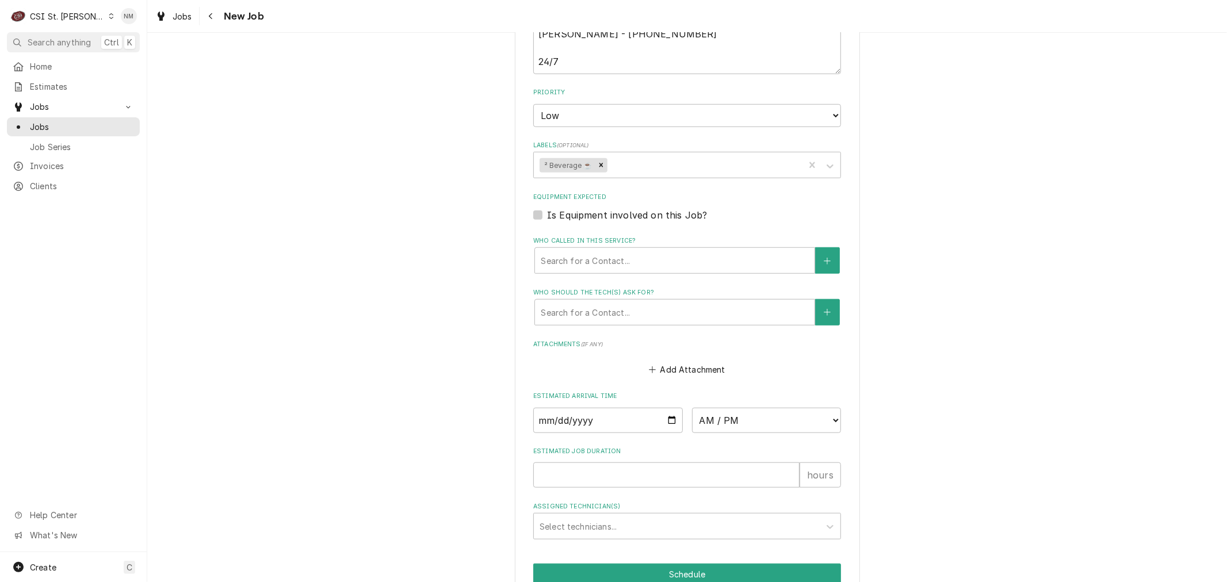
scroll to position [741, 0]
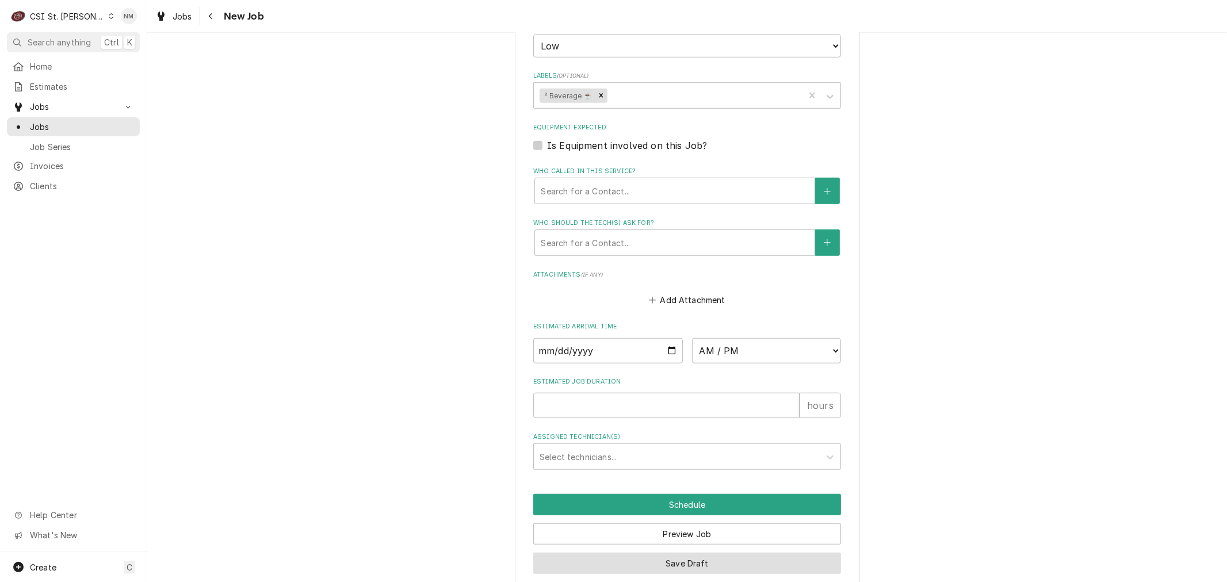
click at [687, 553] on button "Save Draft" at bounding box center [687, 563] width 308 height 21
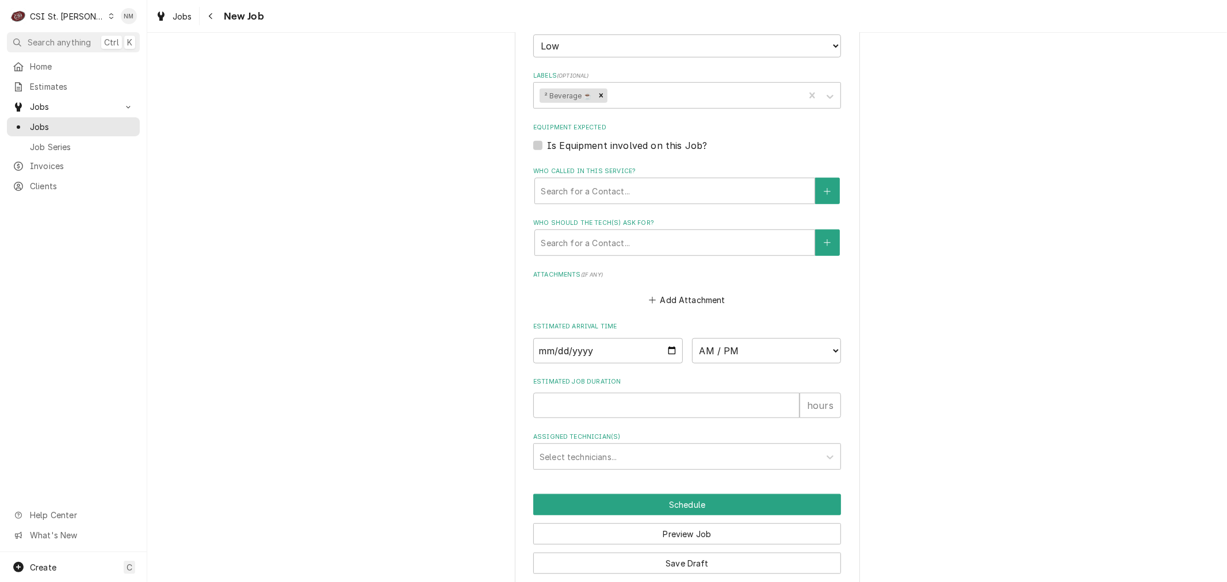
scroll to position [701, 0]
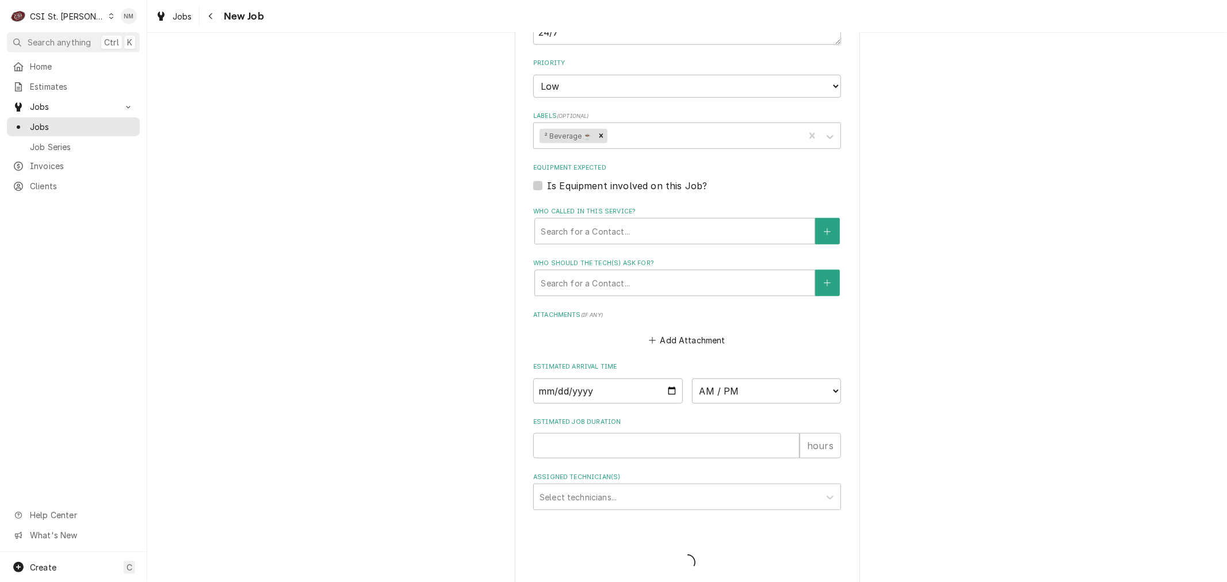
type textarea "x"
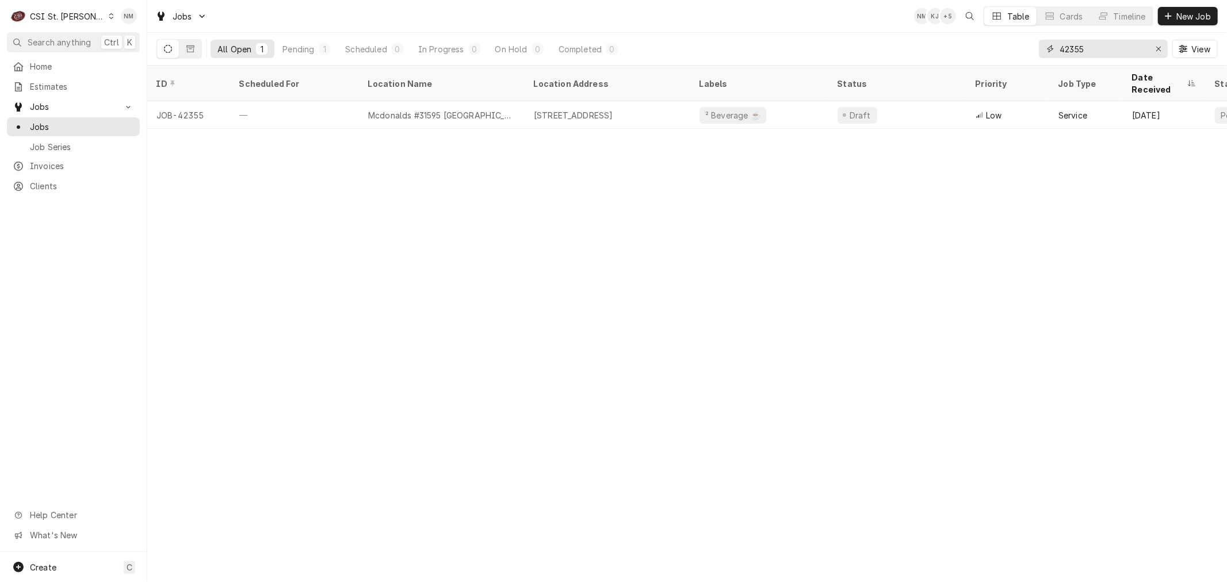
drag, startPoint x: 1097, startPoint y: 48, endPoint x: 1026, endPoint y: 42, distance: 71.6
click at [1026, 42] on div "All Open 1 Pending 1 Scheduled 0 In Progress 0 On Hold 0 Completed 0 42355 View" at bounding box center [686, 49] width 1061 height 32
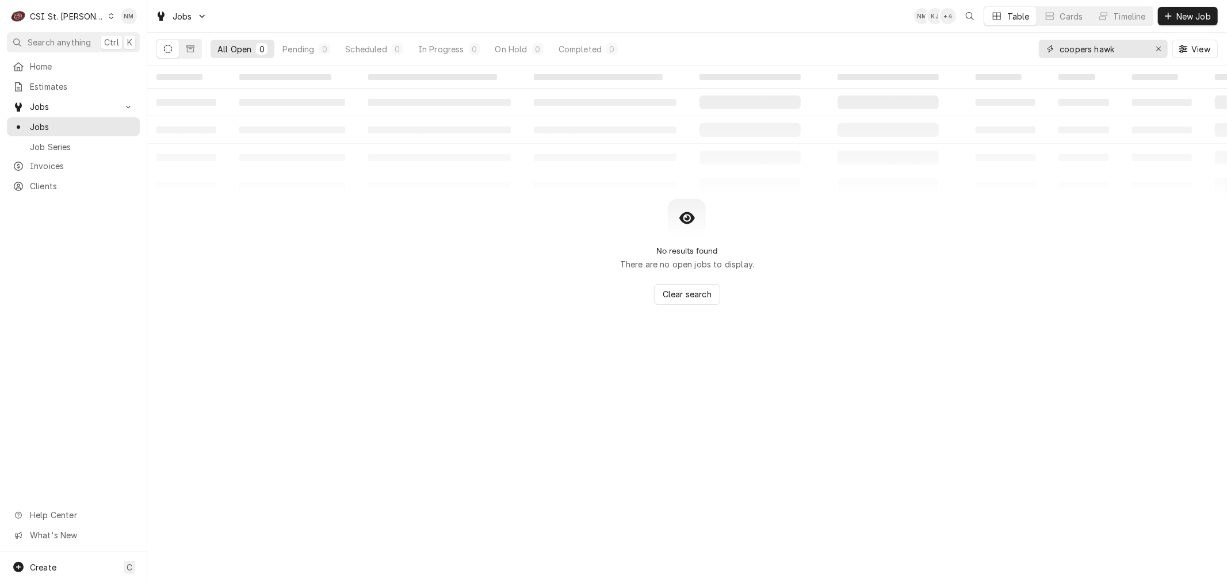
type input "coopers hawk"
click at [109, 14] on icon "Dynamic Content Wrapper" at bounding box center [111, 16] width 5 height 6
click at [140, 24] on div "CSI [US_STATE][GEOGRAPHIC_DATA]" at bounding box center [177, 23] width 152 height 12
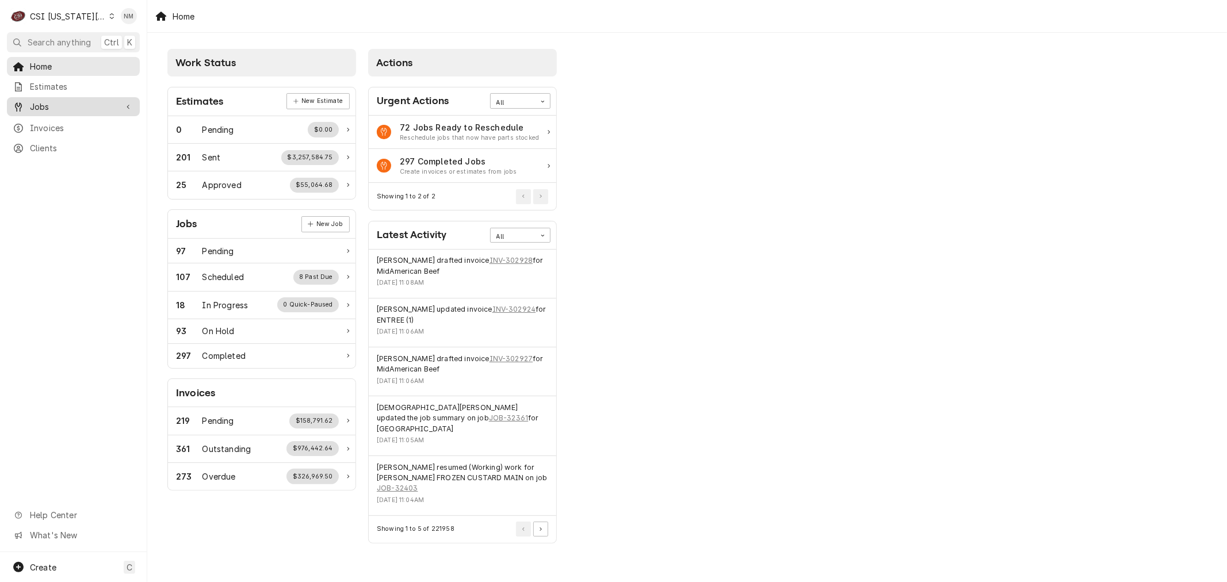
click at [55, 104] on span "Jobs" at bounding box center [73, 107] width 87 height 12
click at [81, 124] on span "Jobs" at bounding box center [82, 127] width 104 height 12
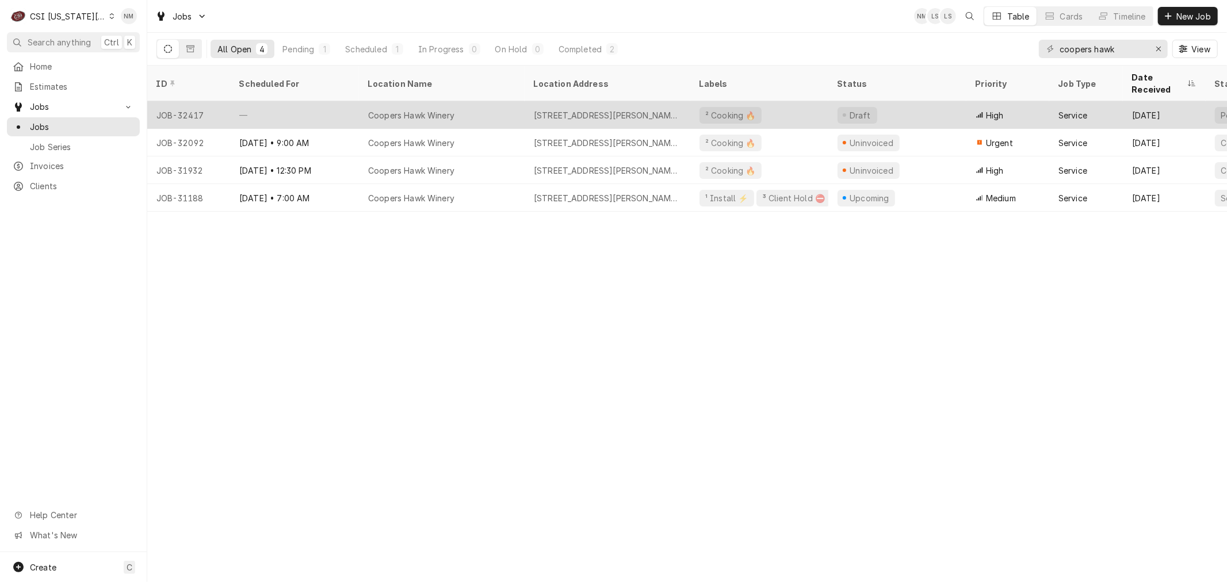
click at [510, 101] on div "Coopers Hawk Winery" at bounding box center [442, 115] width 166 height 28
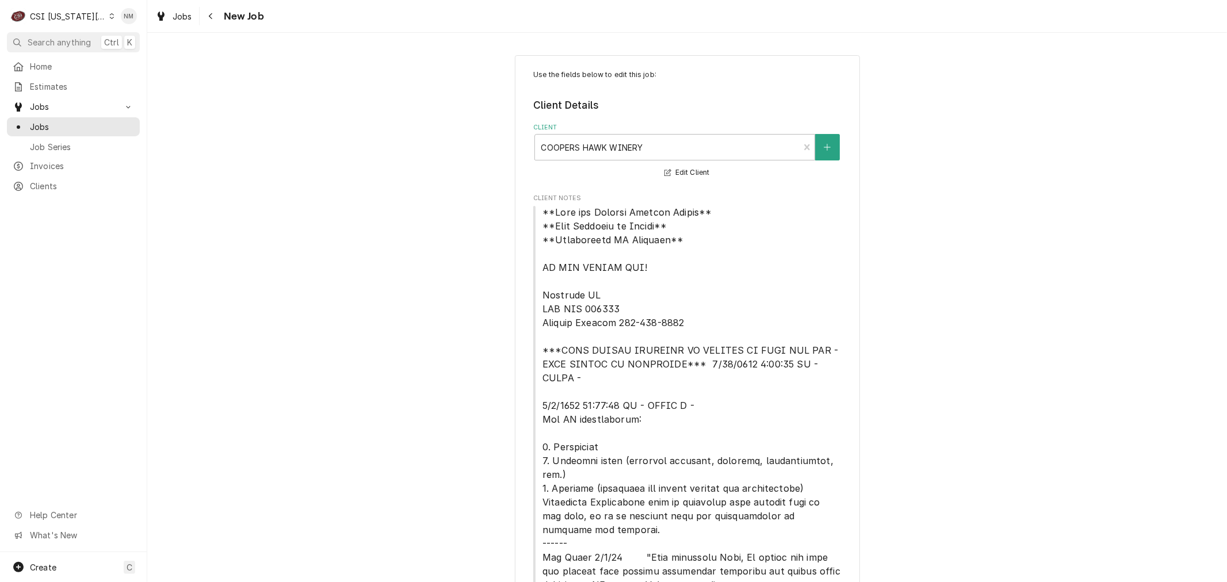
type textarea "x"
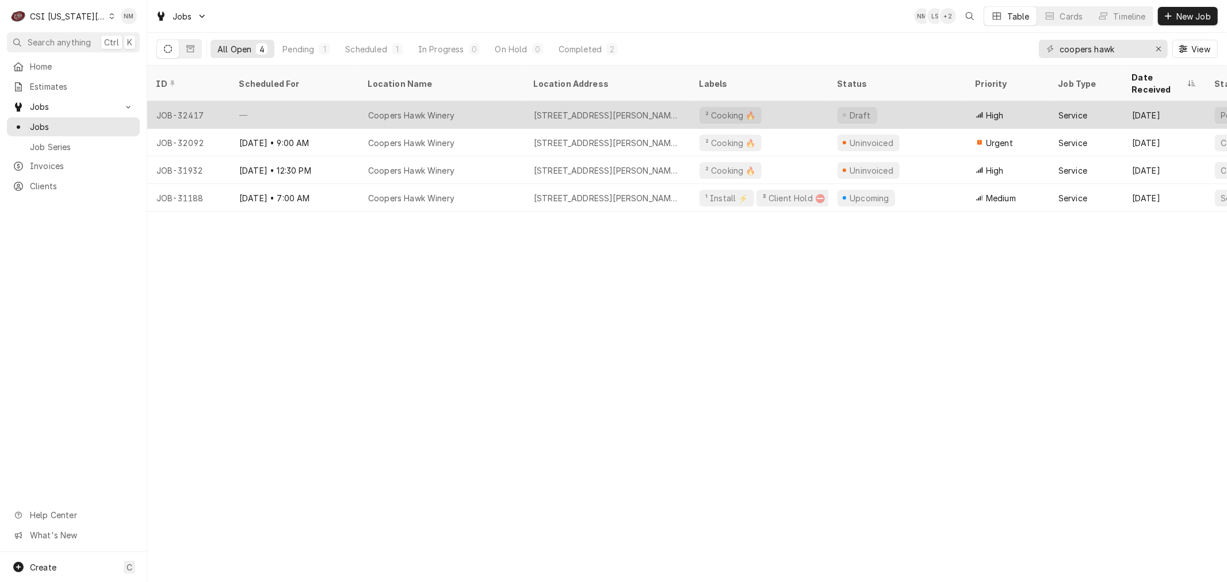
click at [495, 101] on div "Coopers Hawk Winery" at bounding box center [442, 115] width 166 height 28
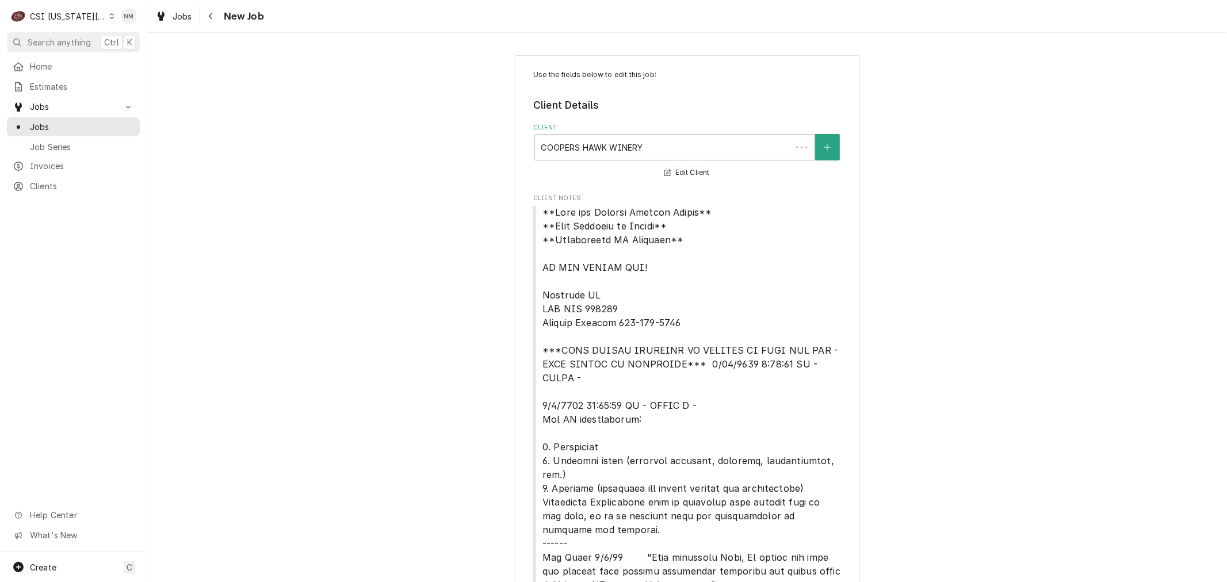
type textarea "x"
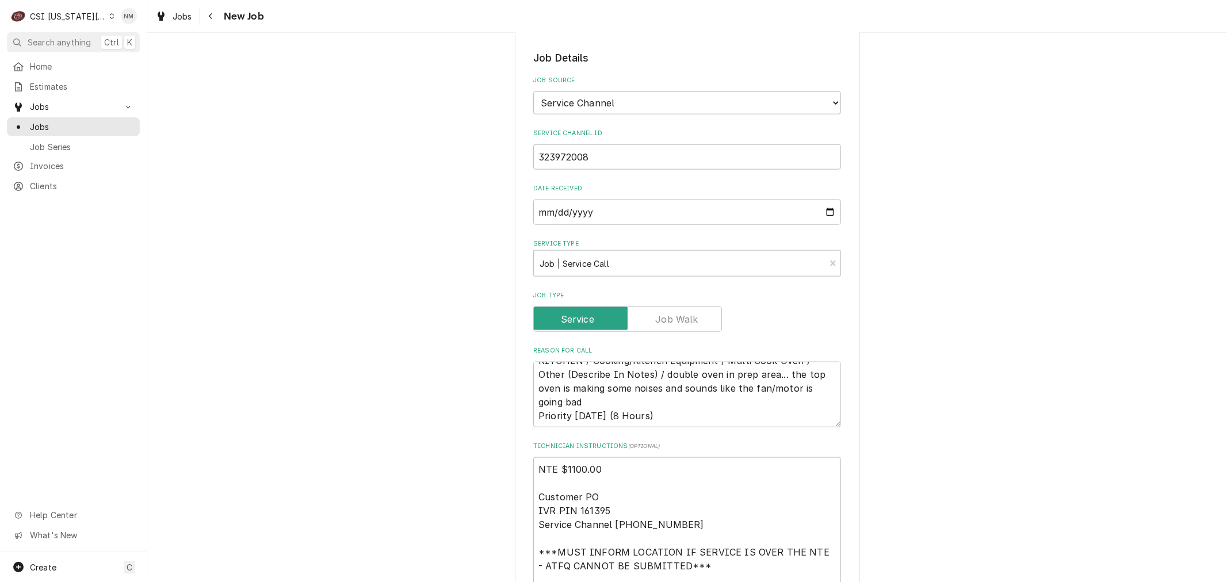
scroll to position [1152, 0]
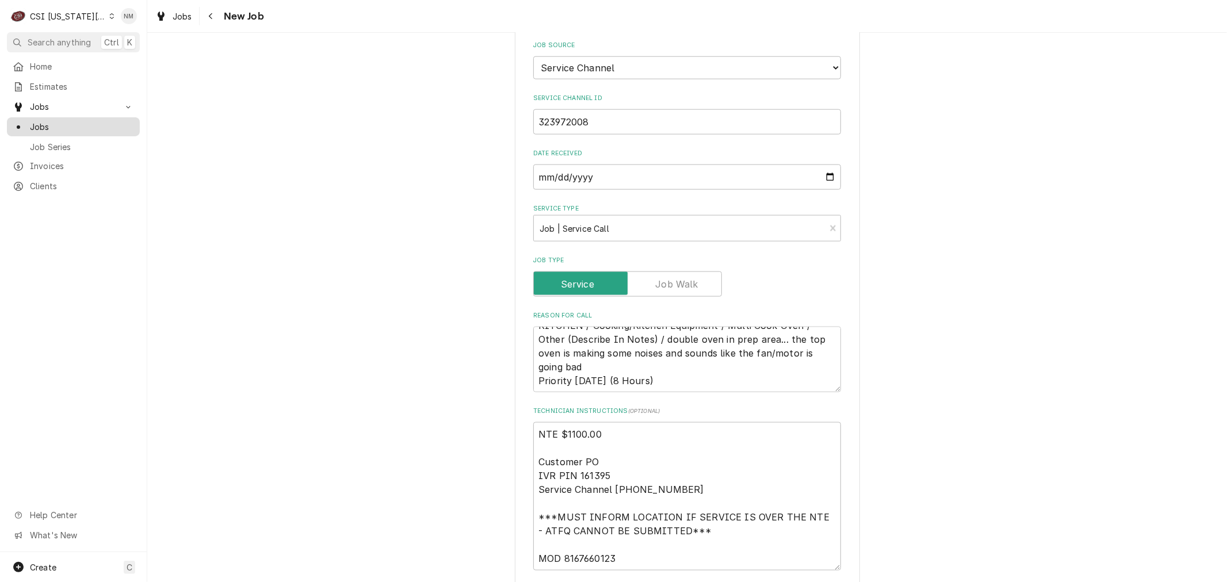
click at [69, 121] on span "Jobs" at bounding box center [82, 127] width 104 height 12
